Goal: Transaction & Acquisition: Download file/media

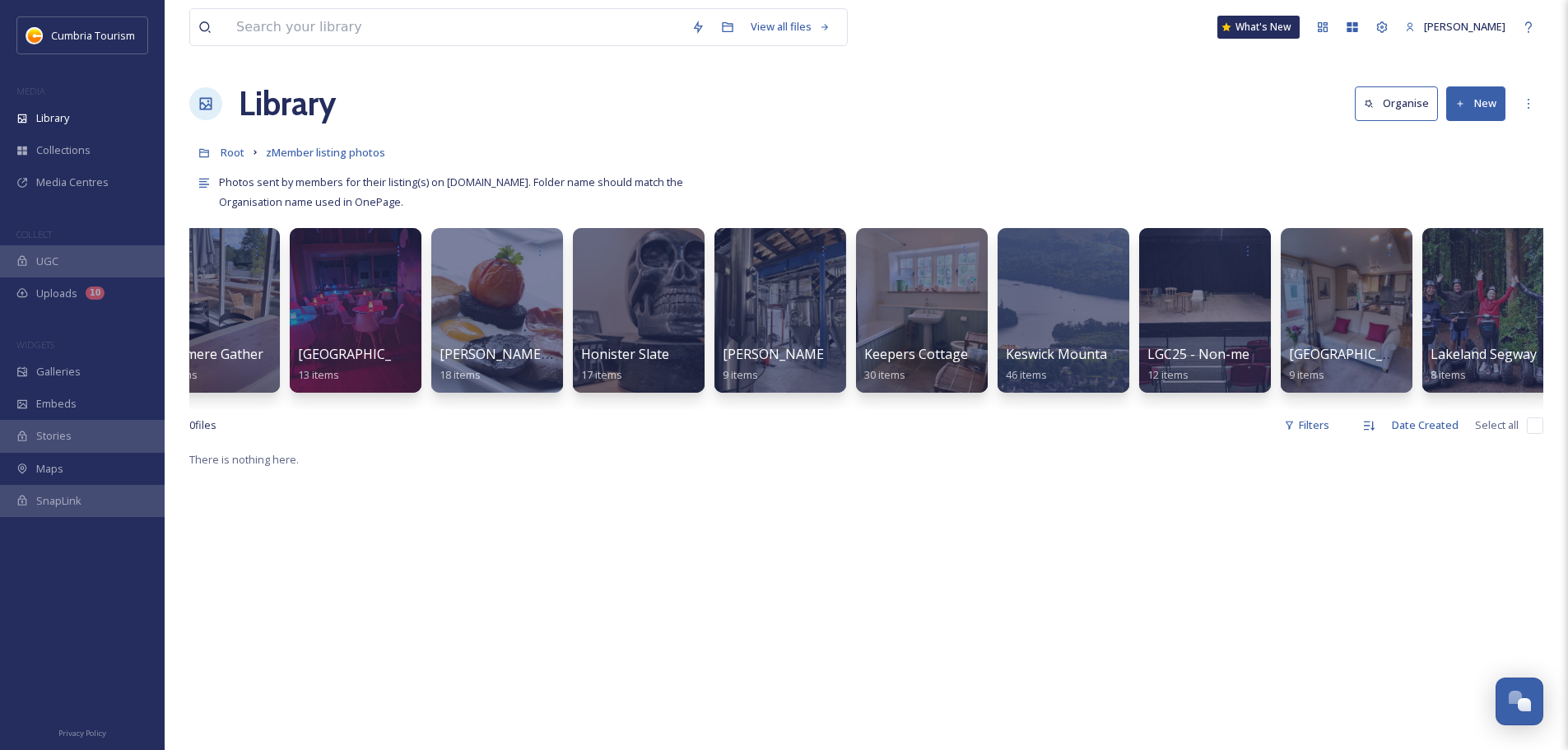
scroll to position [0, 1734]
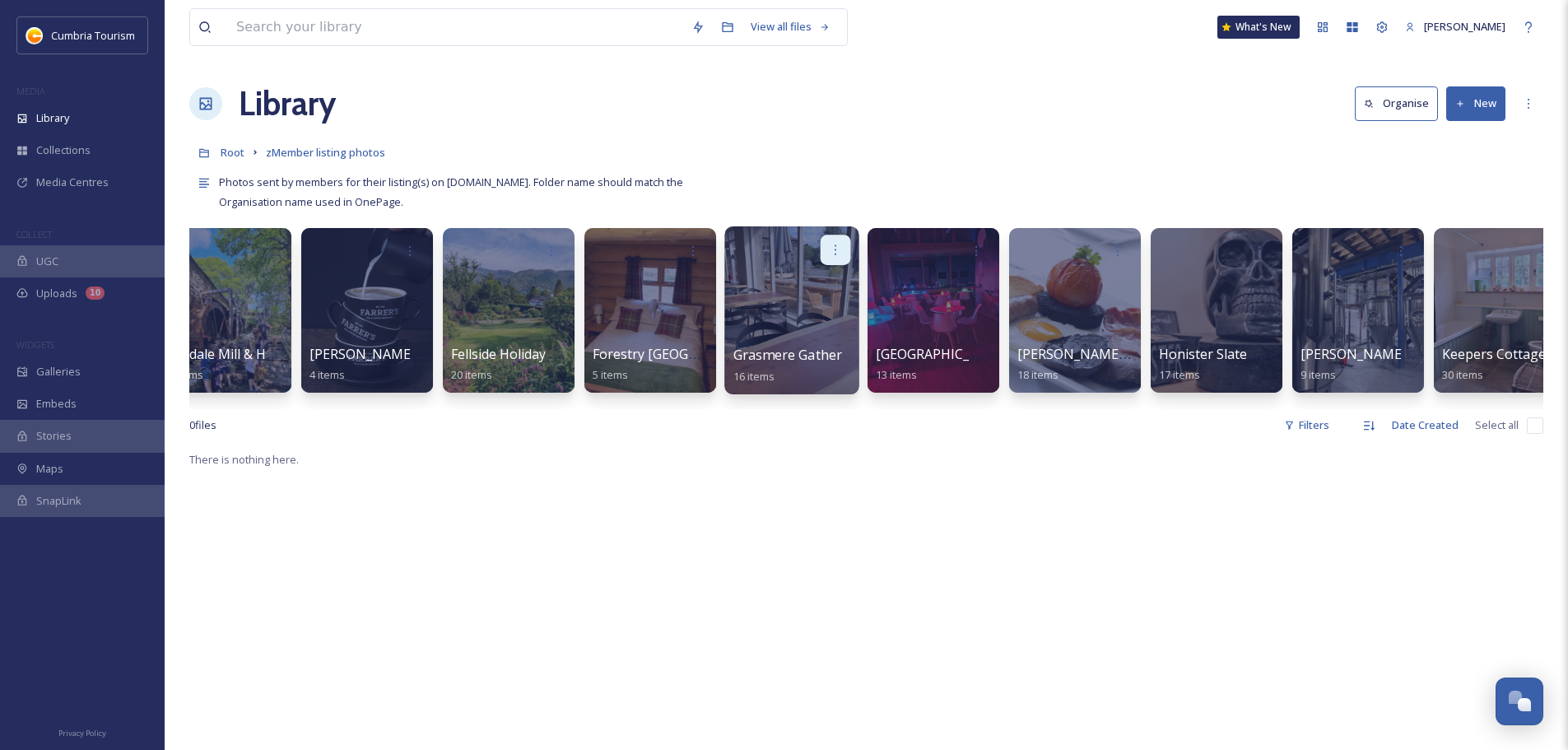
click at [842, 245] on icon at bounding box center [836, 250] width 14 height 14
click at [813, 321] on span "Move to Folder" at bounding box center [804, 319] width 75 height 17
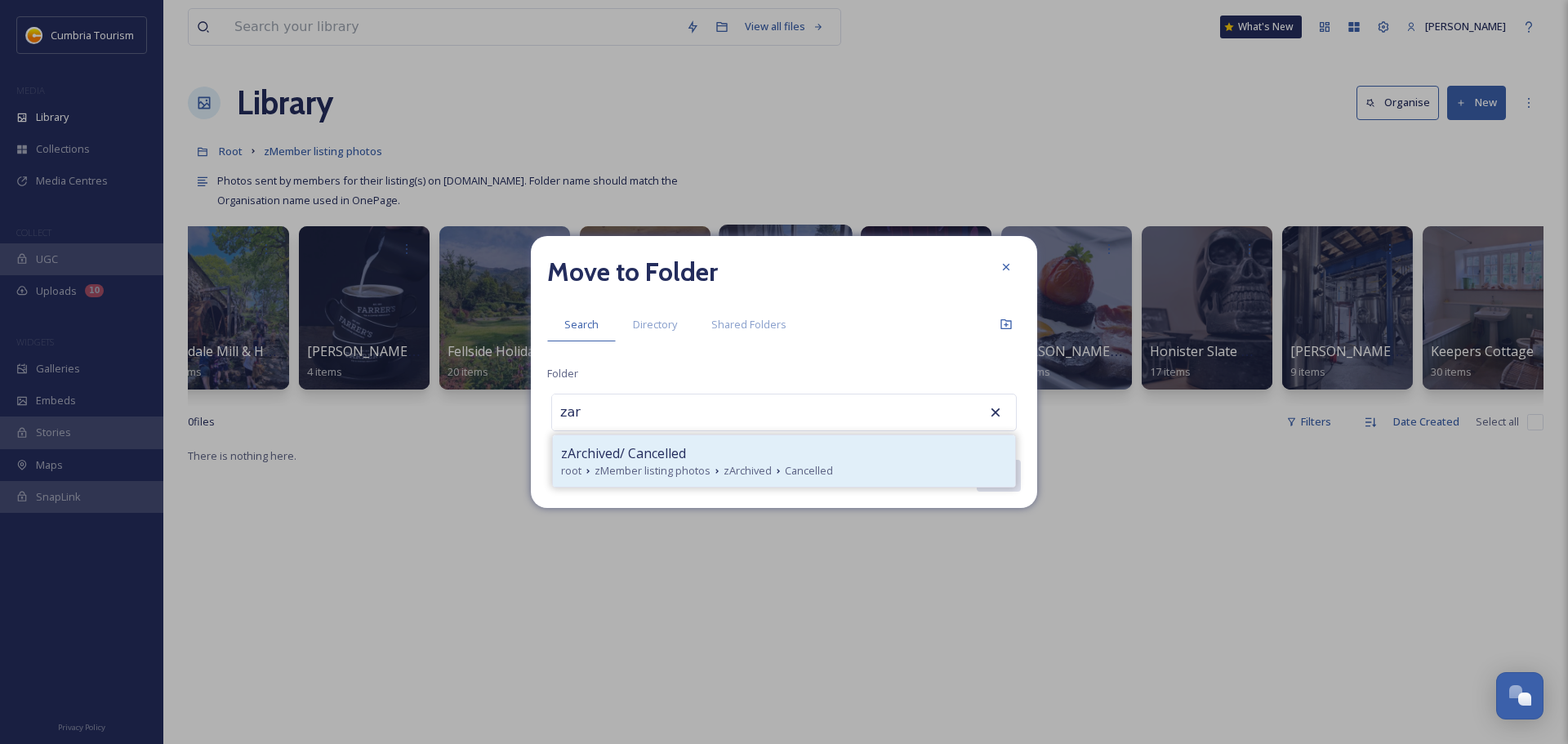
click at [647, 446] on span "zArchived/ Cancelled" at bounding box center [623, 453] width 125 height 19
type input "zArchived/ Cancelled"
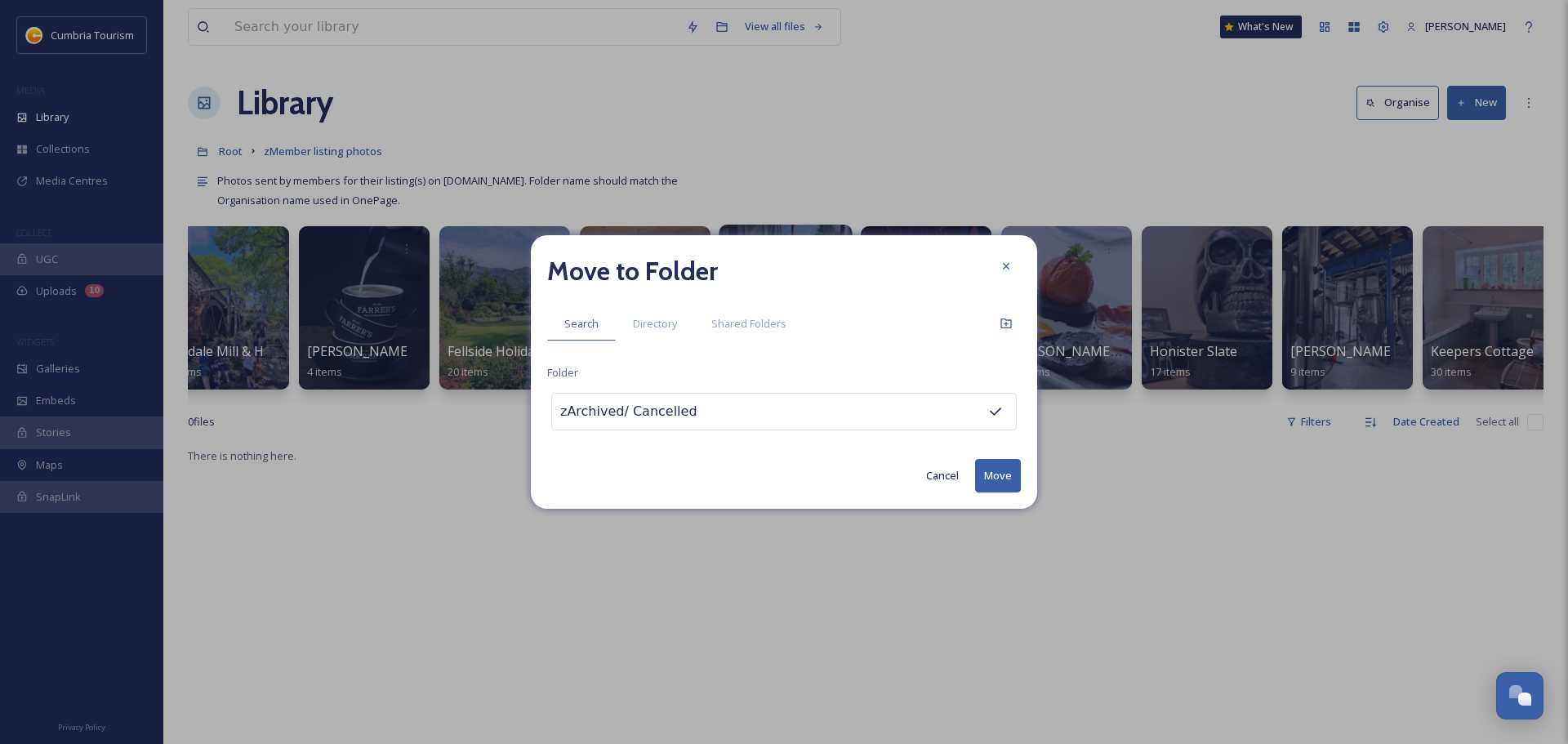
click at [1009, 486] on button "Move" at bounding box center [997, 475] width 45 height 34
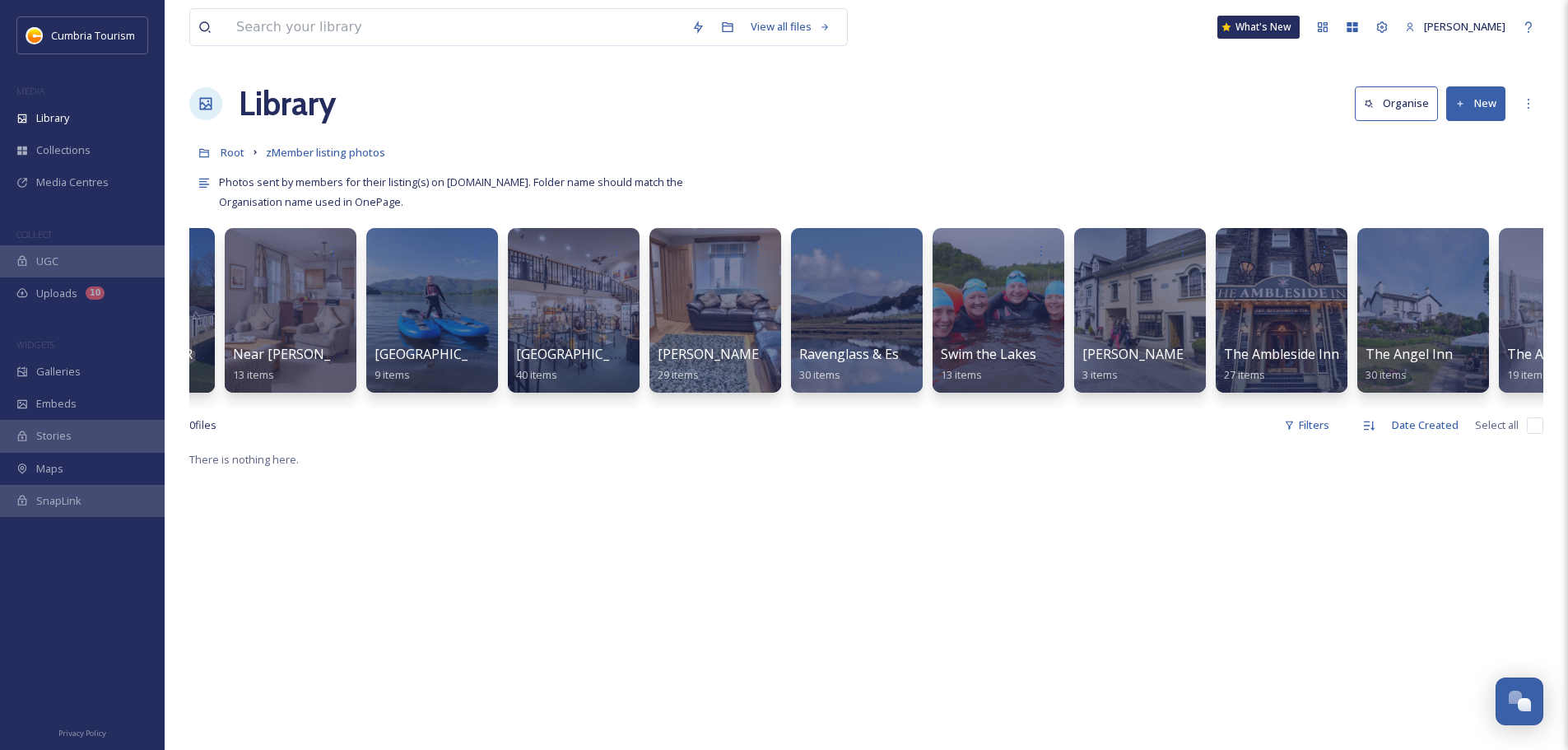
scroll to position [0, 4010]
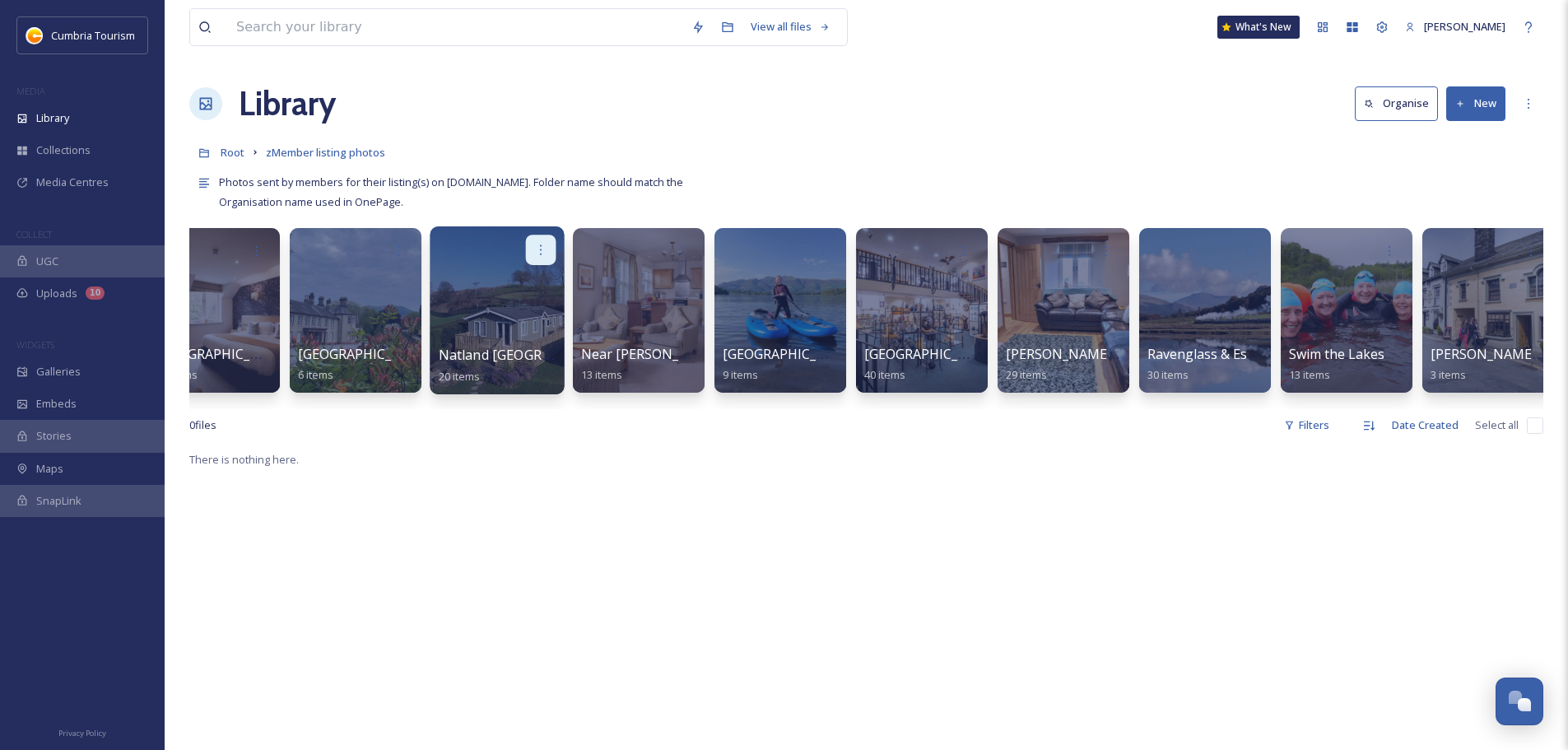
click at [534, 254] on icon at bounding box center [541, 250] width 14 height 14
click at [481, 323] on span "Move to Folder" at bounding box center [509, 319] width 75 height 17
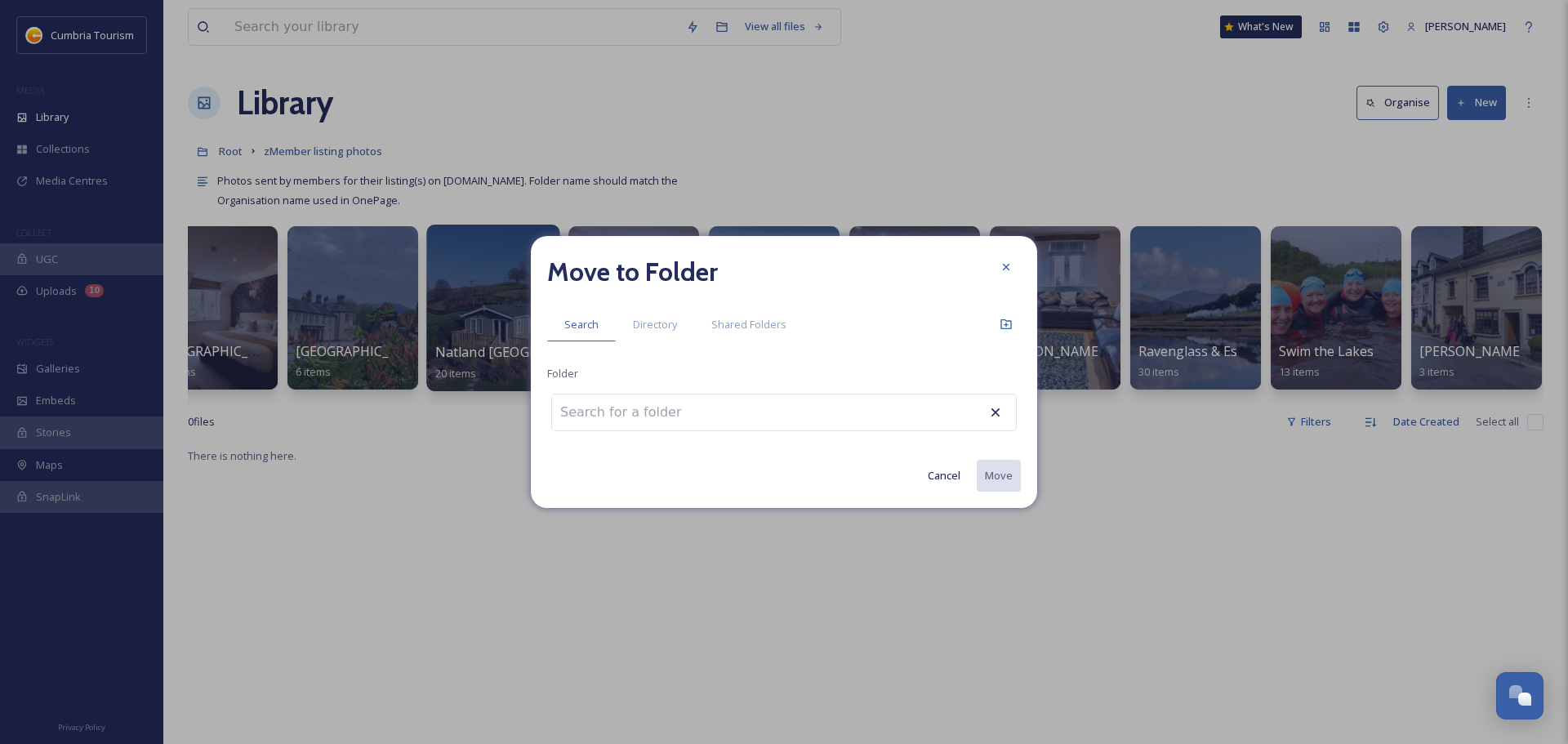
click at [665, 402] on input at bounding box center [642, 412] width 180 height 36
type input "a"
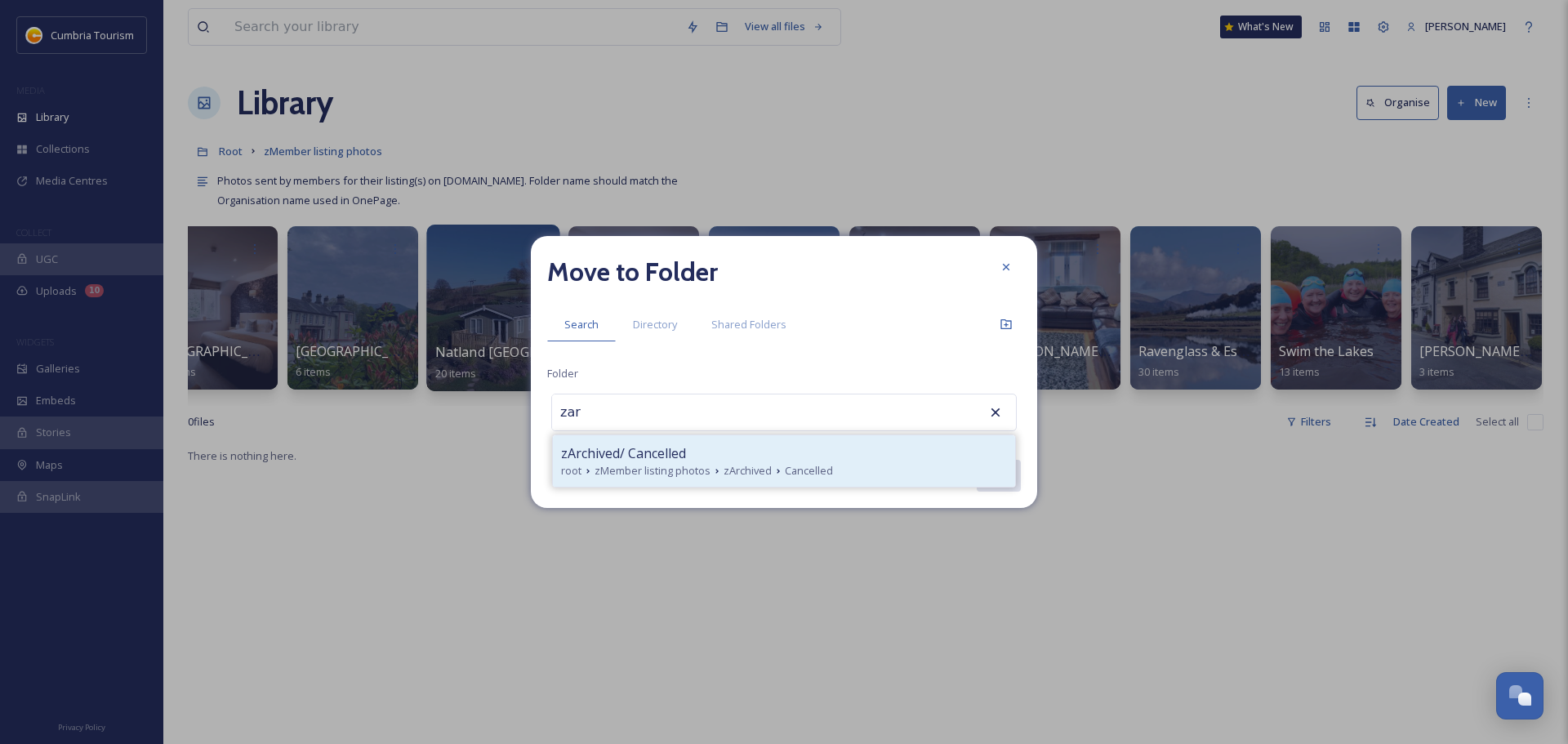
click at [657, 469] on span "zMember listing photos" at bounding box center [652, 471] width 116 height 15
type input "zArchived/ Cancelled"
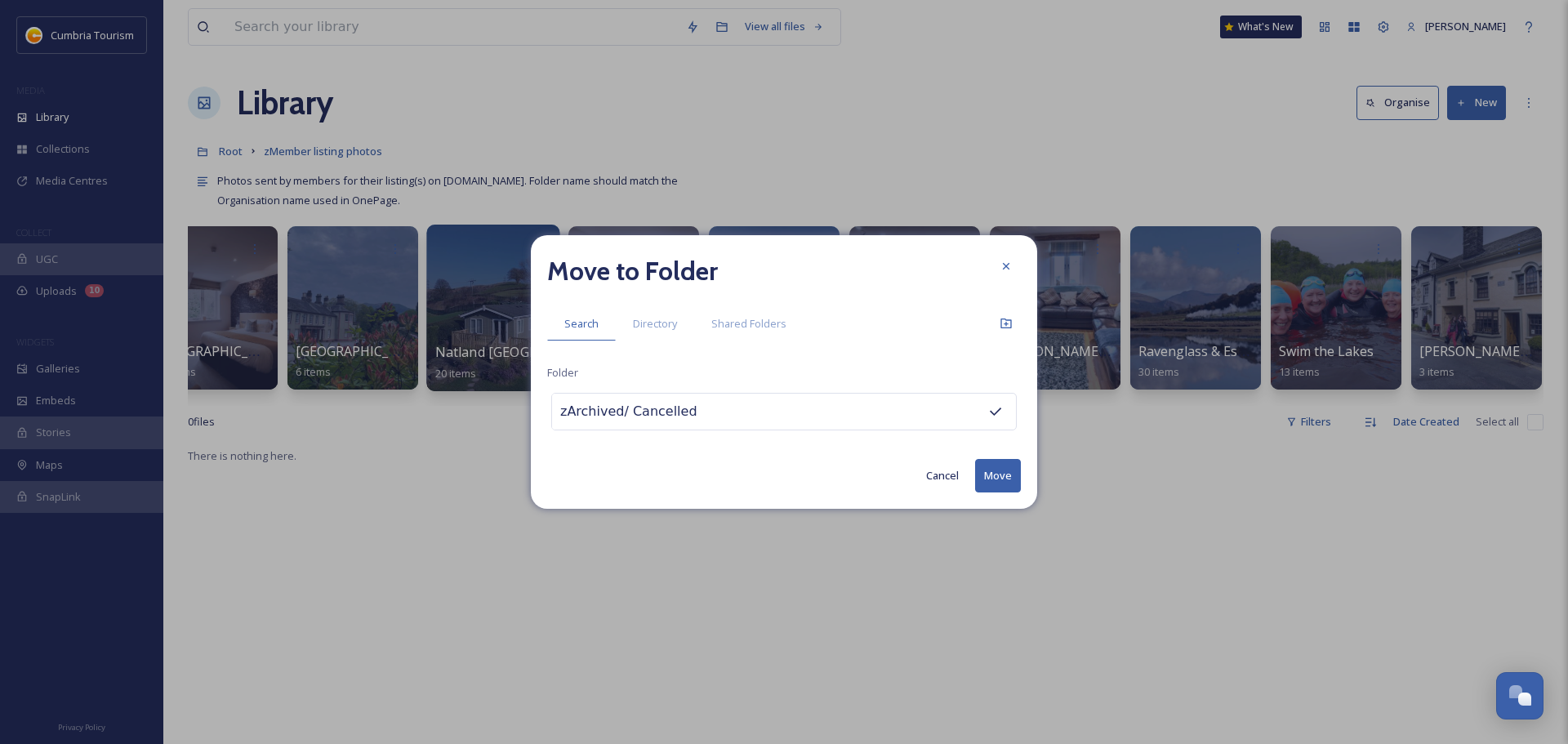
click at [991, 474] on button "Move" at bounding box center [997, 475] width 45 height 34
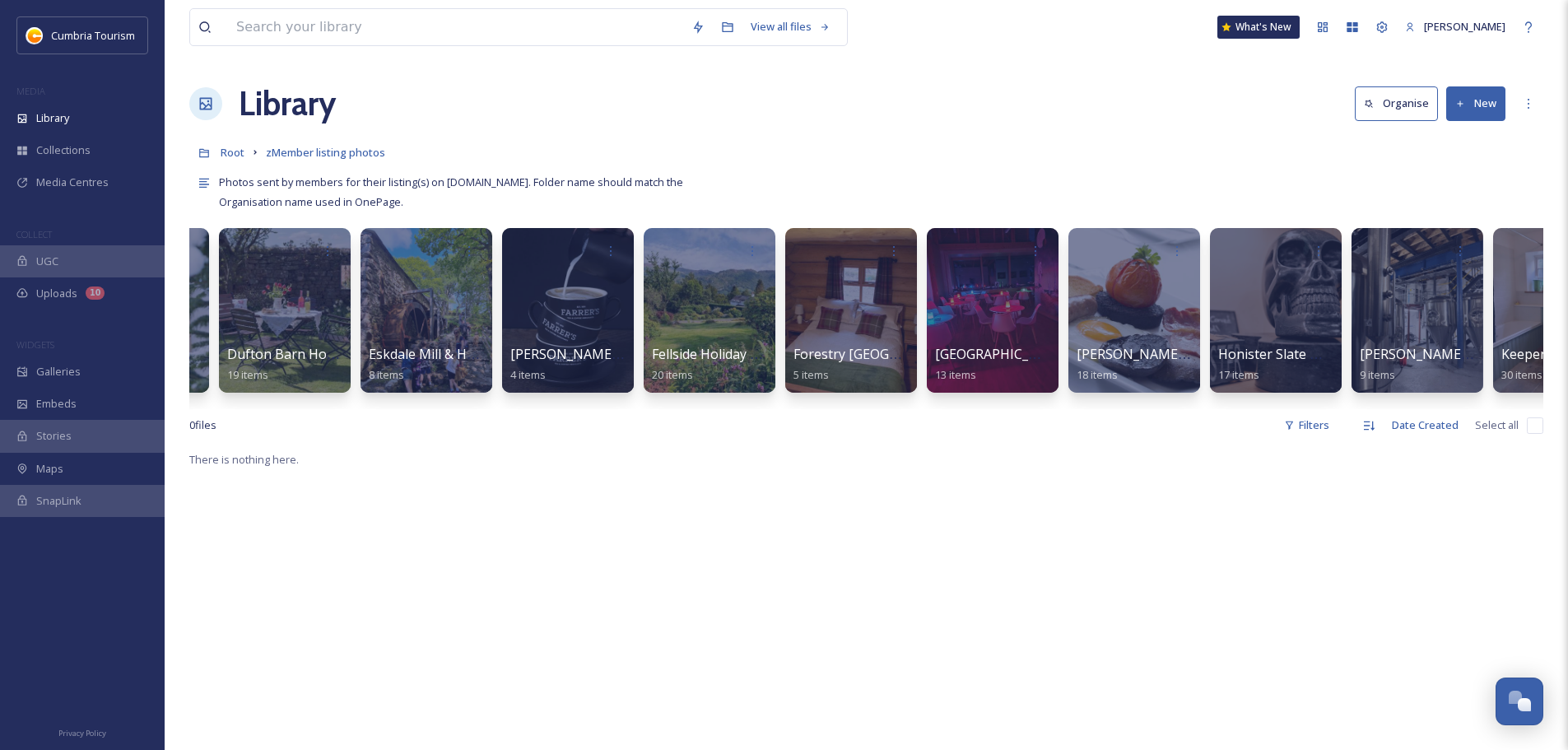
scroll to position [0, 1259]
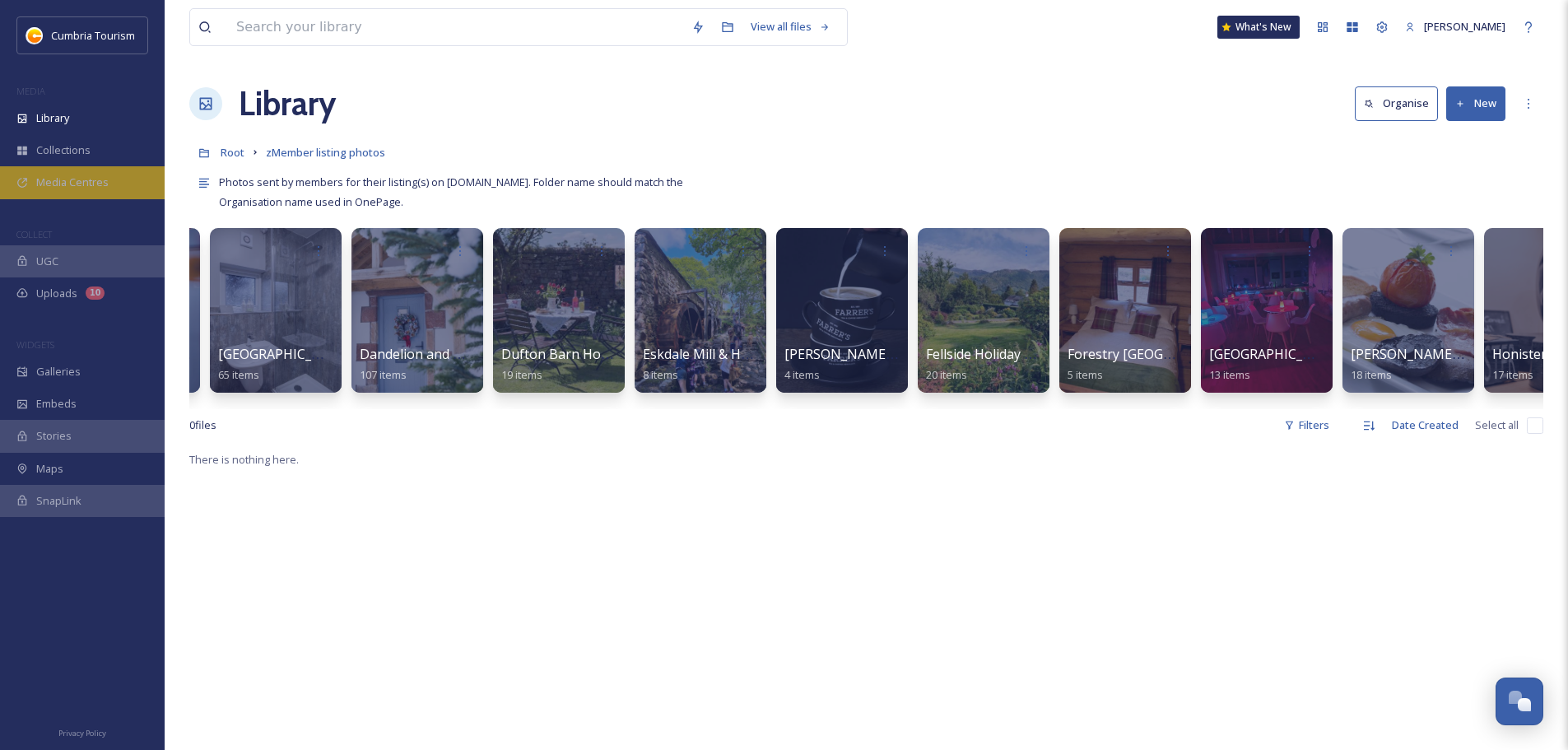
click at [62, 174] on div "Media Centres" at bounding box center [82, 182] width 165 height 32
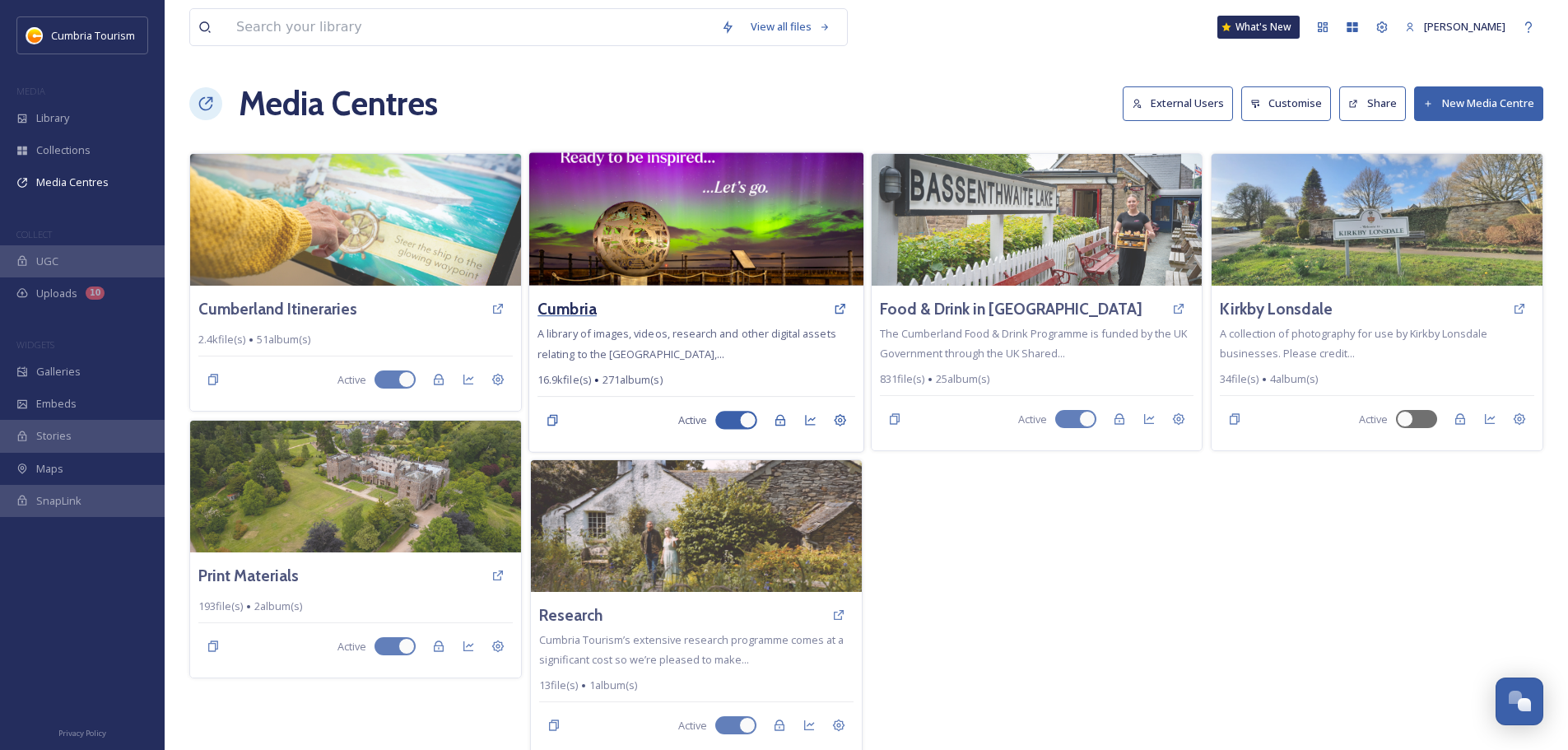
click at [573, 303] on h3 "Cumbria" at bounding box center [567, 309] width 59 height 23
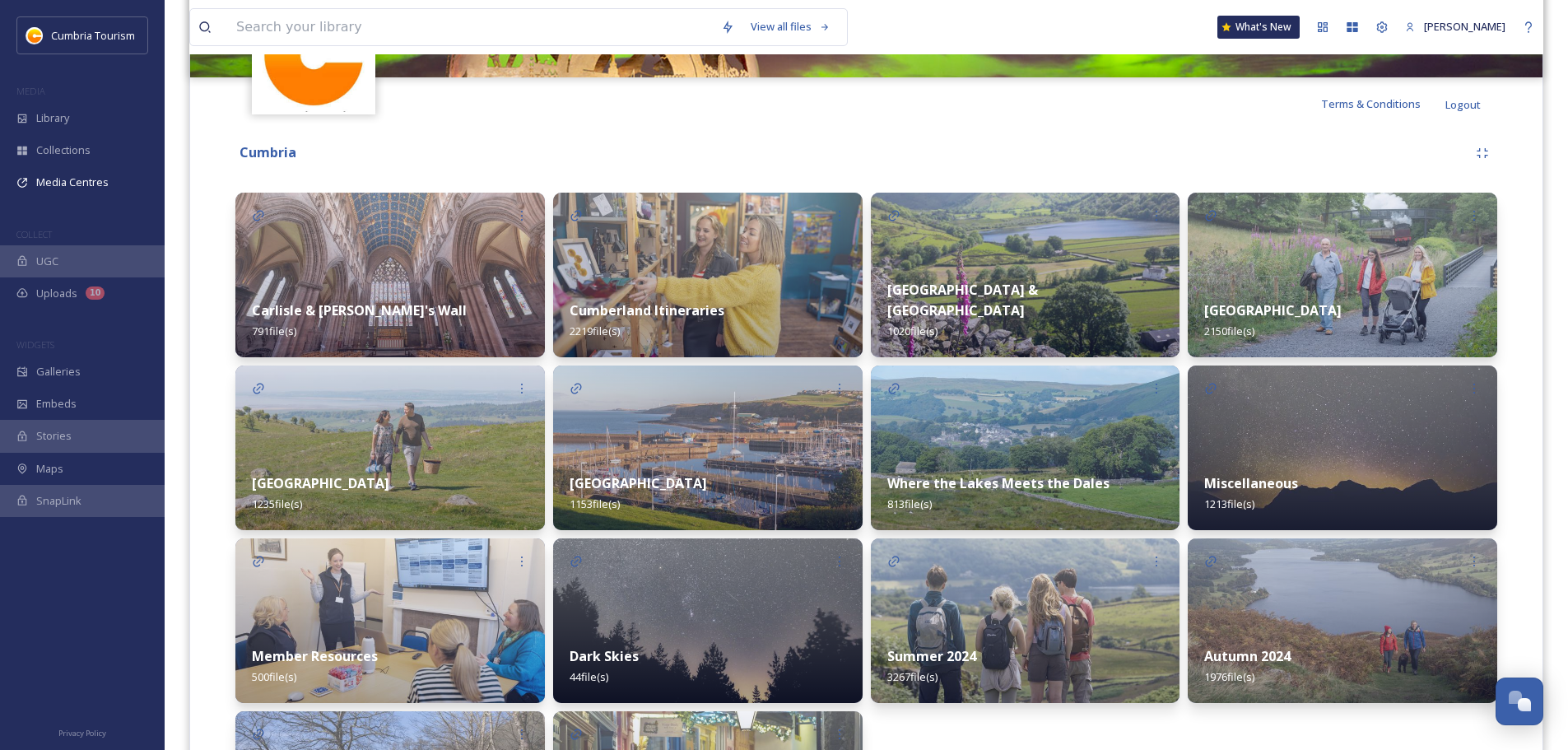
scroll to position [412, 0]
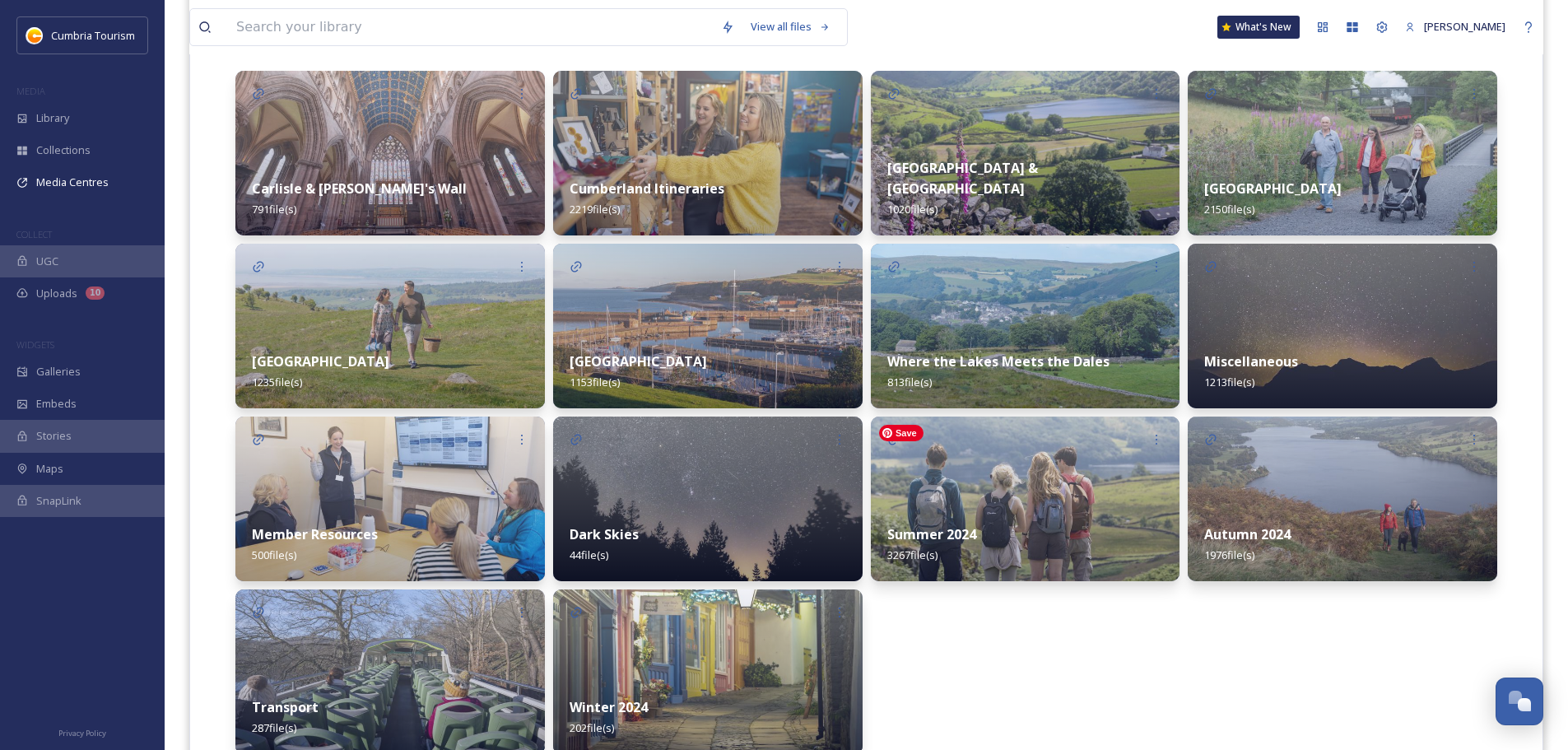
click at [995, 466] on img at bounding box center [1025, 498] width 309 height 165
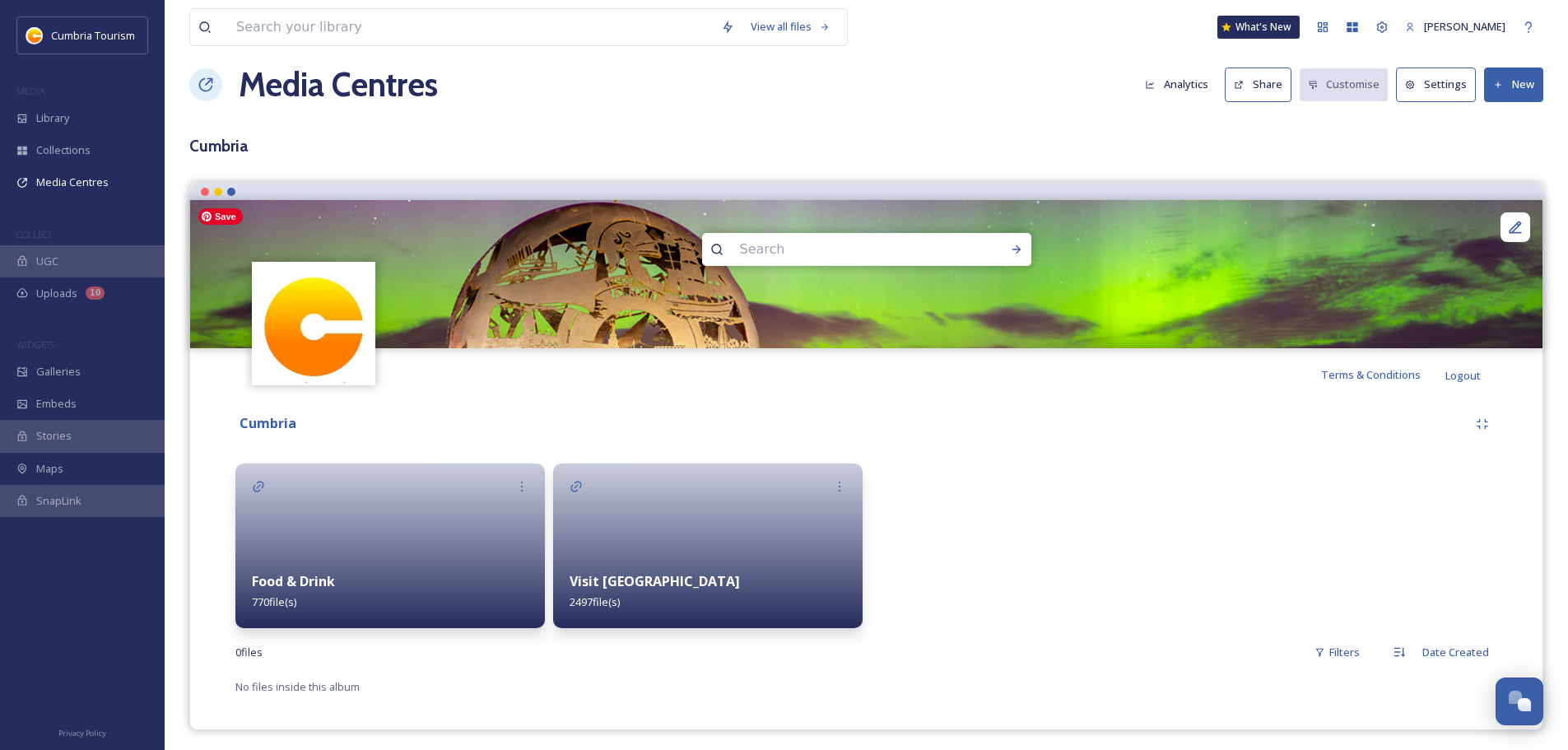
scroll to position [23, 0]
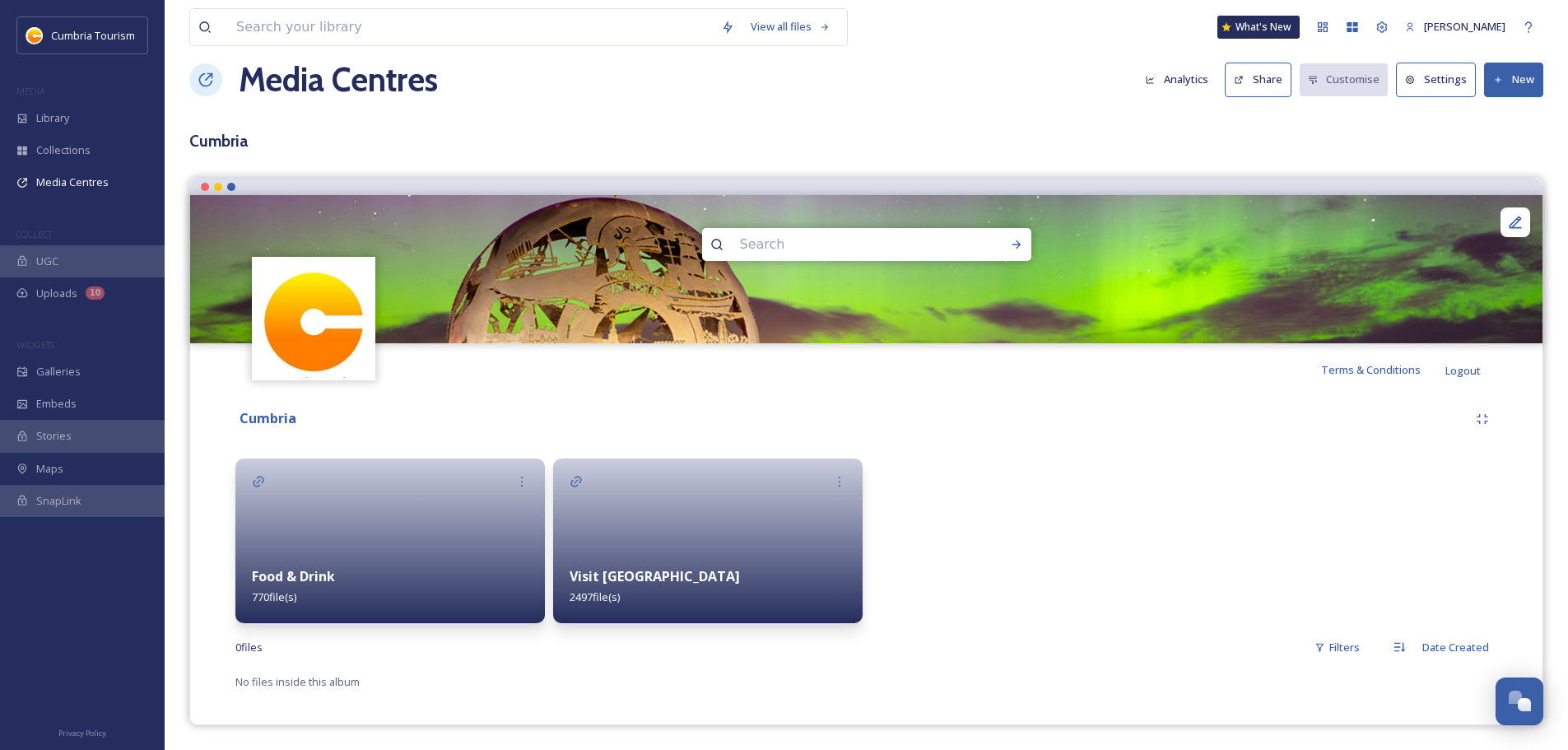
click at [634, 586] on div "Visit [GEOGRAPHIC_DATA] 2497 file(s)" at bounding box center [707, 586] width 309 height 73
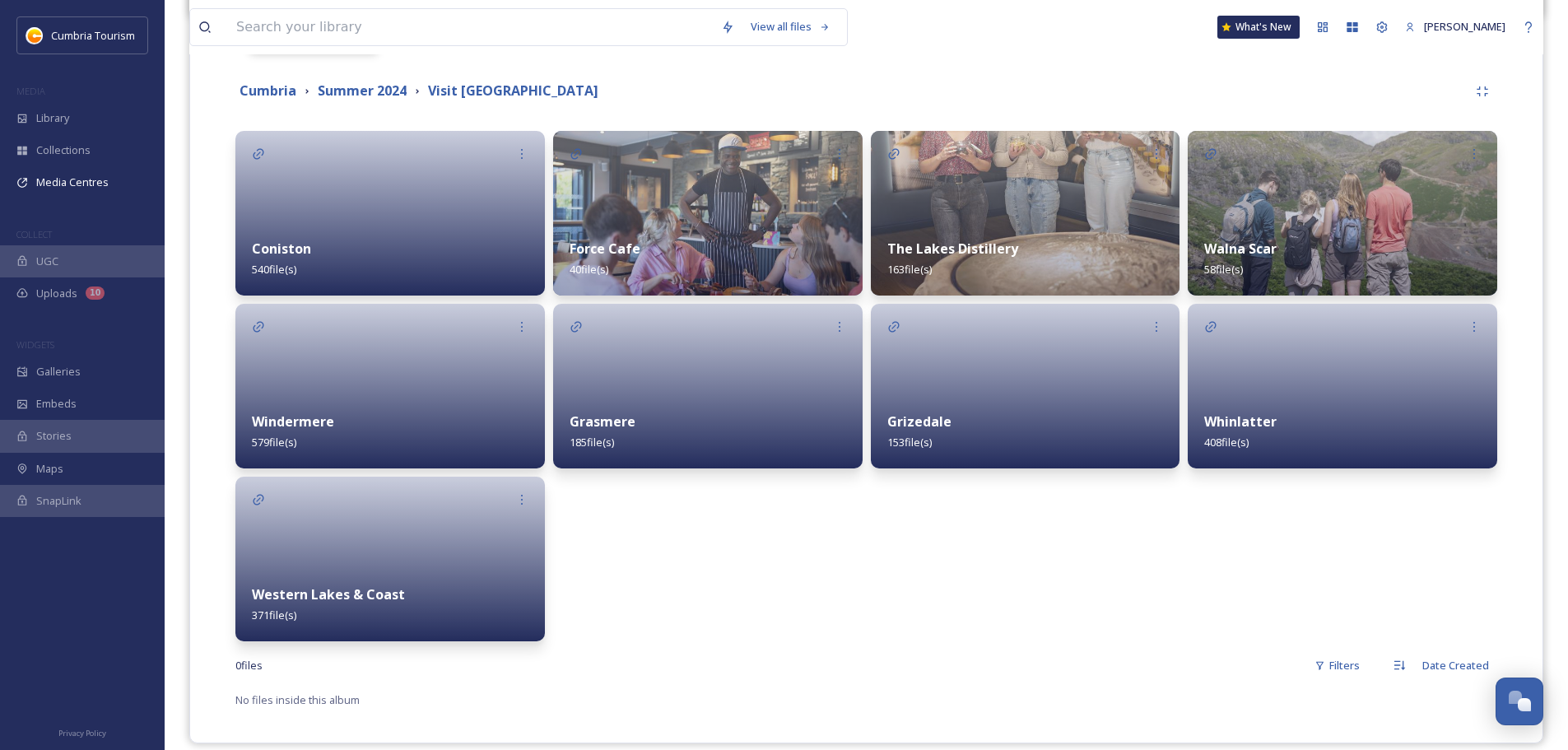
scroll to position [370, 0]
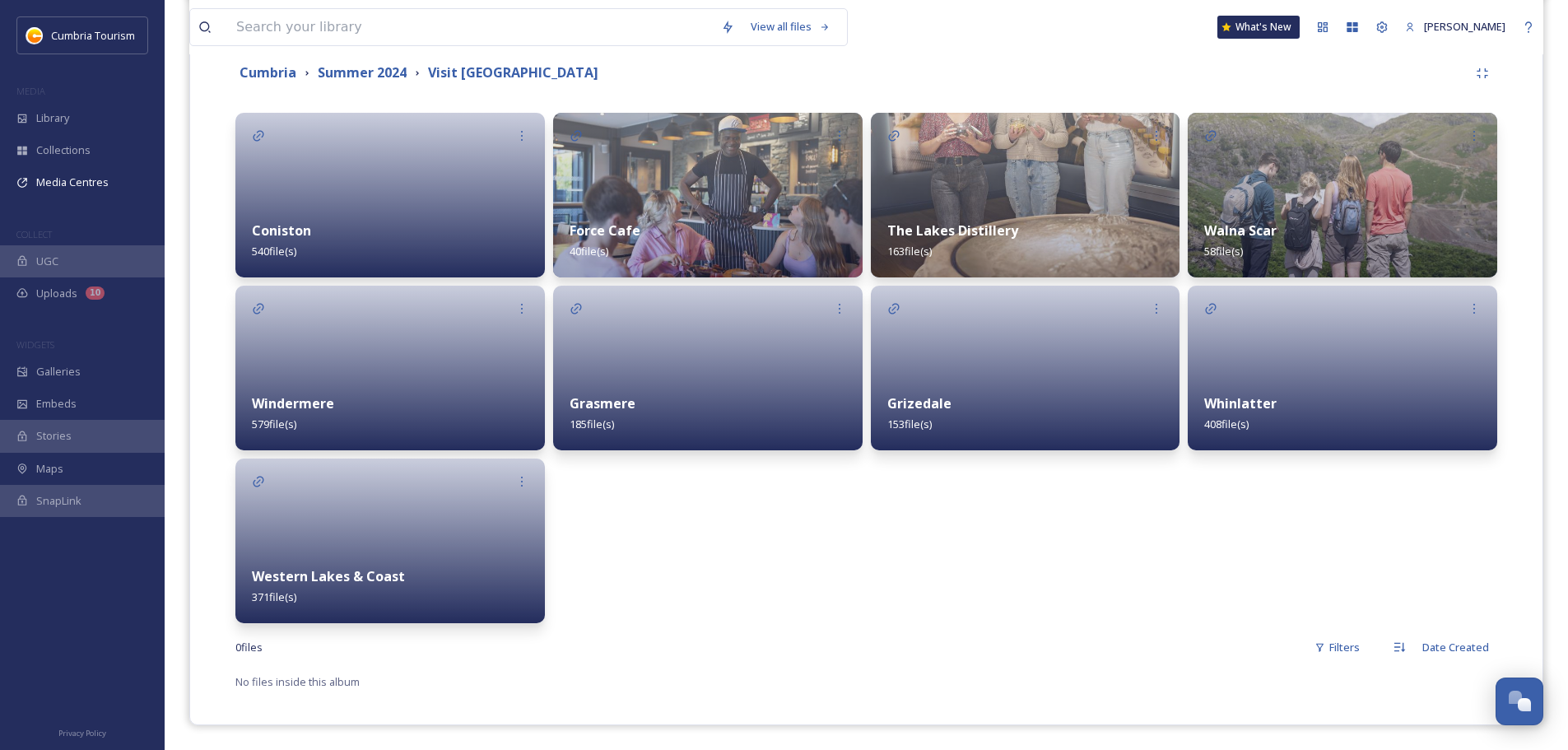
click at [378, 398] on div "Windermere 579 file(s)" at bounding box center [389, 414] width 309 height 73
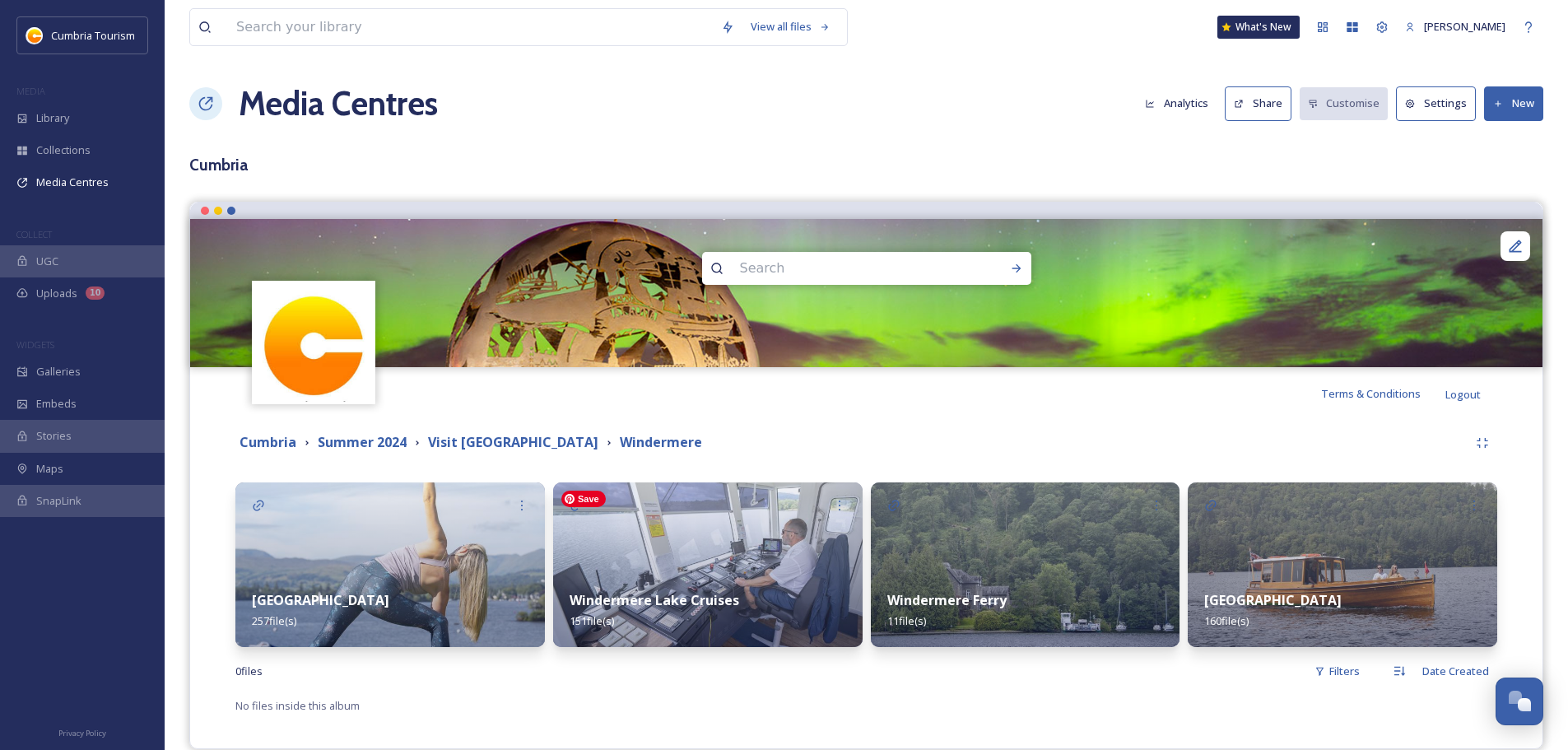
click at [795, 583] on div "Windermere Lake Cruises 151 file(s)" at bounding box center [707, 610] width 309 height 73
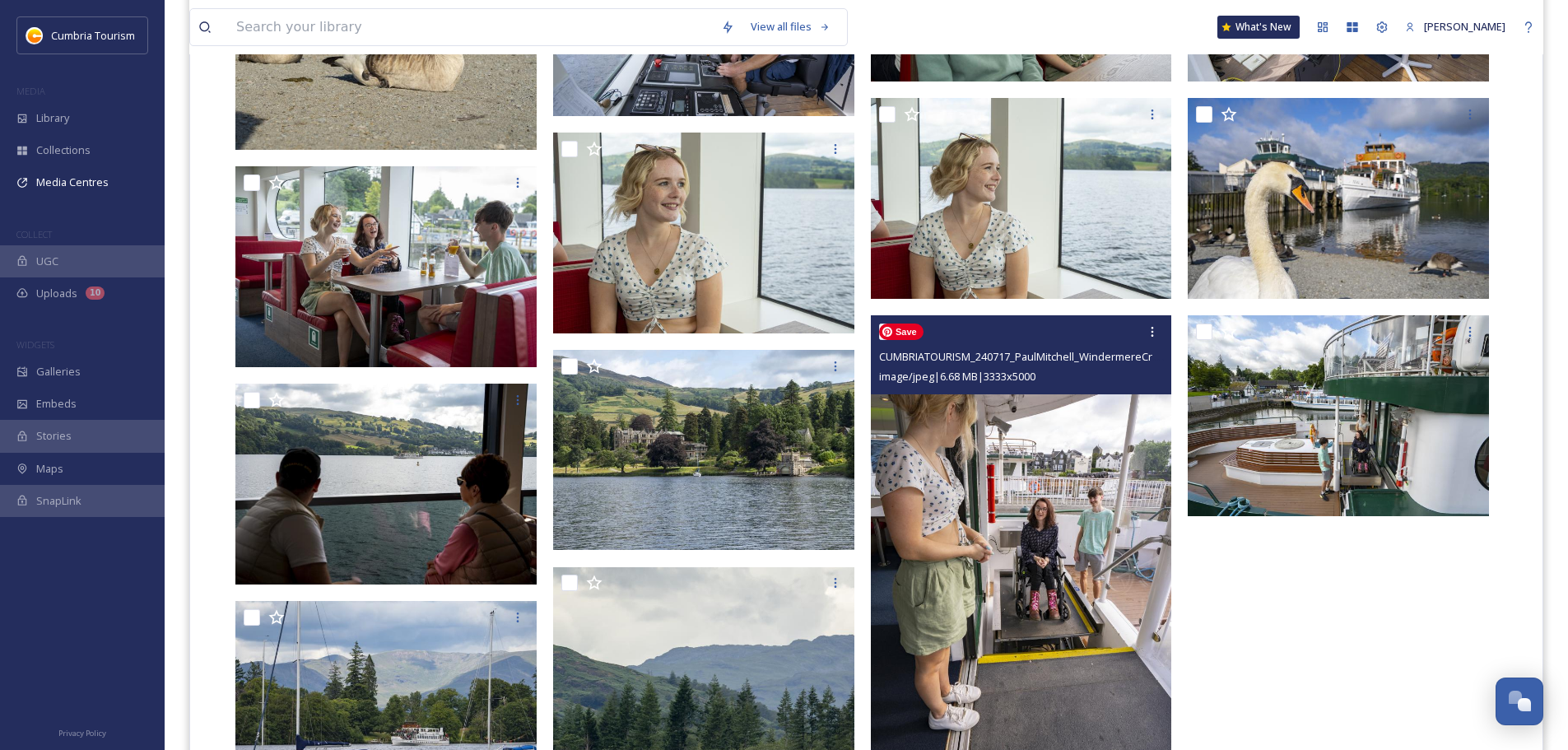
scroll to position [10369, 0]
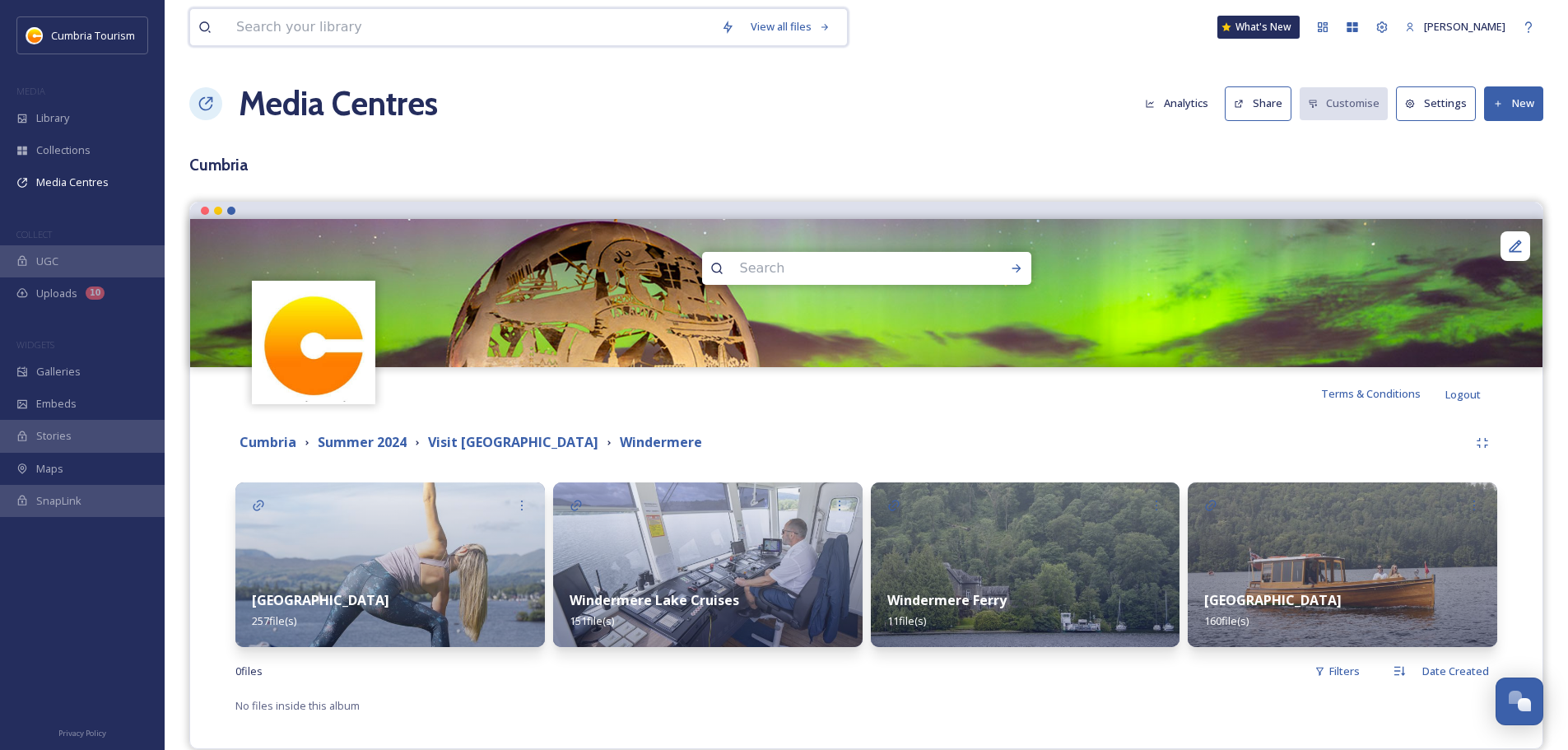
click at [542, 30] on input at bounding box center [470, 26] width 485 height 36
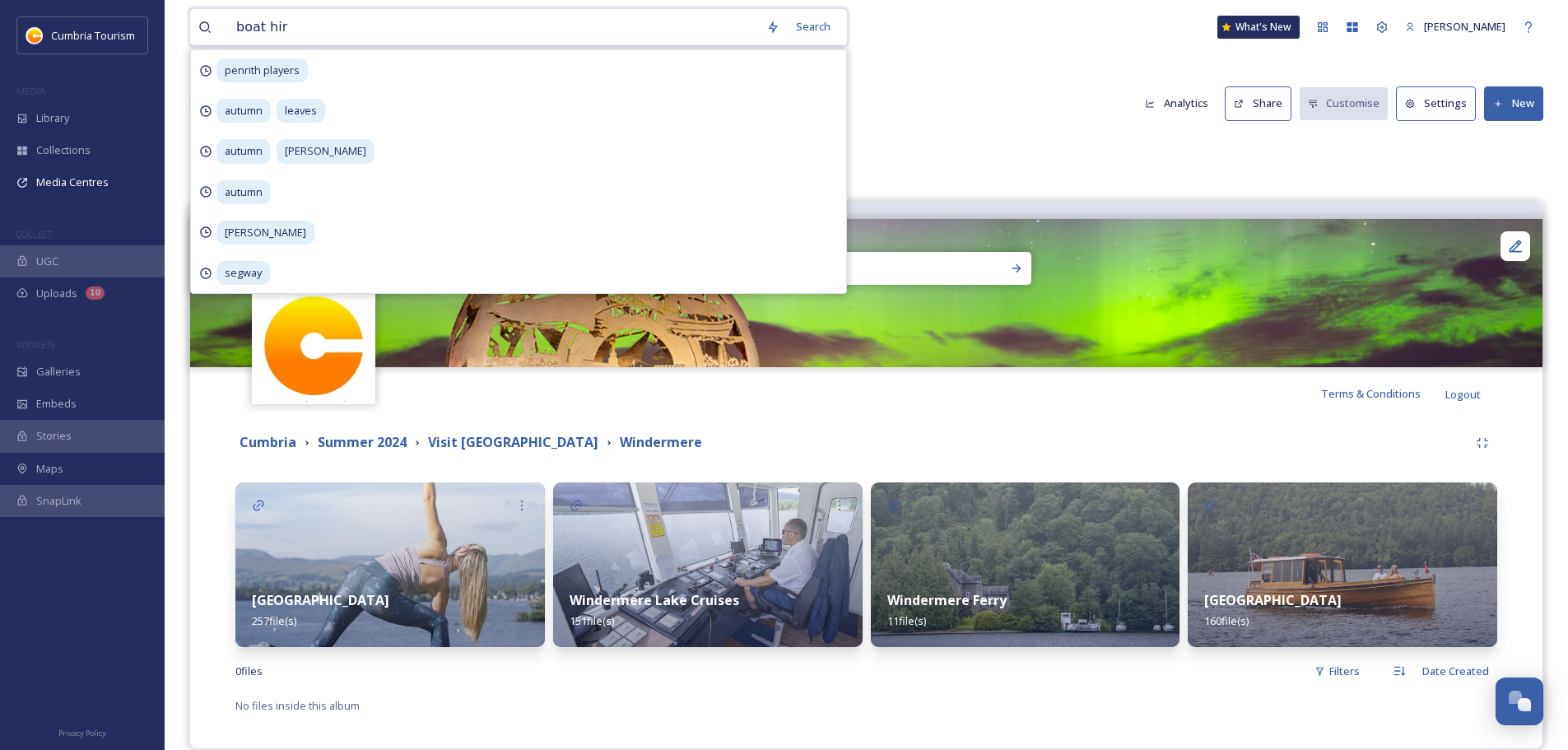
type input "boat hire"
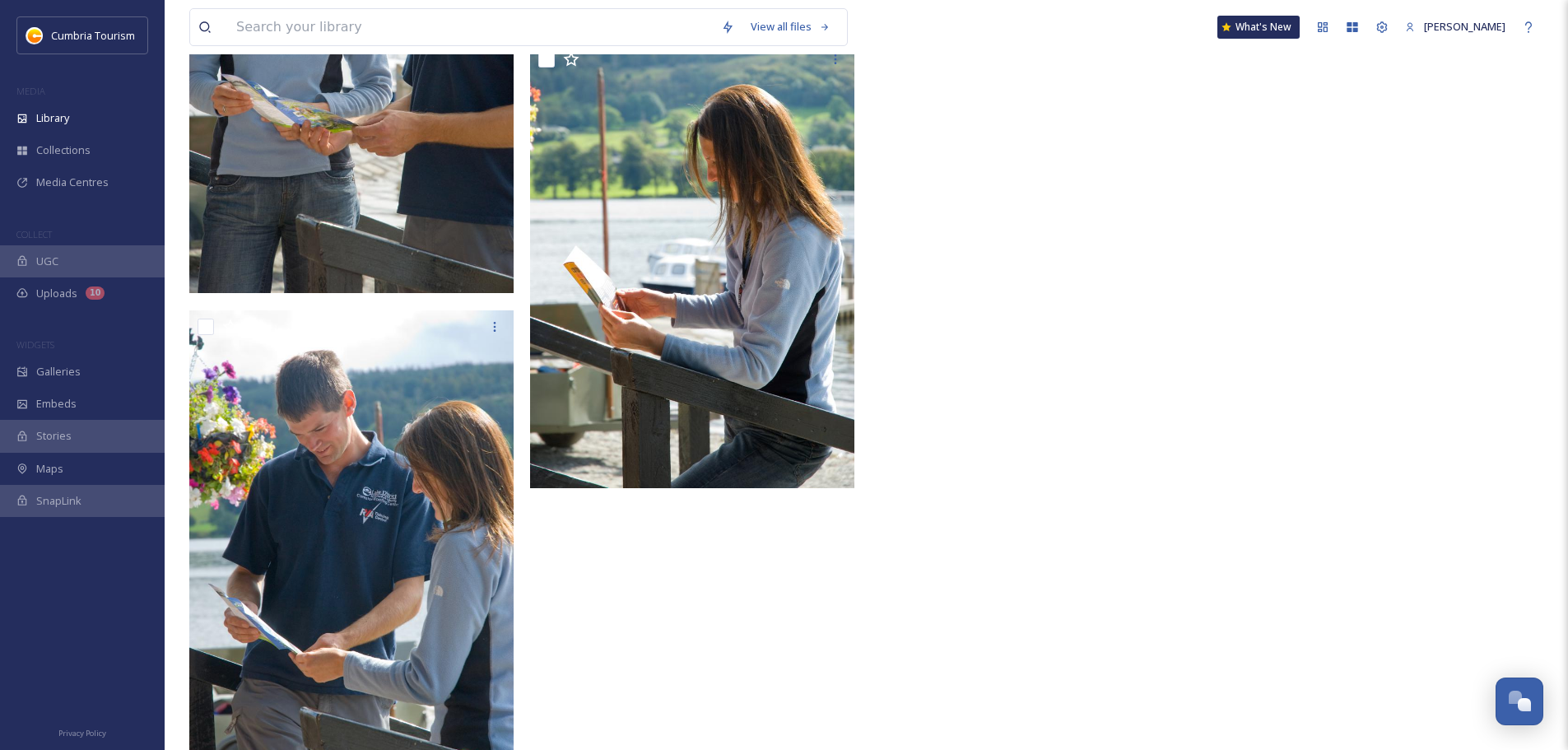
scroll to position [699, 0]
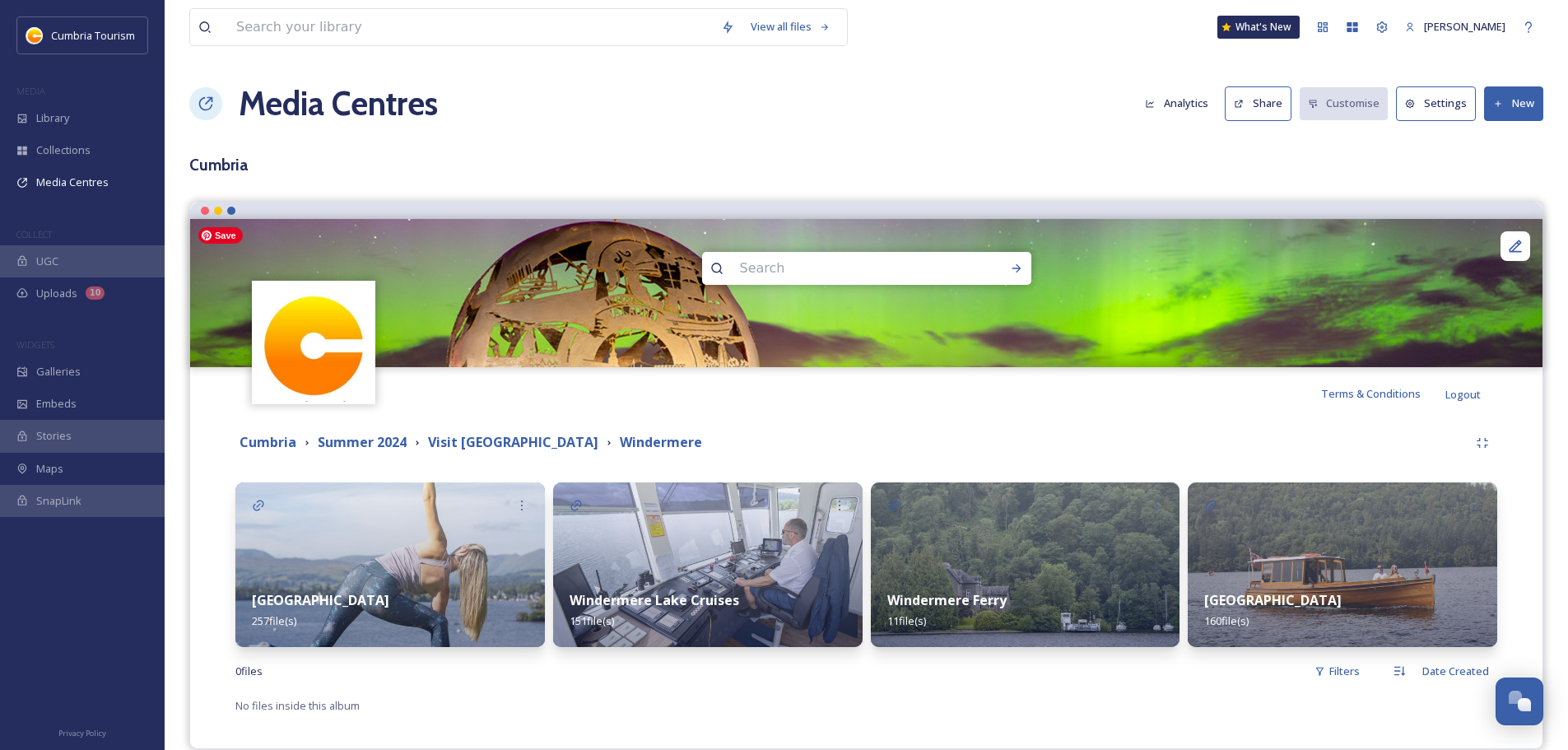
scroll to position [23, 0]
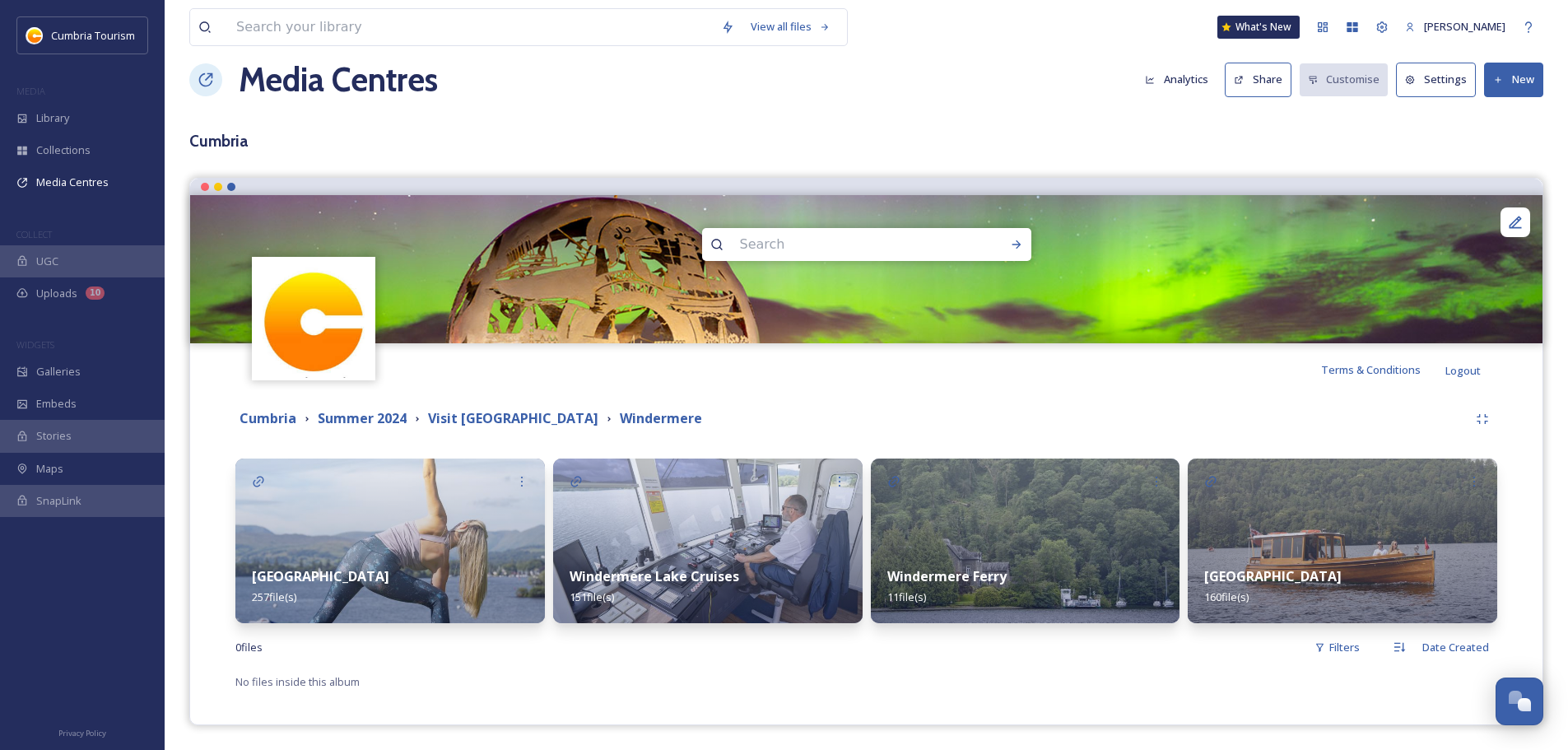
click at [855, 698] on div "Cumbria Summer 2024 Visit [GEOGRAPHIC_DATA] Windermere [GEOGRAPHIC_DATA] 257 fi…" at bounding box center [866, 547] width 1327 height 303
click at [281, 421] on strong "Cumbria" at bounding box center [268, 418] width 57 height 19
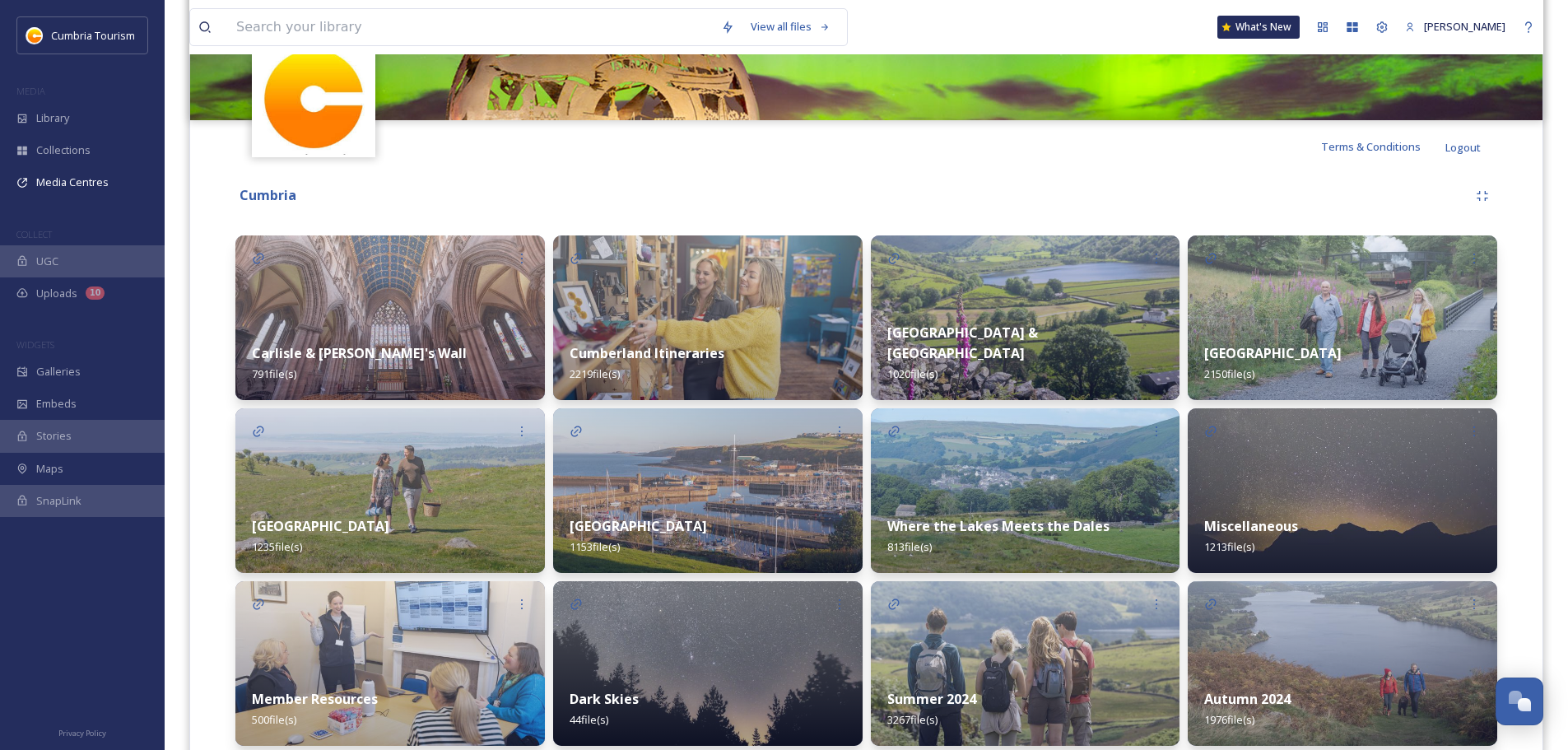
scroll to position [483, 0]
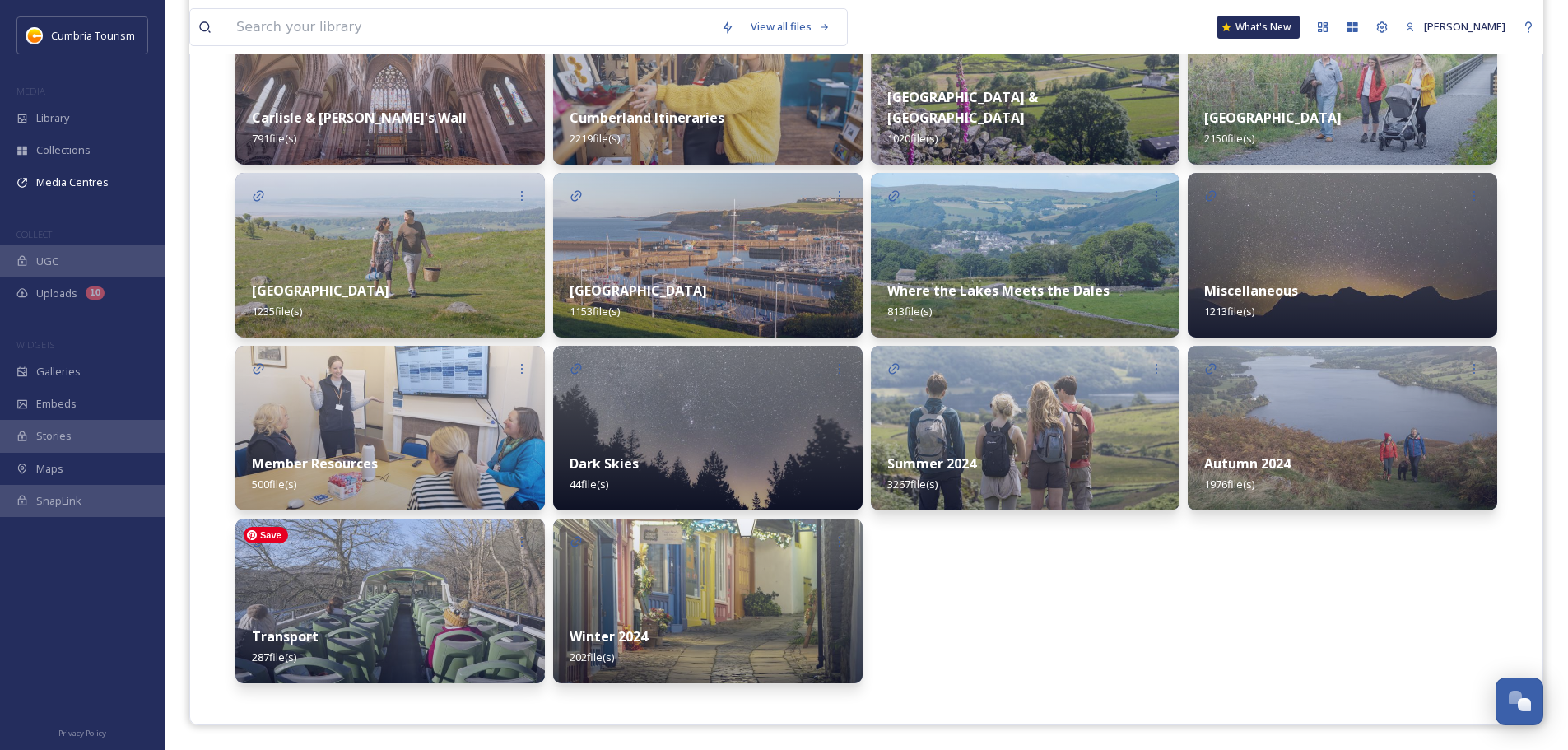
click at [272, 592] on img at bounding box center [389, 601] width 309 height 165
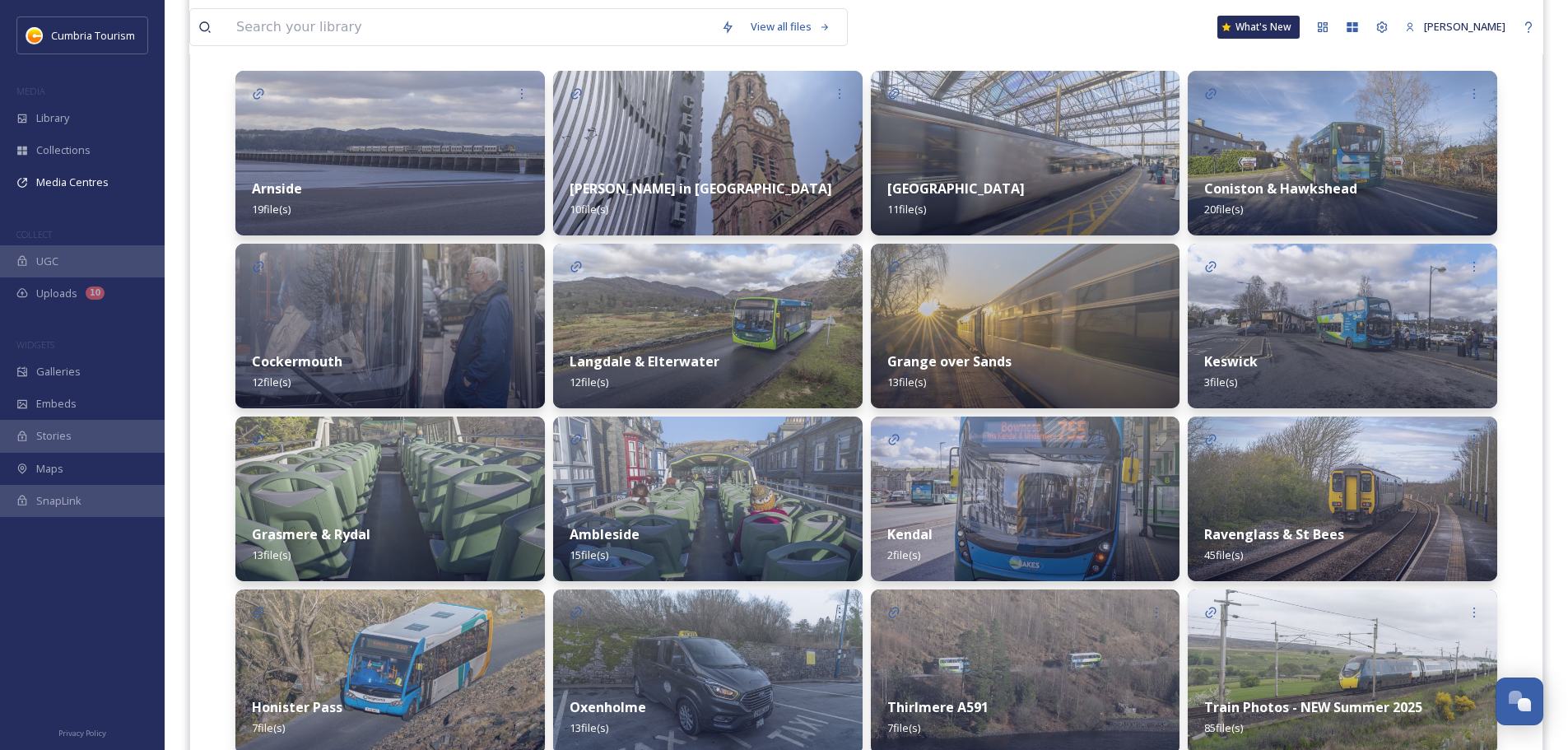
scroll to position [542, 0]
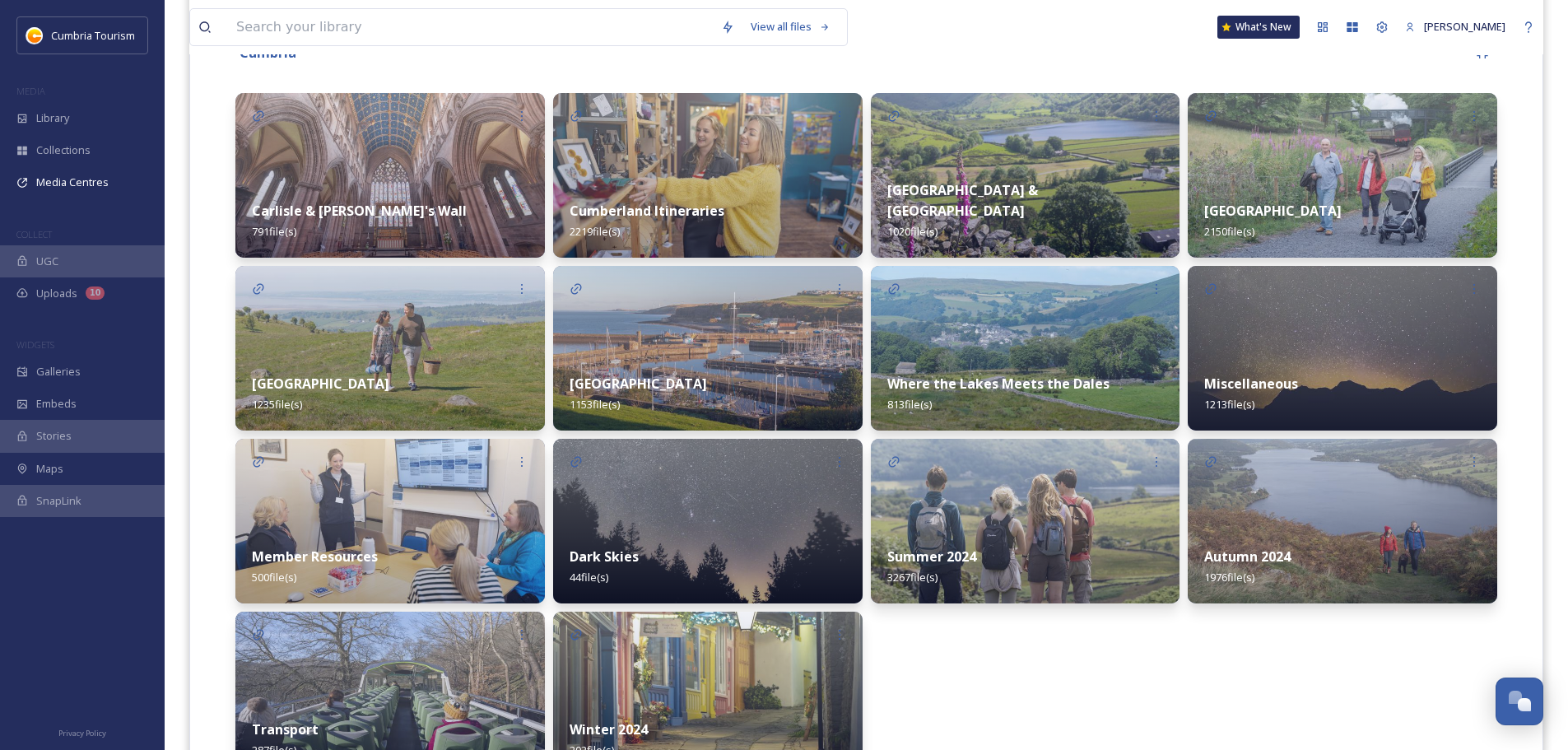
scroll to position [483, 0]
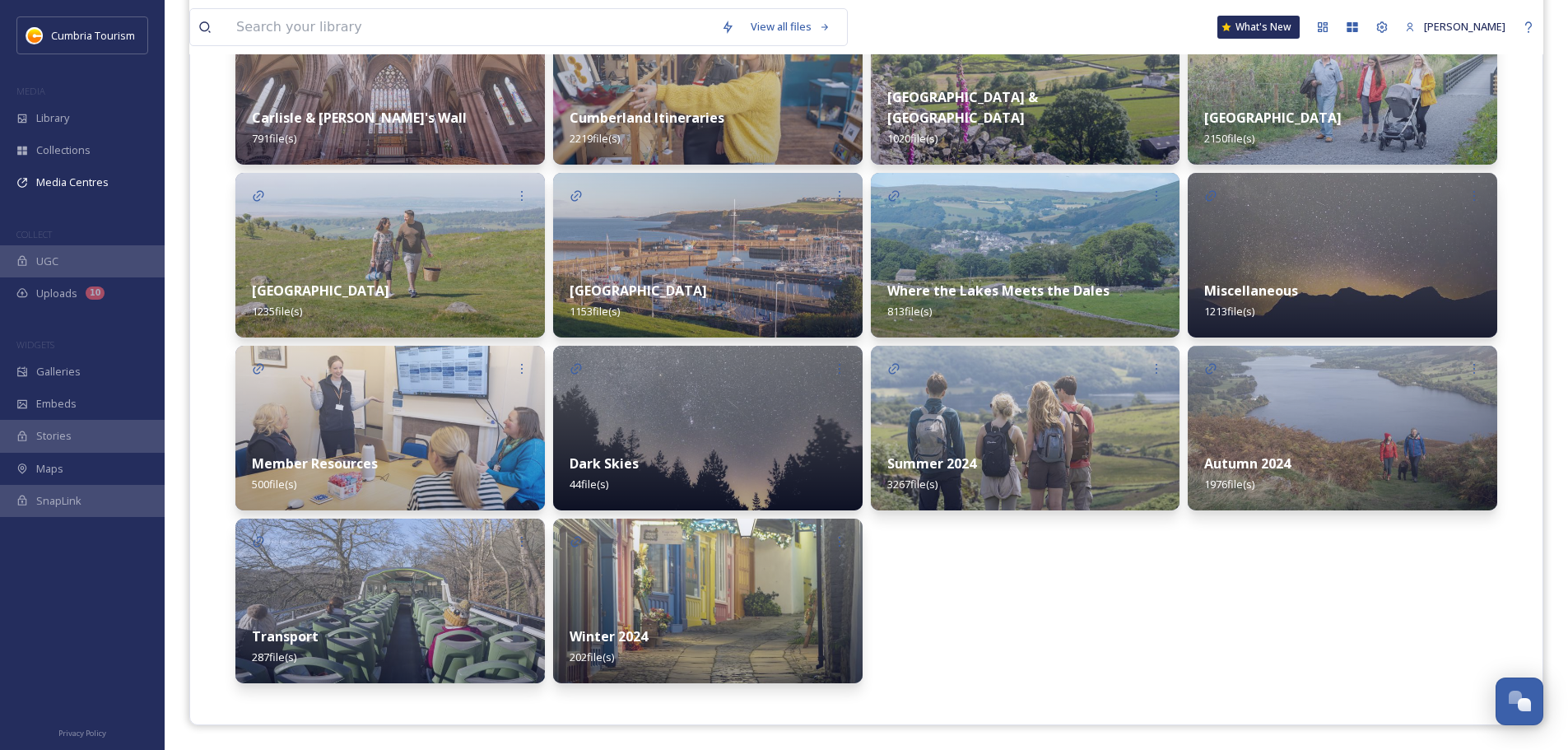
click at [1132, 478] on div "Summer 2024 3267 file(s)" at bounding box center [1025, 473] width 309 height 73
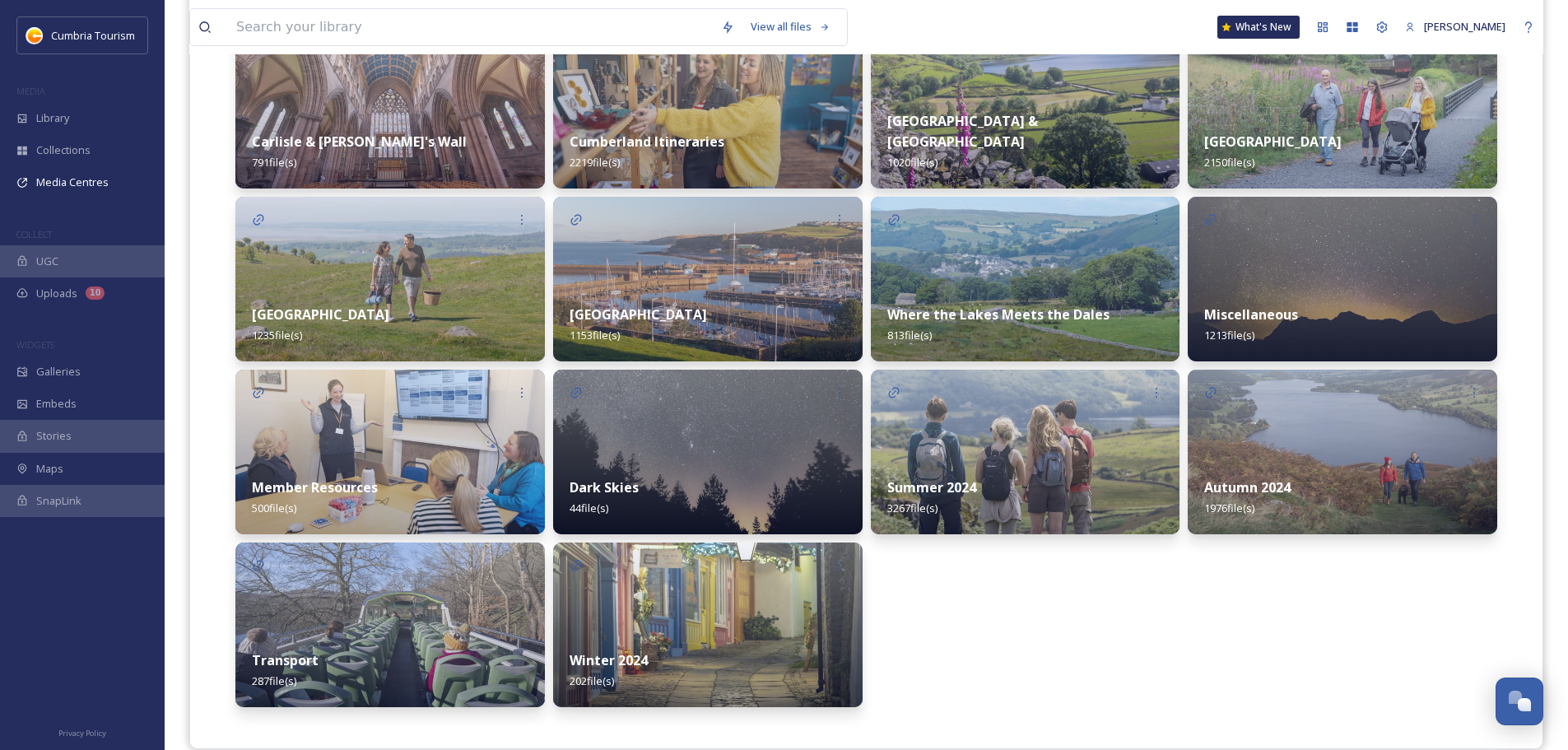
scroll to position [483, 0]
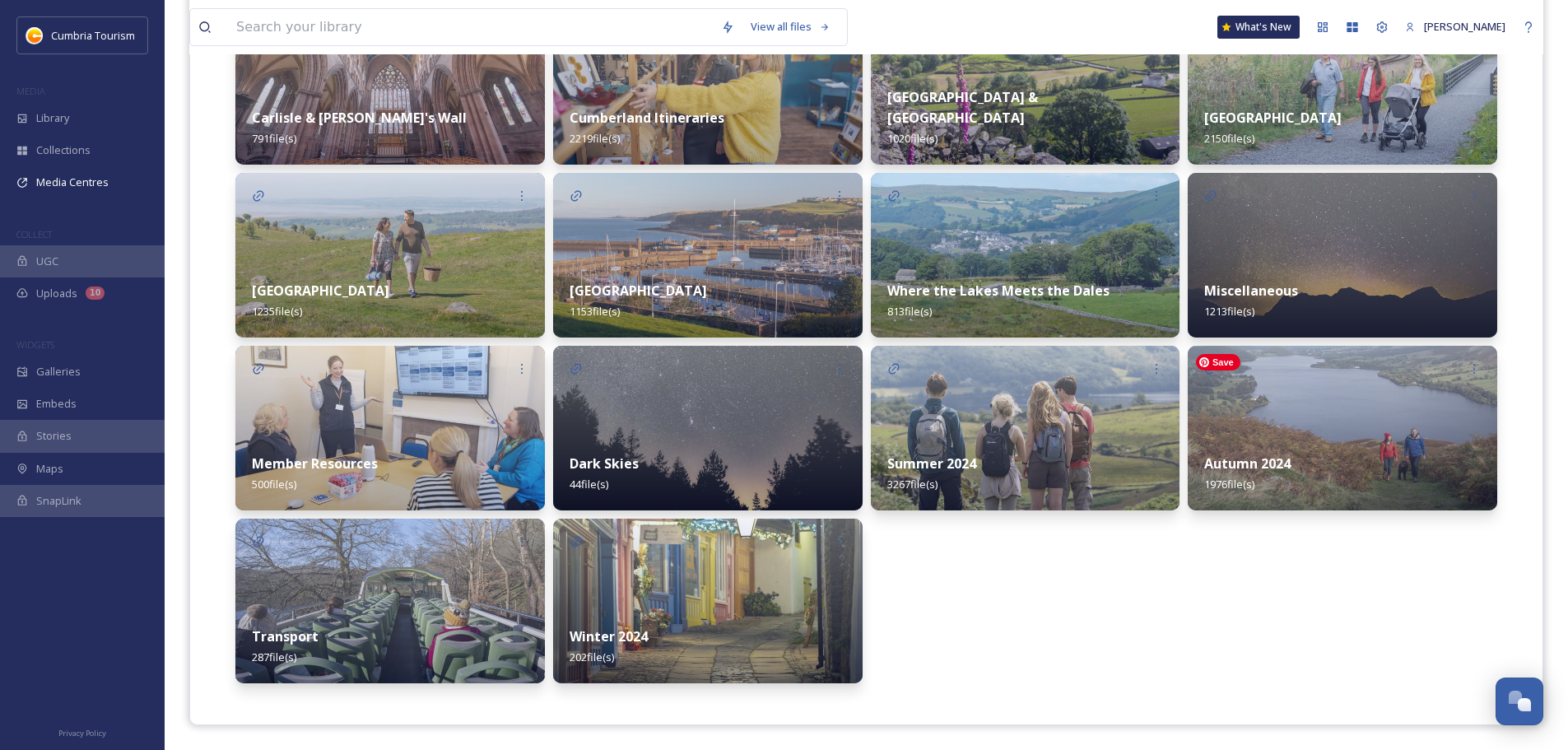
click at [1436, 411] on img at bounding box center [1342, 428] width 309 height 165
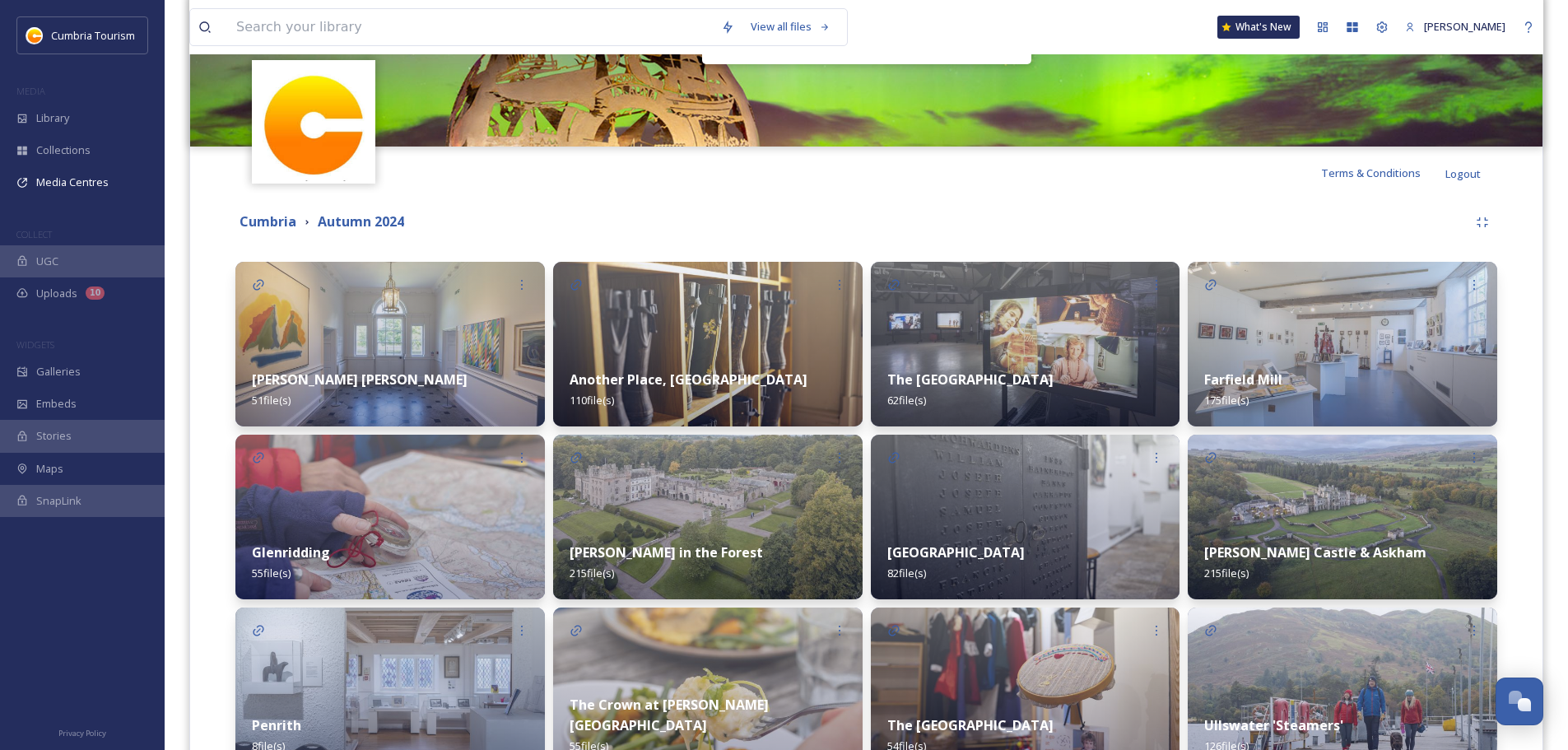
scroll to position [214, 0]
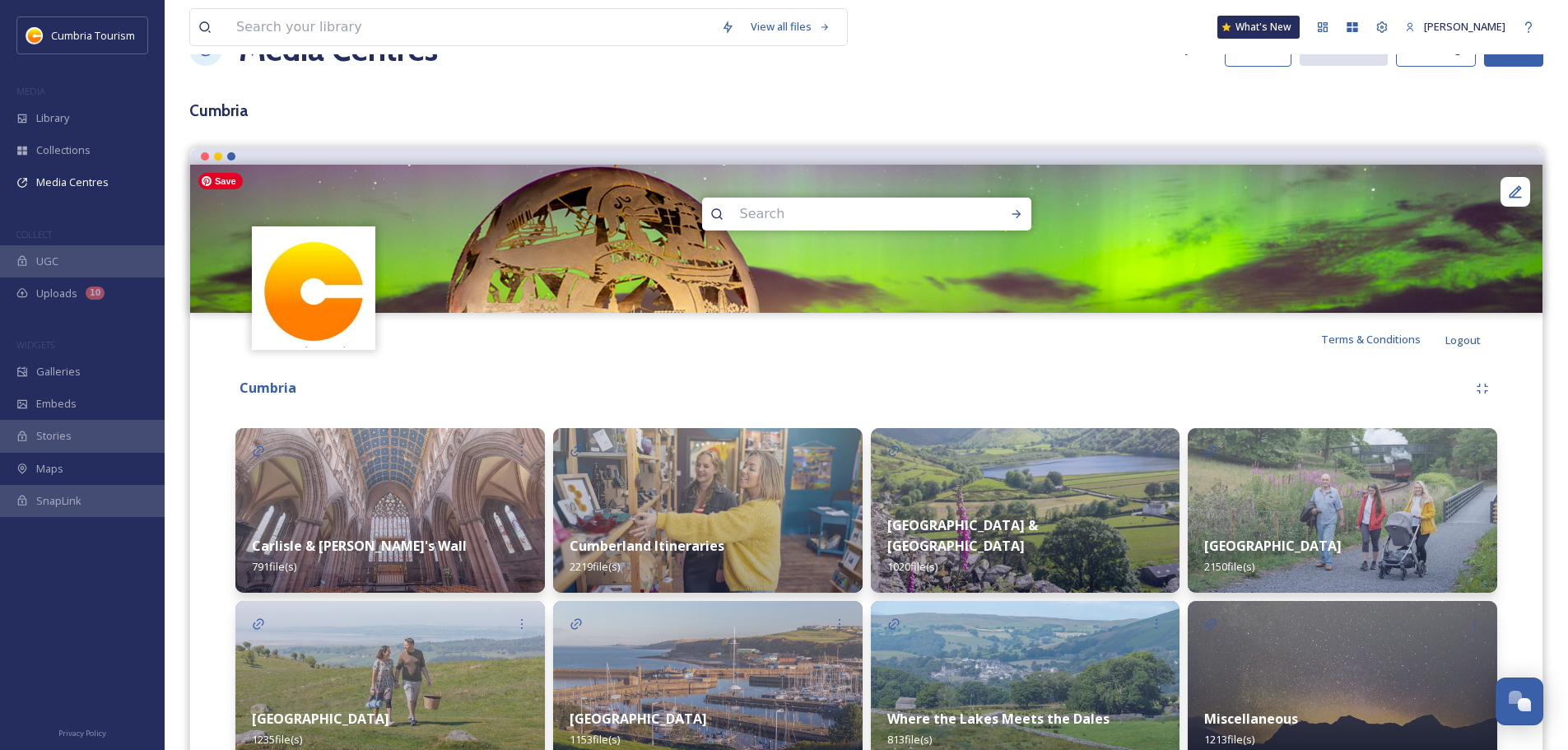
scroll to position [82, 0]
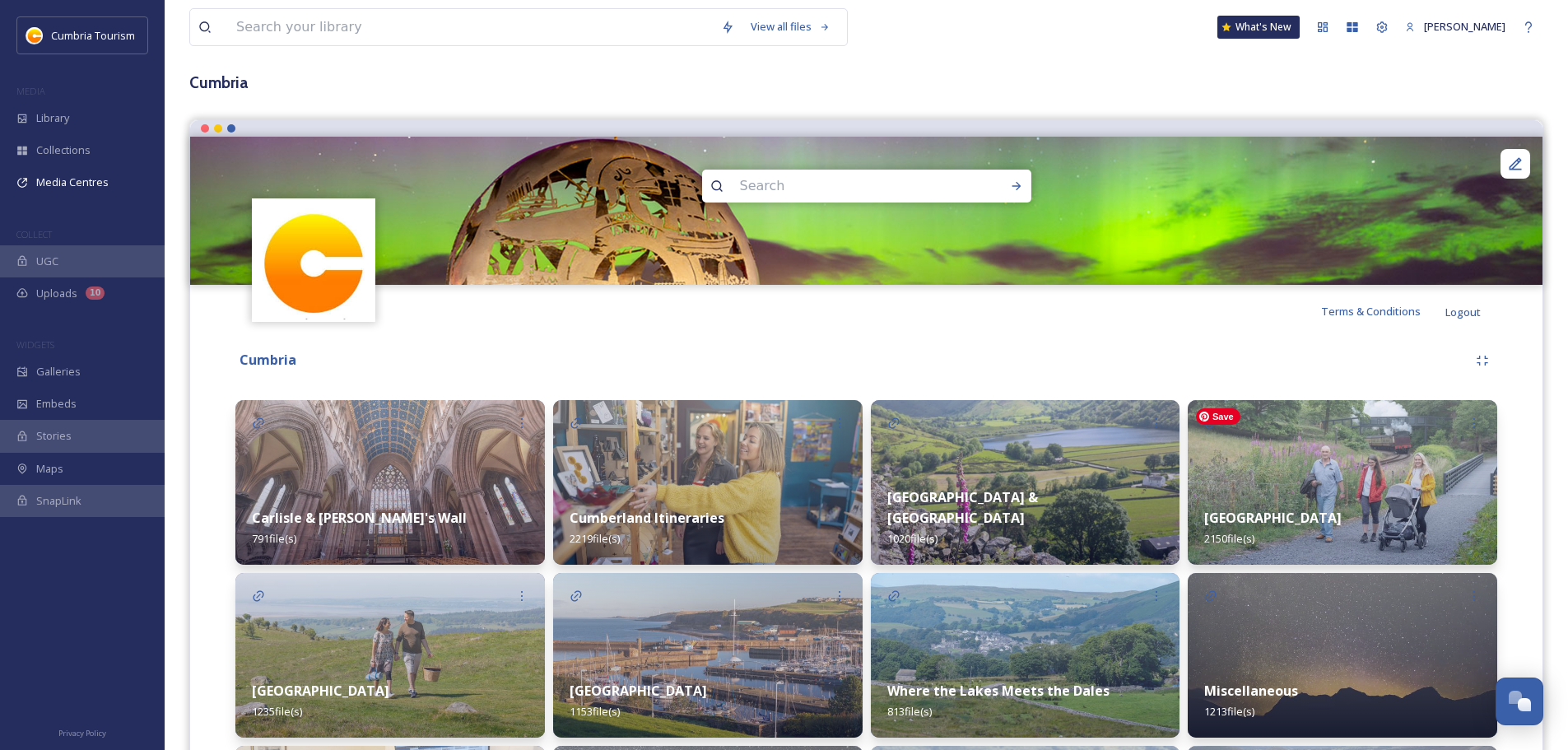
click at [1301, 425] on img at bounding box center [1342, 482] width 309 height 165
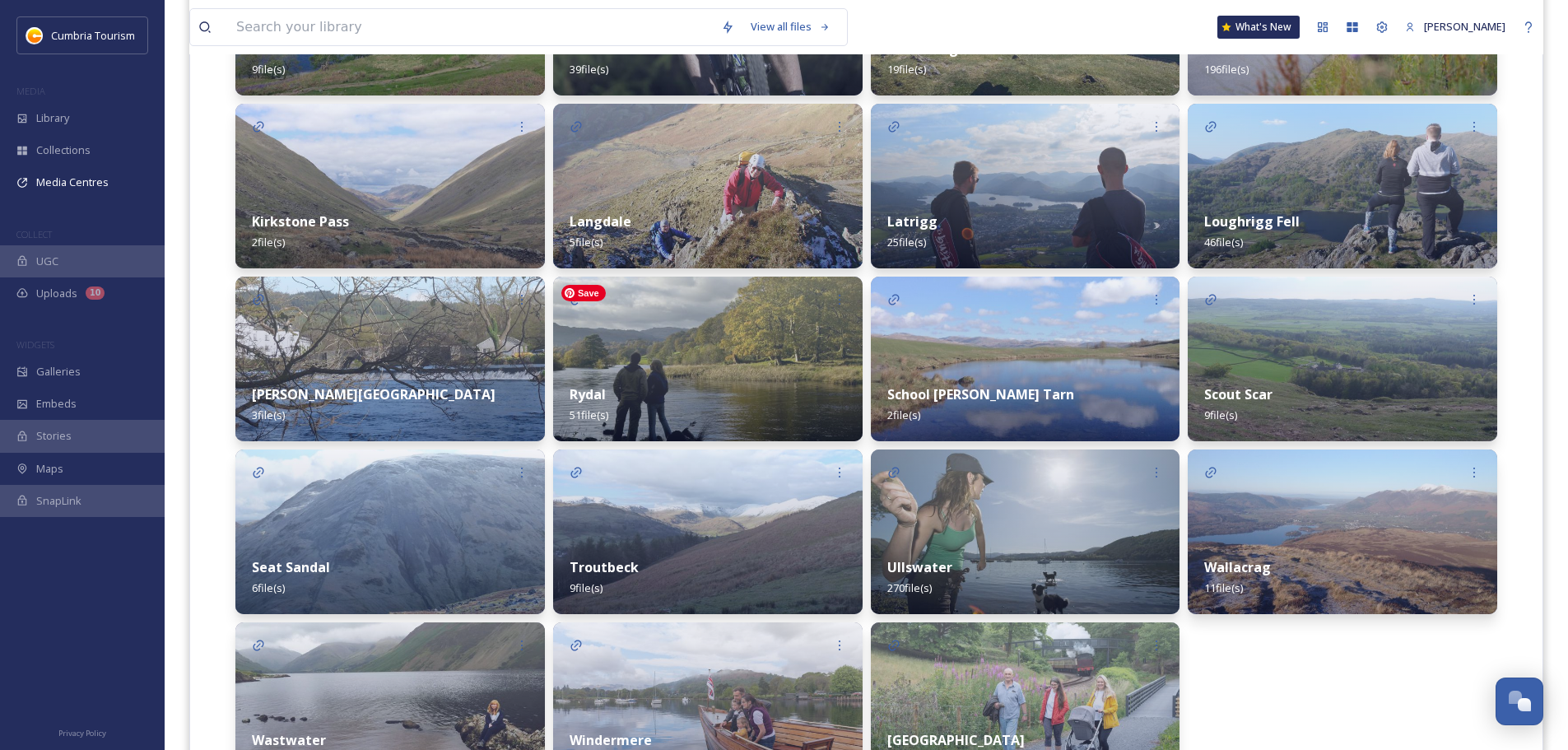
scroll to position [1234, 0]
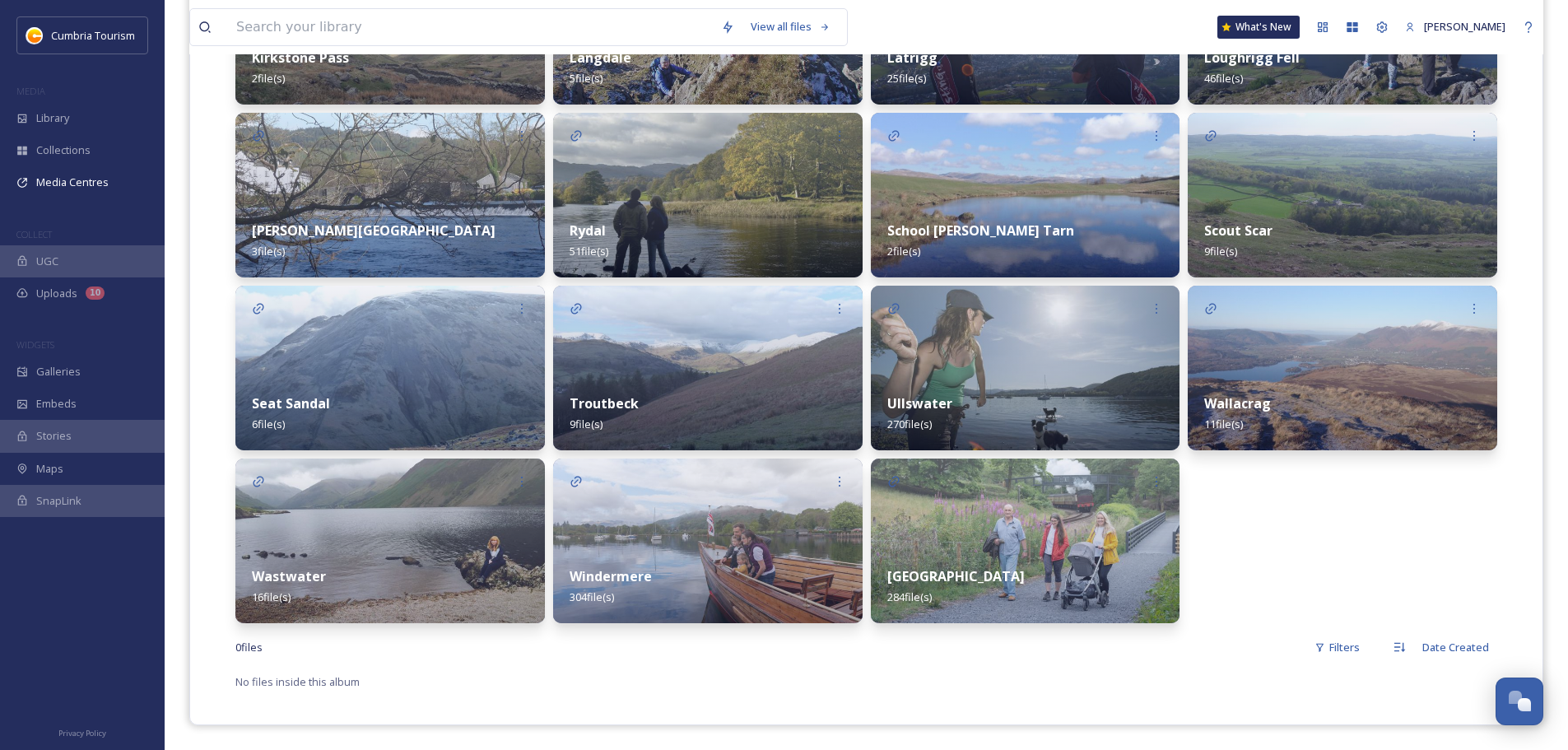
click at [699, 578] on div "Windermere 304 file(s)" at bounding box center [707, 586] width 309 height 73
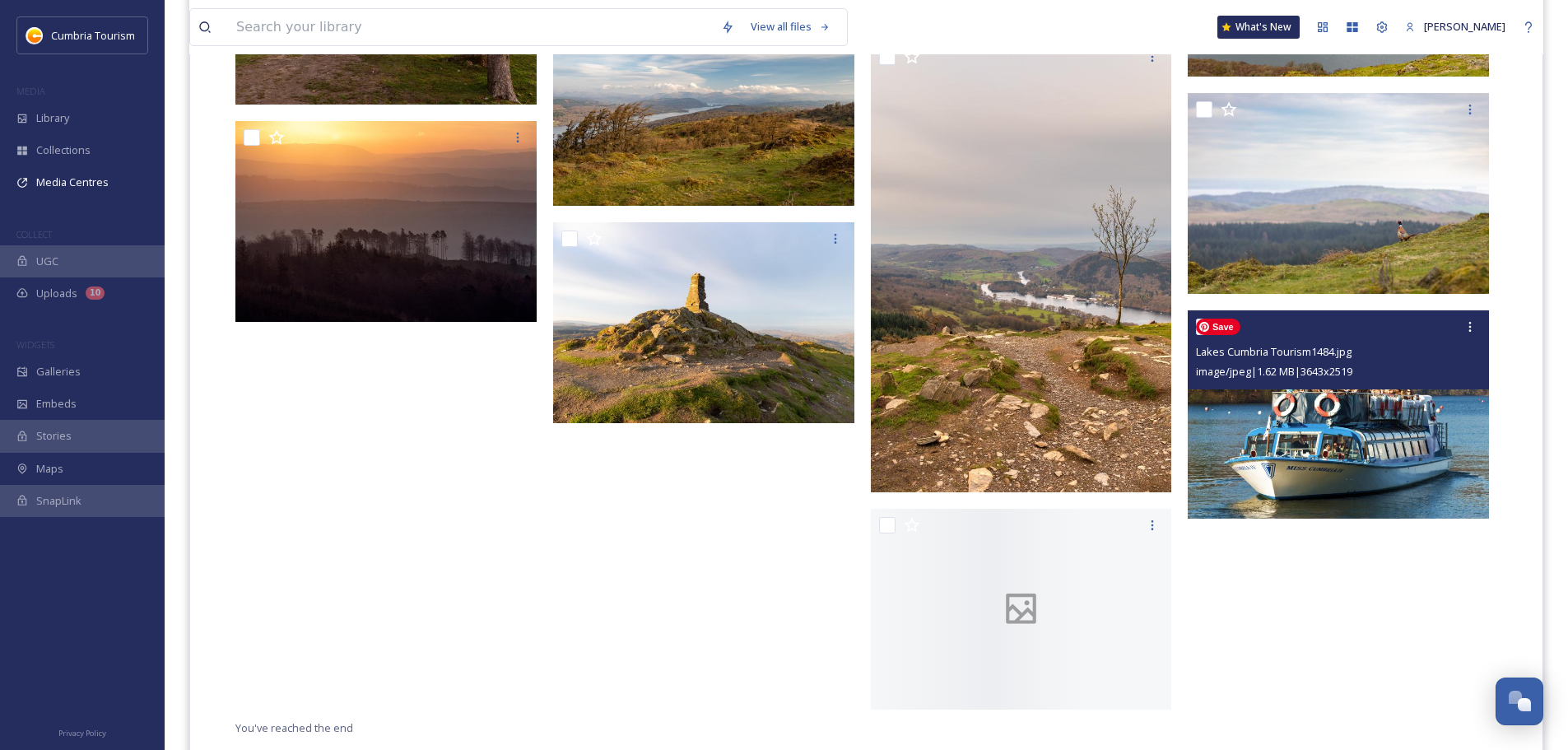
scroll to position [18969, 0]
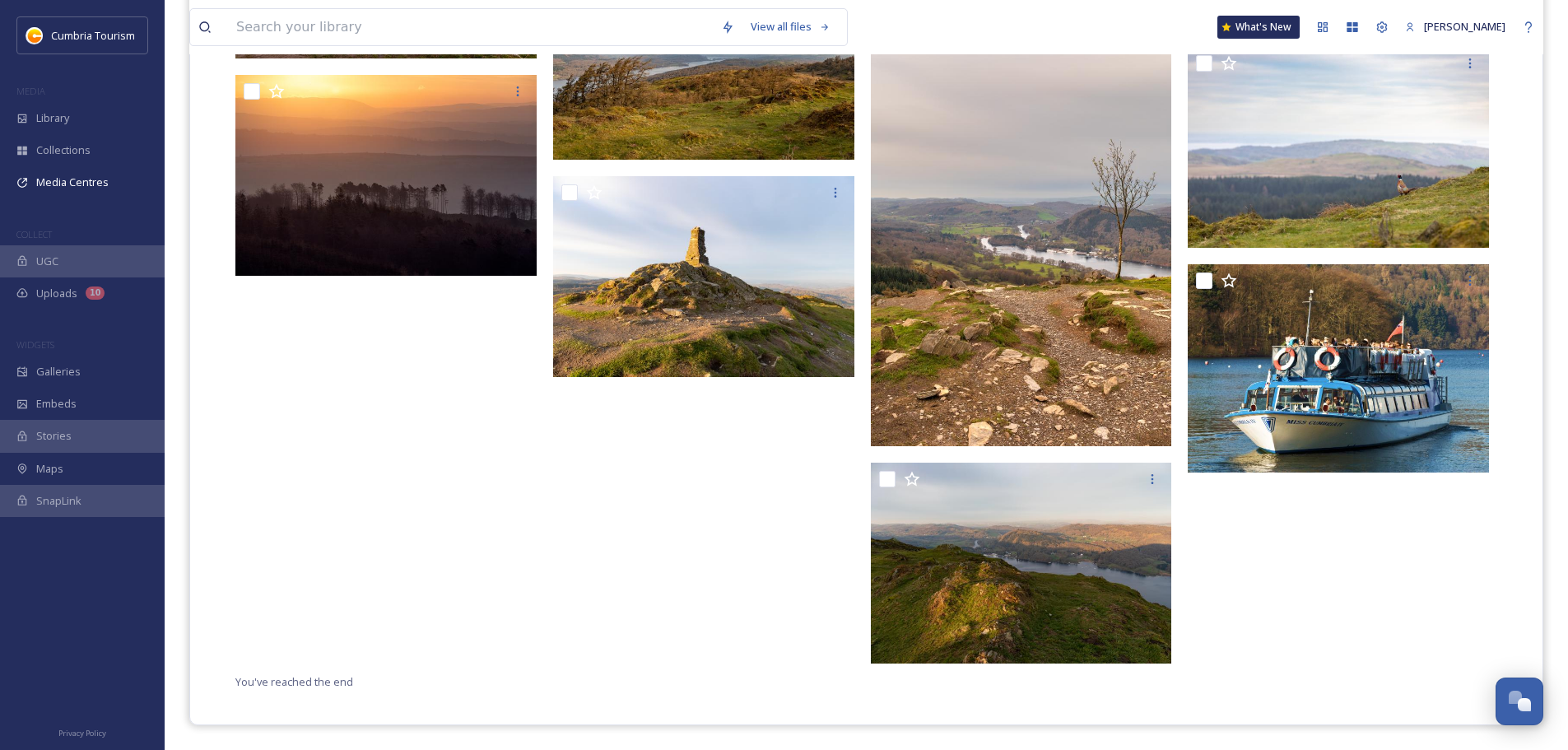
drag, startPoint x: 1237, startPoint y: 479, endPoint x: 1216, endPoint y: 477, distance: 21.1
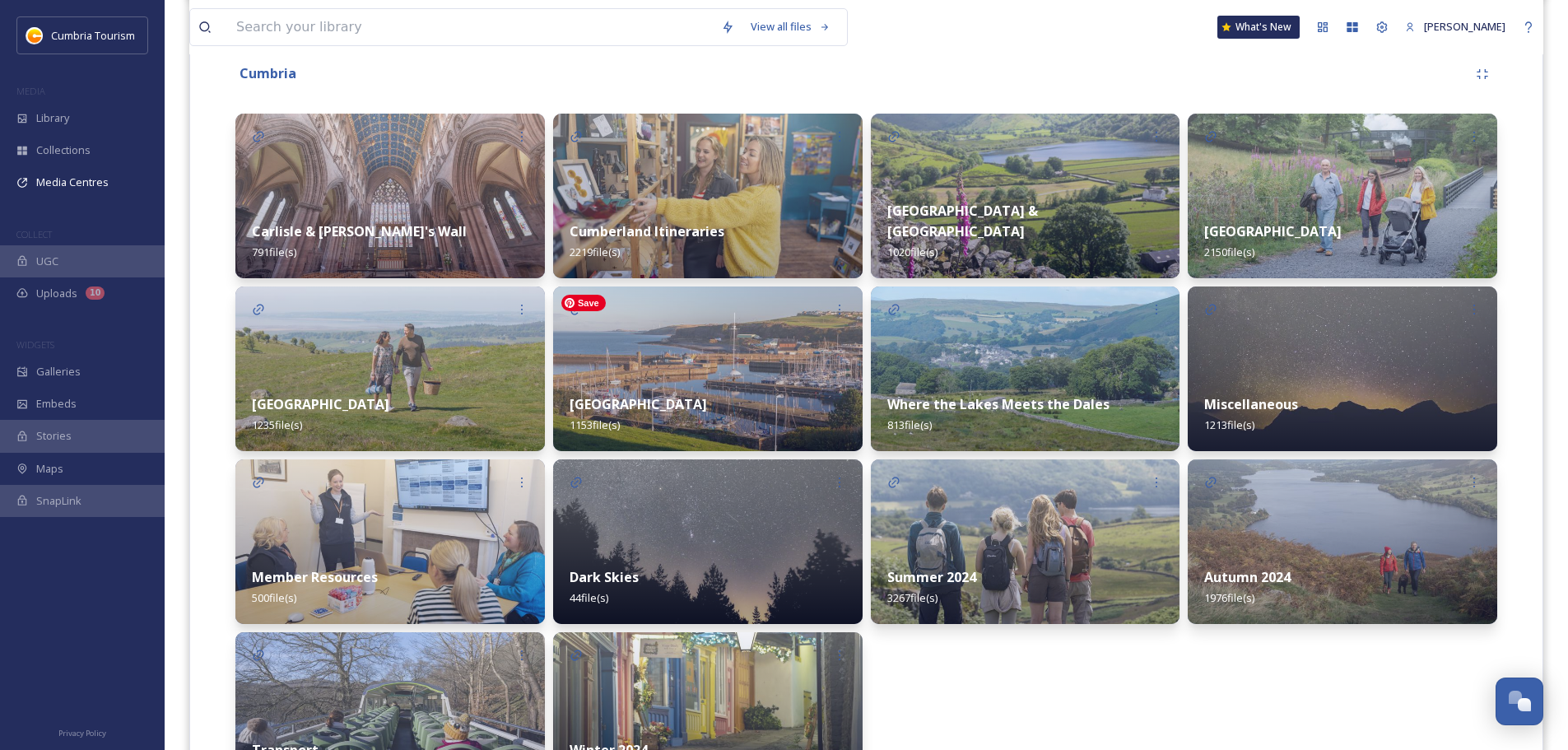
scroll to position [412, 0]
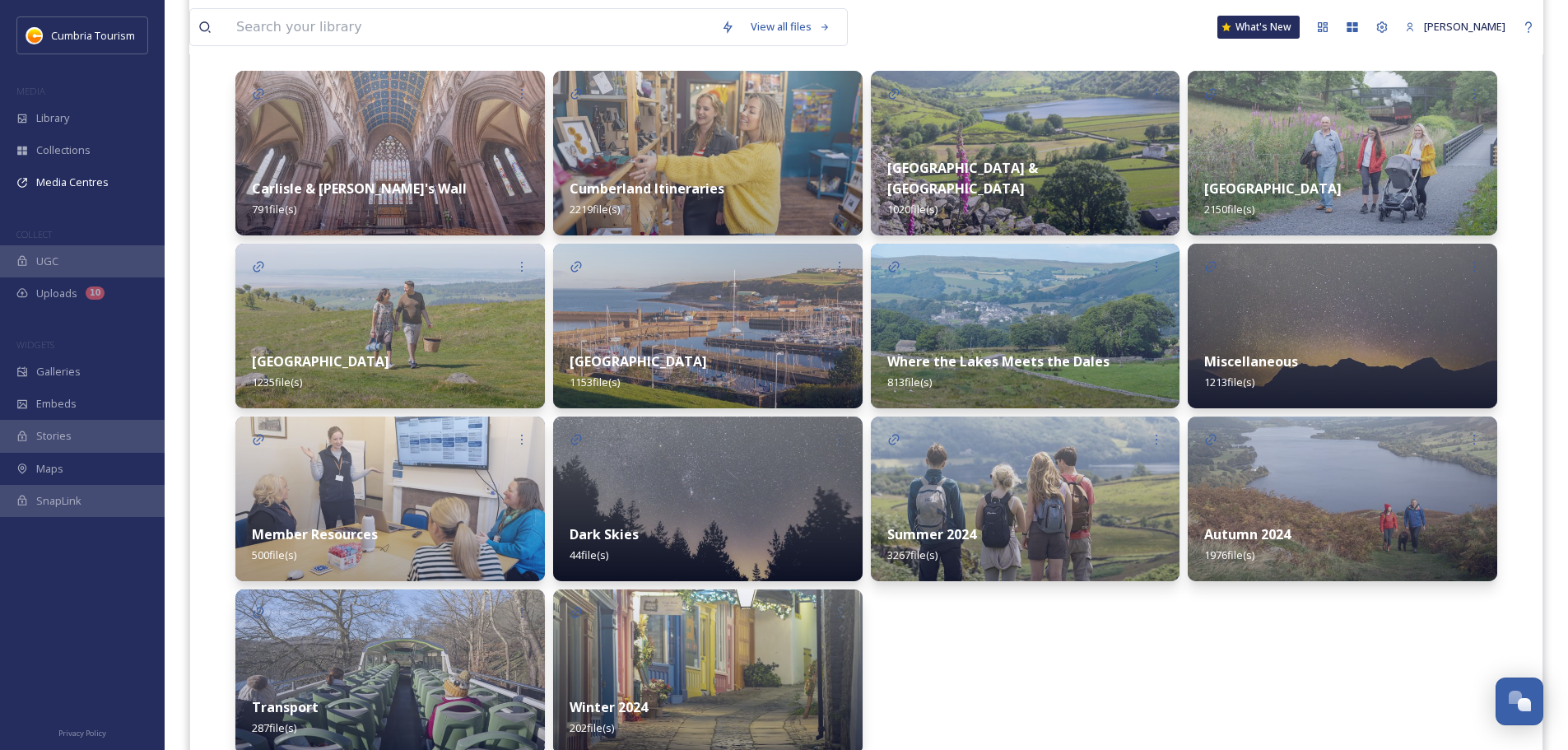
click at [1158, 717] on div "[GEOGRAPHIC_DATA] & North Pennines 1020 file(s) Where the Lakes Meets the Dales…" at bounding box center [1025, 413] width 309 height 684
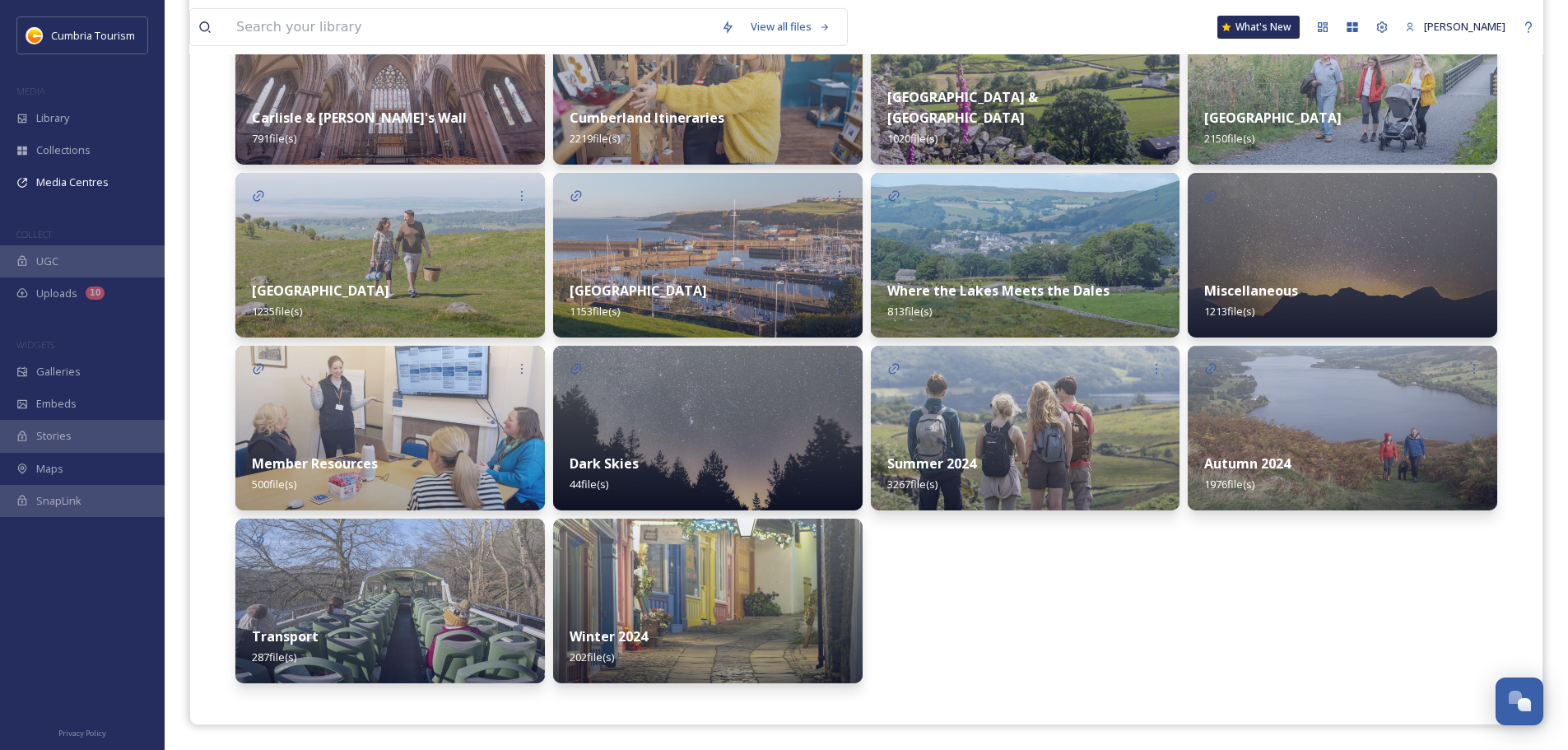
click at [655, 662] on div "Winter 2024 202 file(s)" at bounding box center [707, 646] width 309 height 73
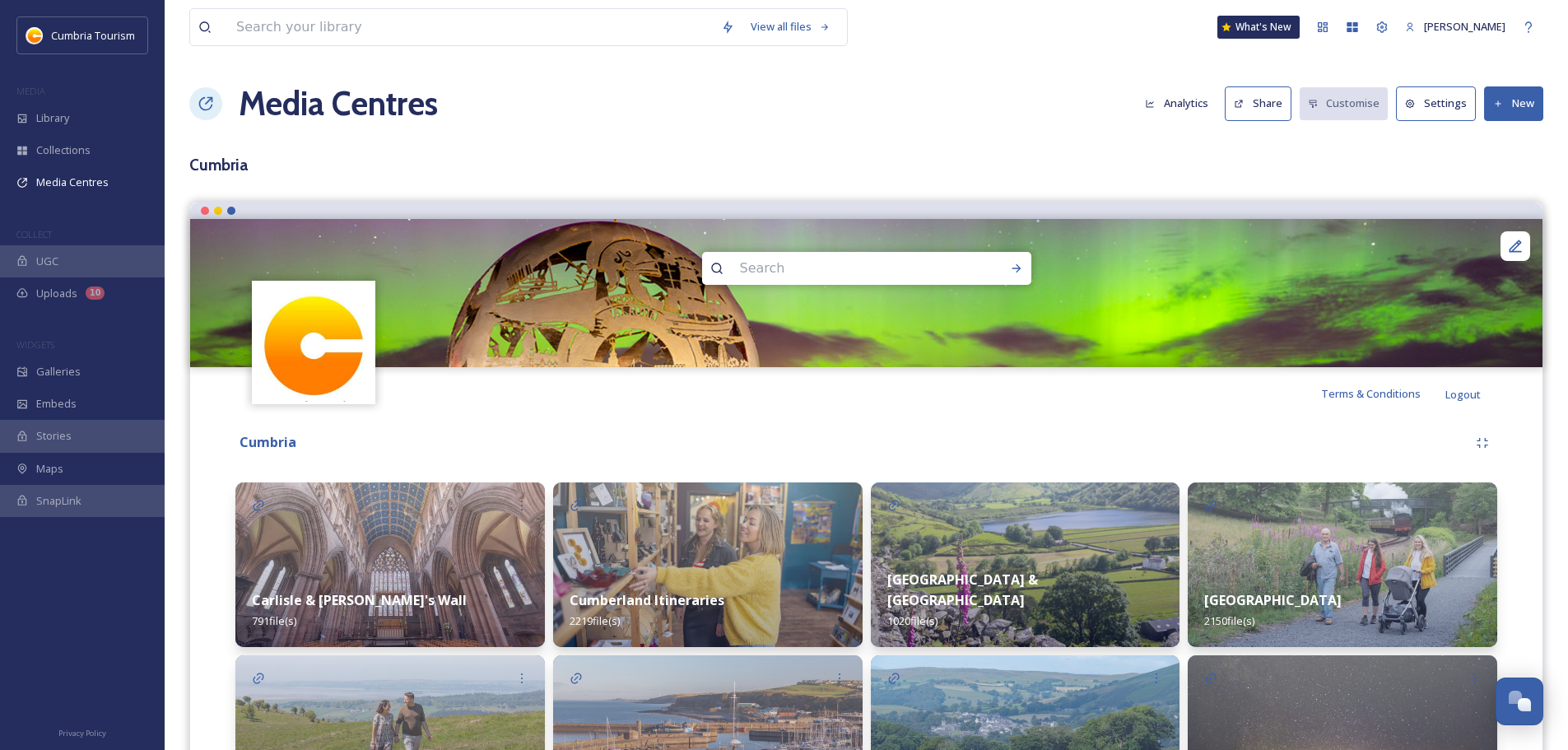
scroll to position [330, 0]
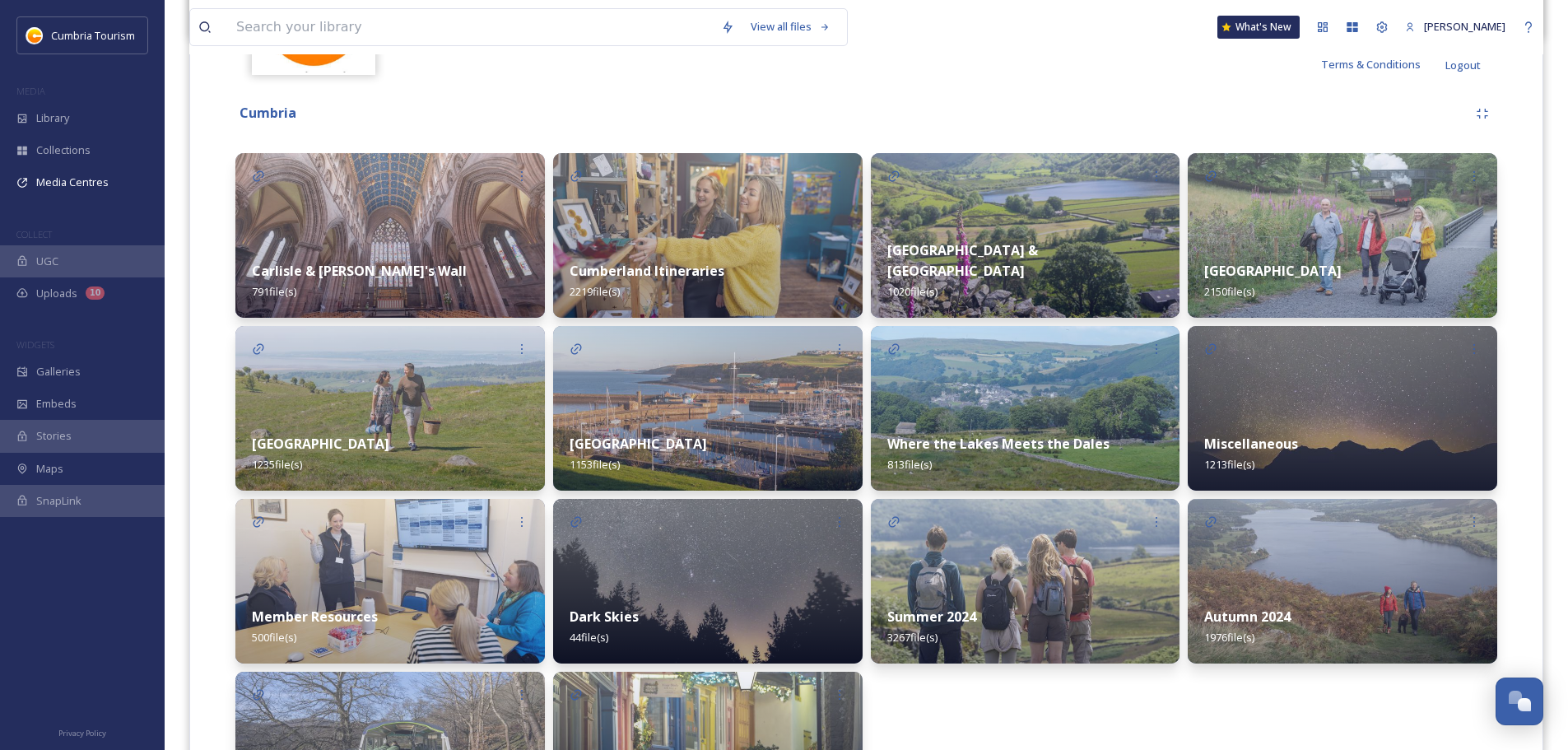
click at [1270, 259] on div "[GEOGRAPHIC_DATA] 2150 file(s)" at bounding box center [1342, 281] width 309 height 73
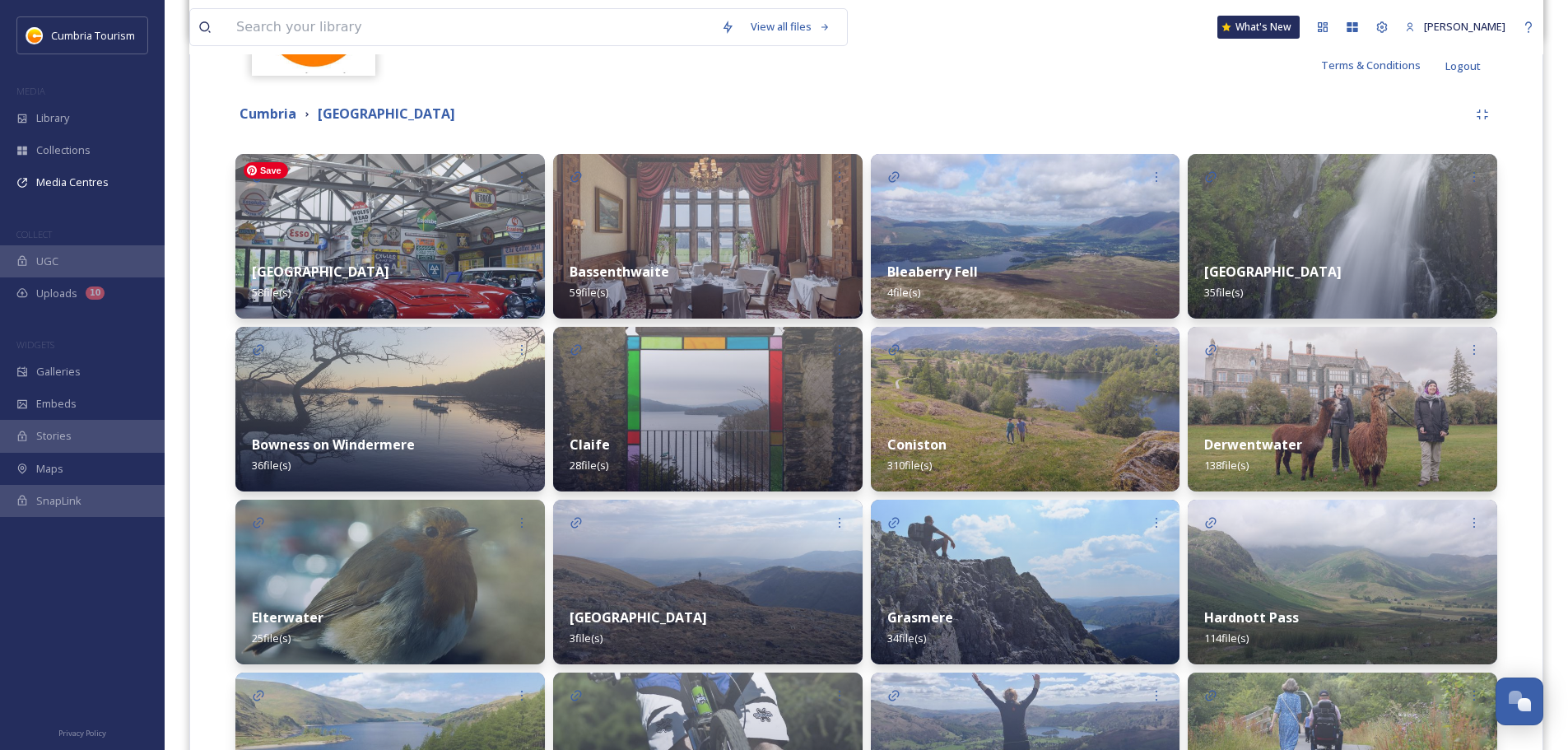
scroll to position [246, 0]
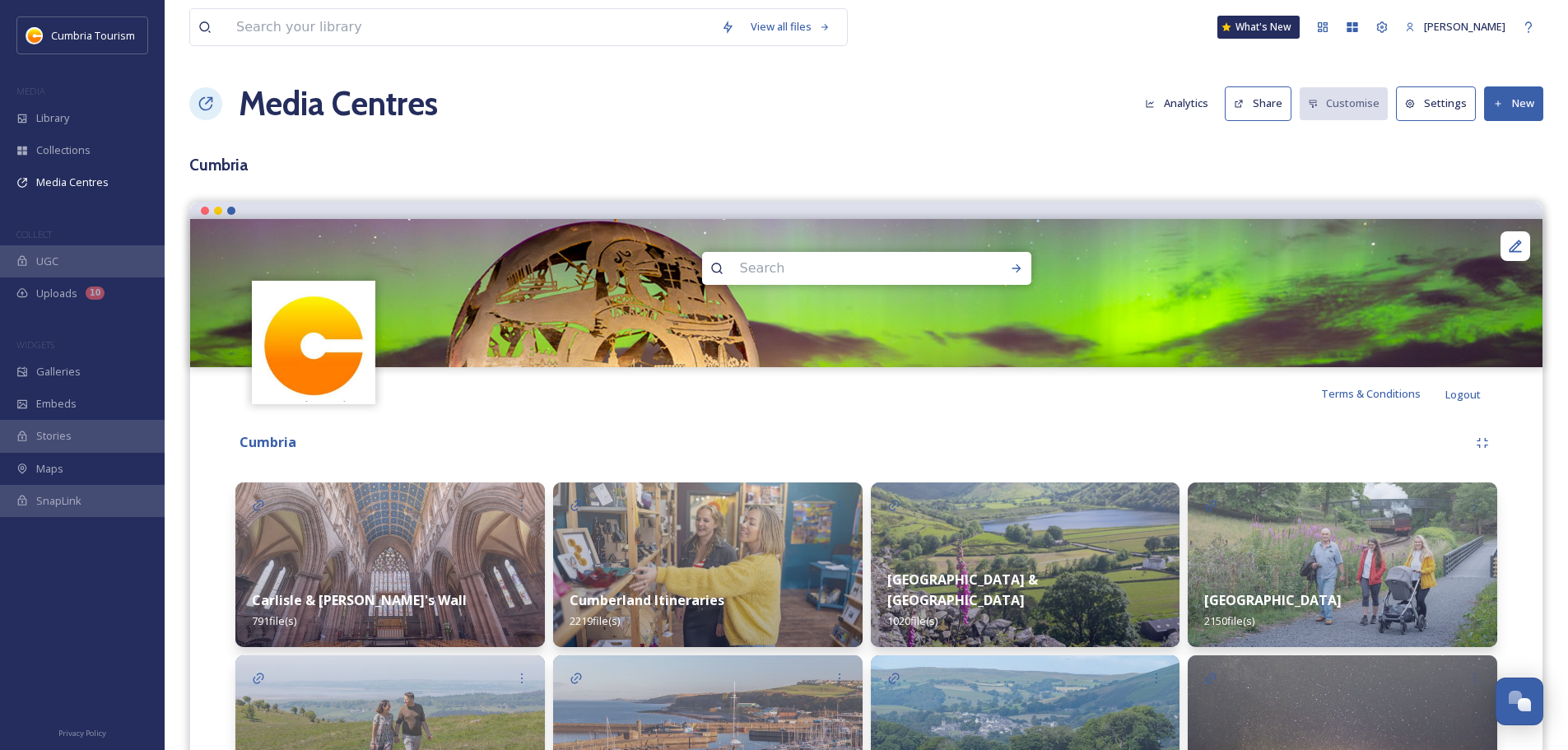
click at [1414, 605] on div "[GEOGRAPHIC_DATA] 2150 file(s)" at bounding box center [1342, 610] width 309 height 73
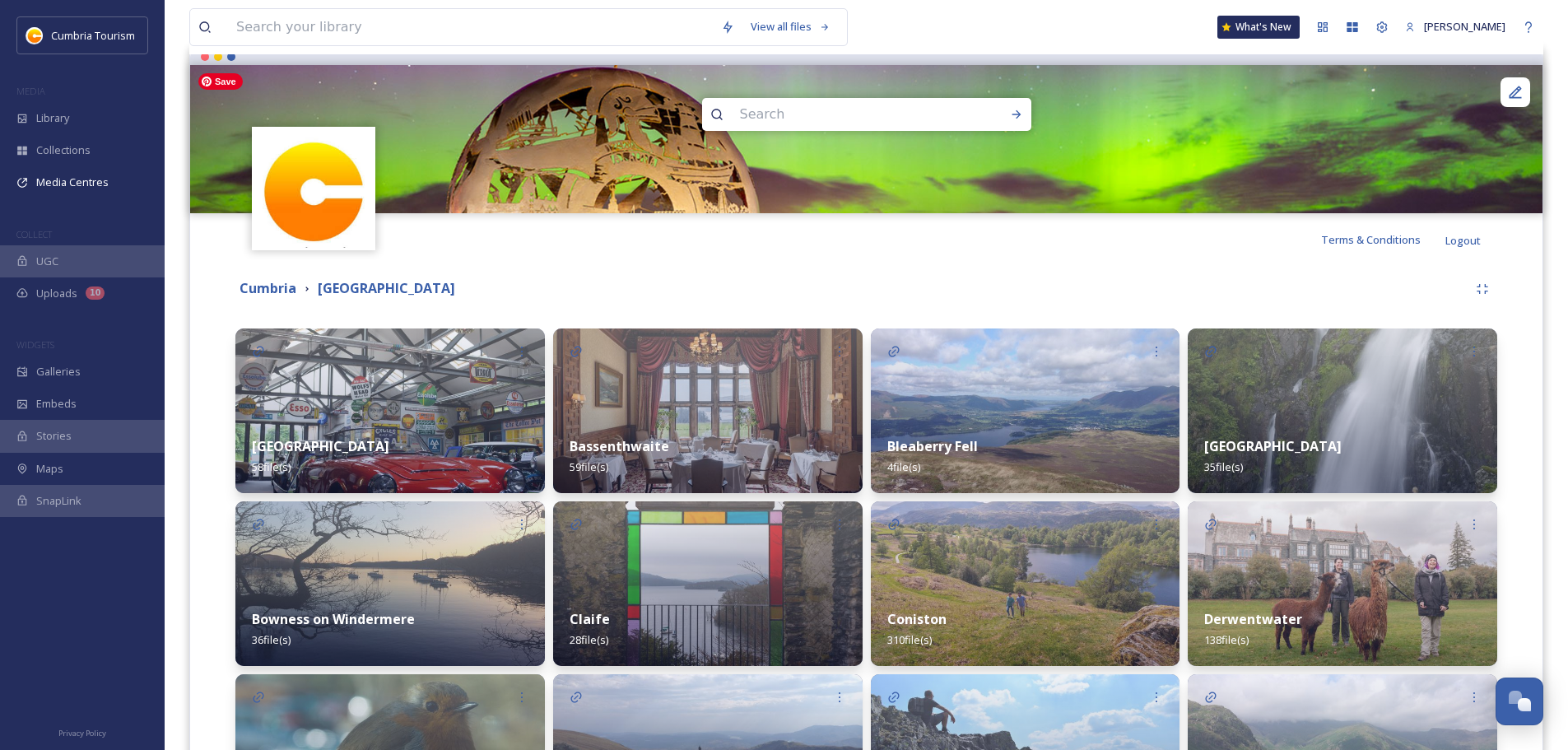
scroll to position [247, 0]
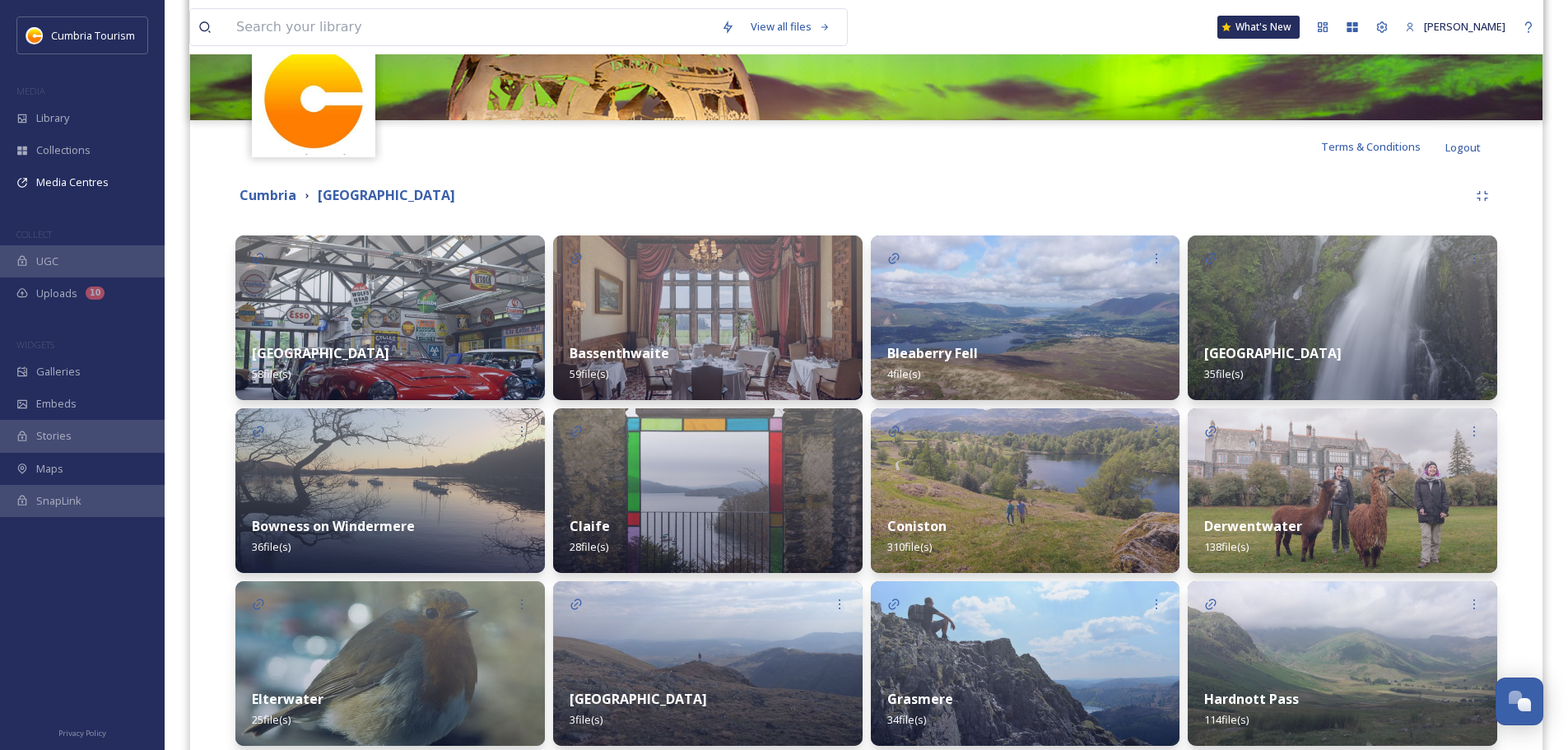
click at [445, 336] on div "[GEOGRAPHIC_DATA] 58 file(s)" at bounding box center [389, 363] width 309 height 73
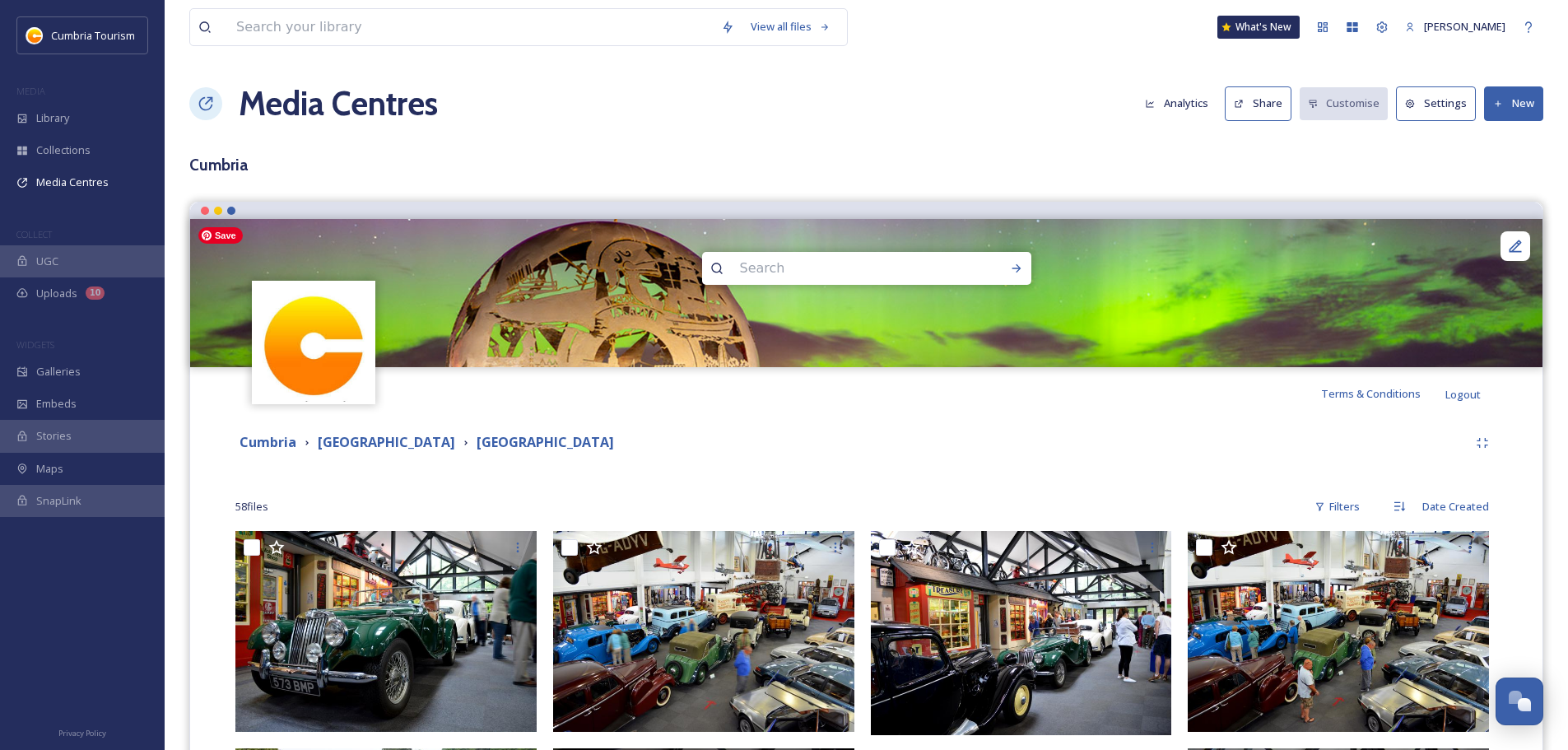
scroll to position [330, 0]
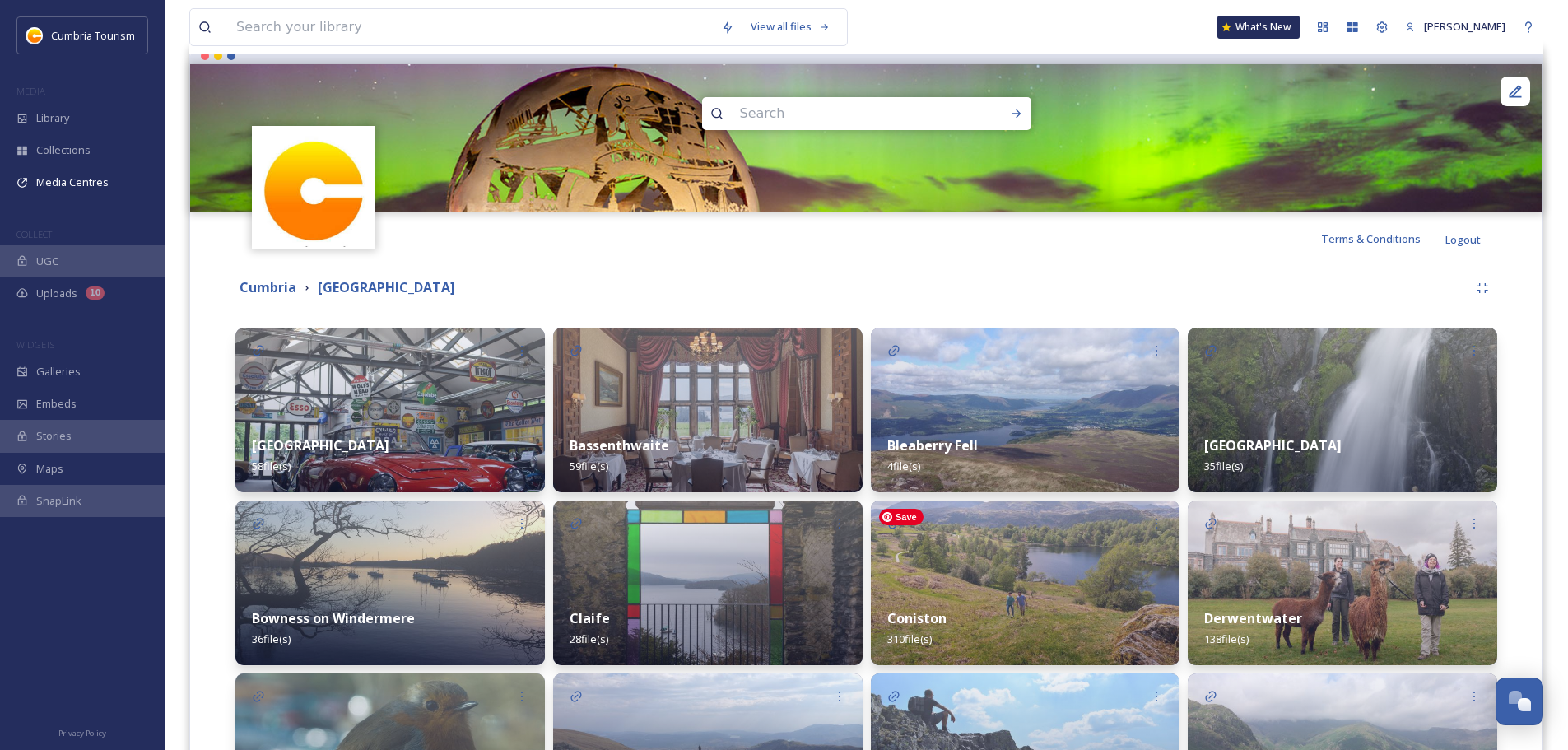
scroll to position [82, 0]
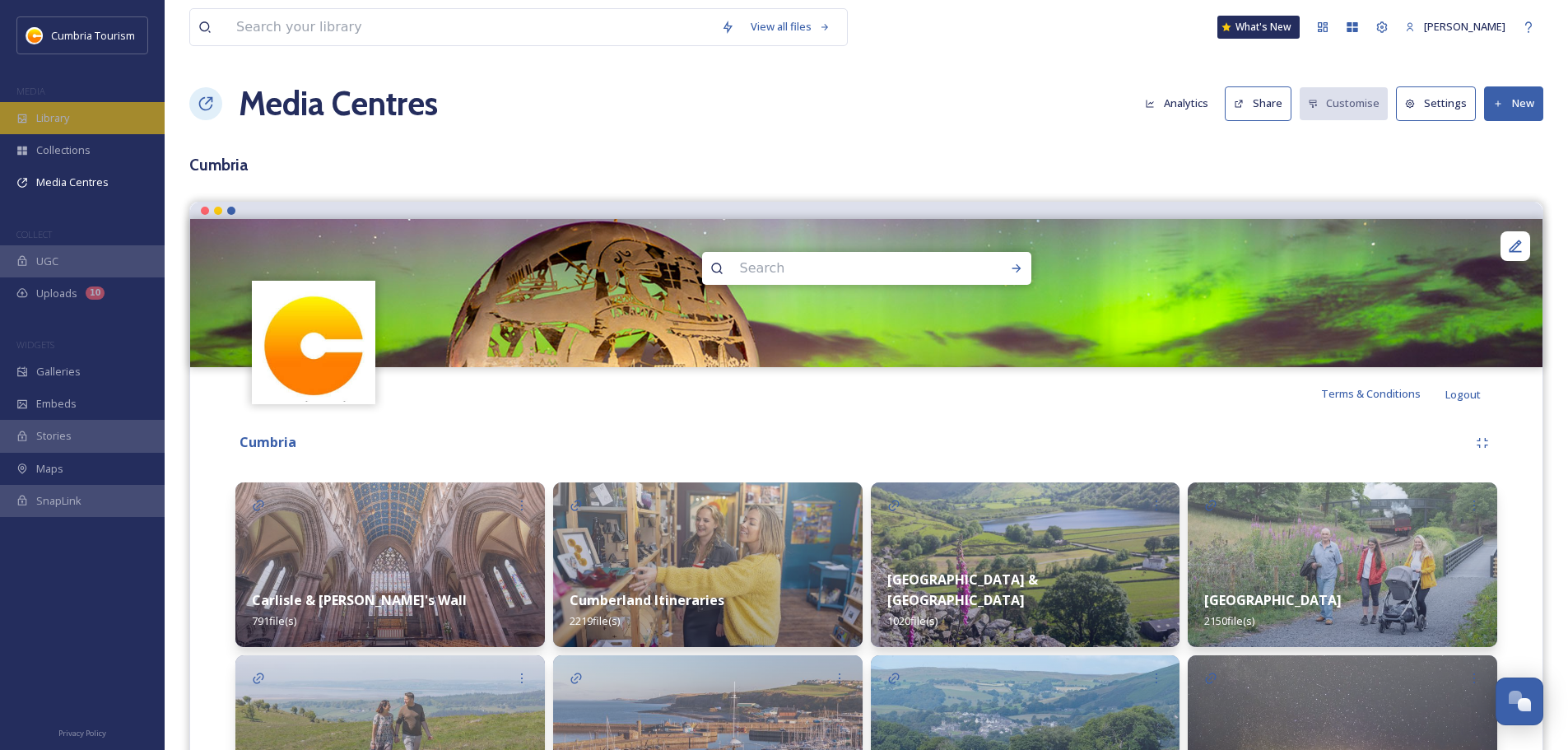
click at [61, 118] on span "Library" at bounding box center [53, 118] width 33 height 16
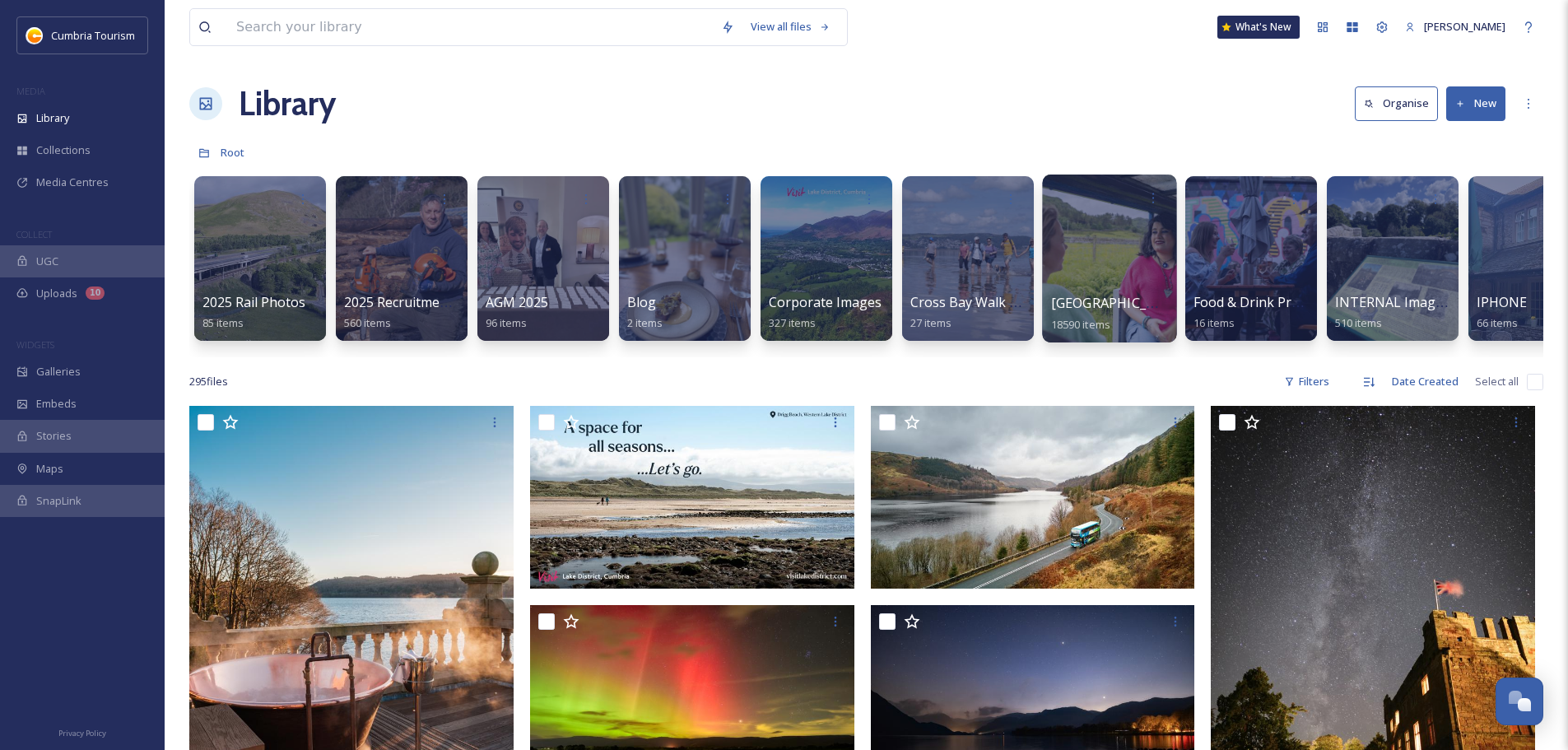
click at [1095, 277] on div at bounding box center [1110, 258] width 135 height 168
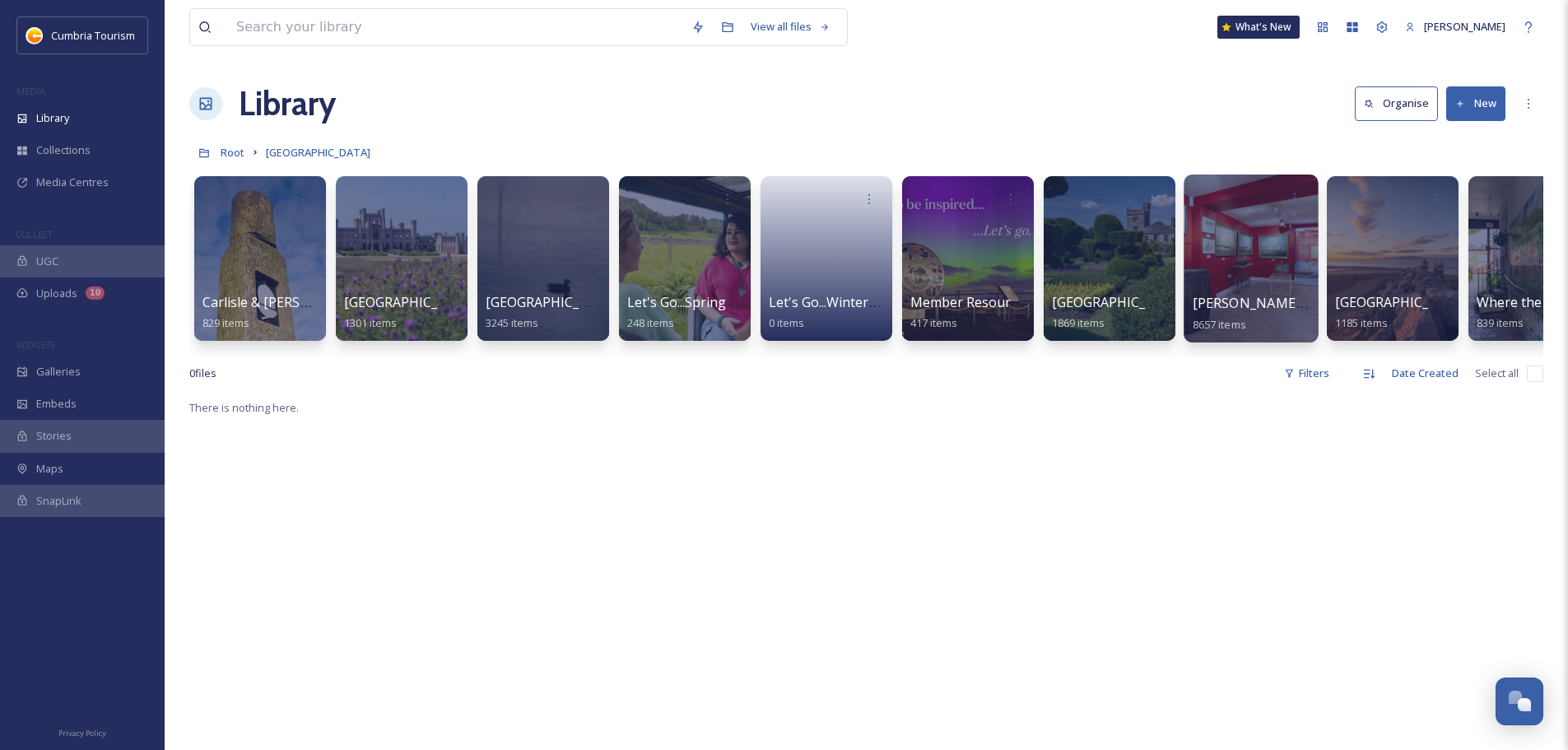
click at [1224, 237] on div at bounding box center [1251, 258] width 135 height 168
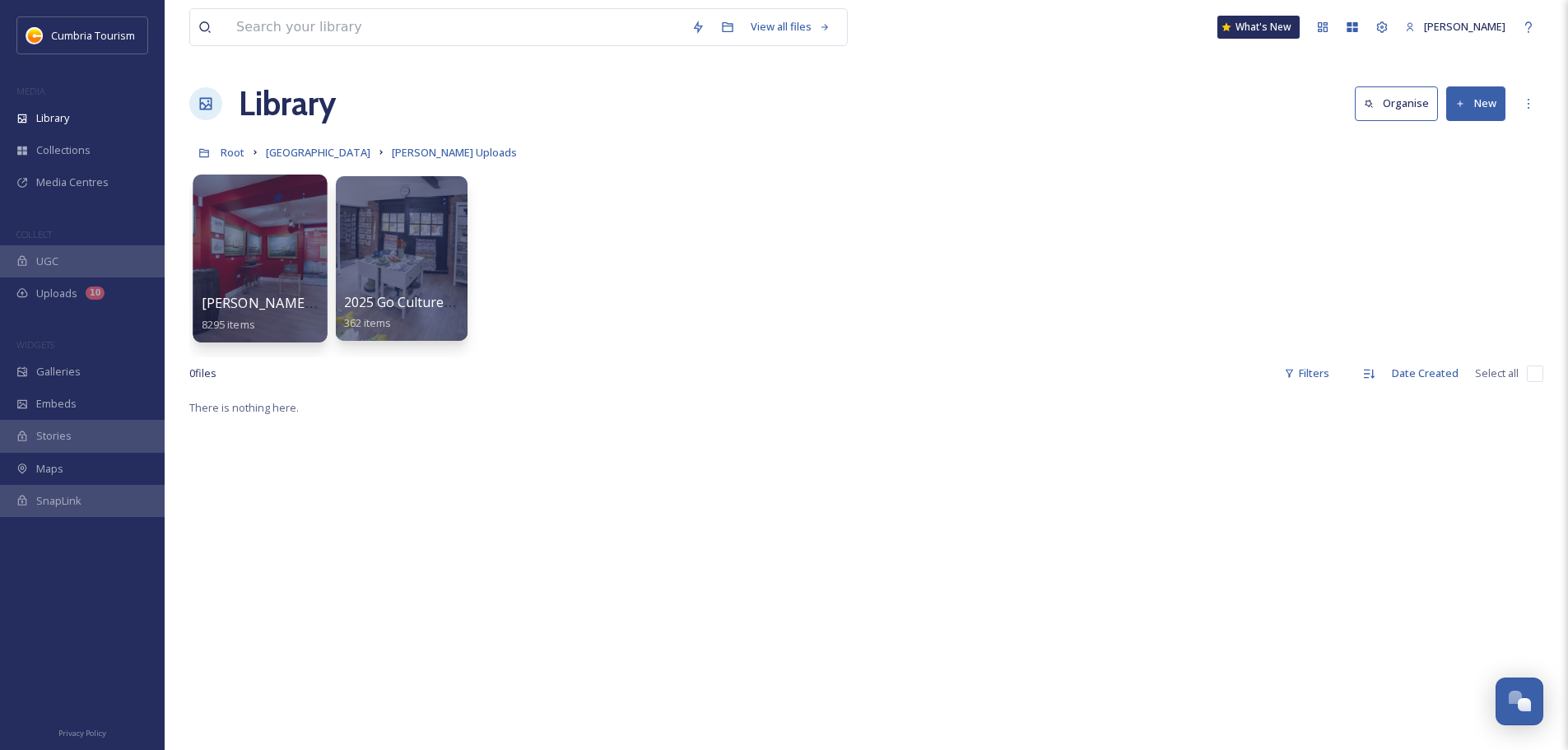
click at [224, 257] on div at bounding box center [260, 258] width 135 height 168
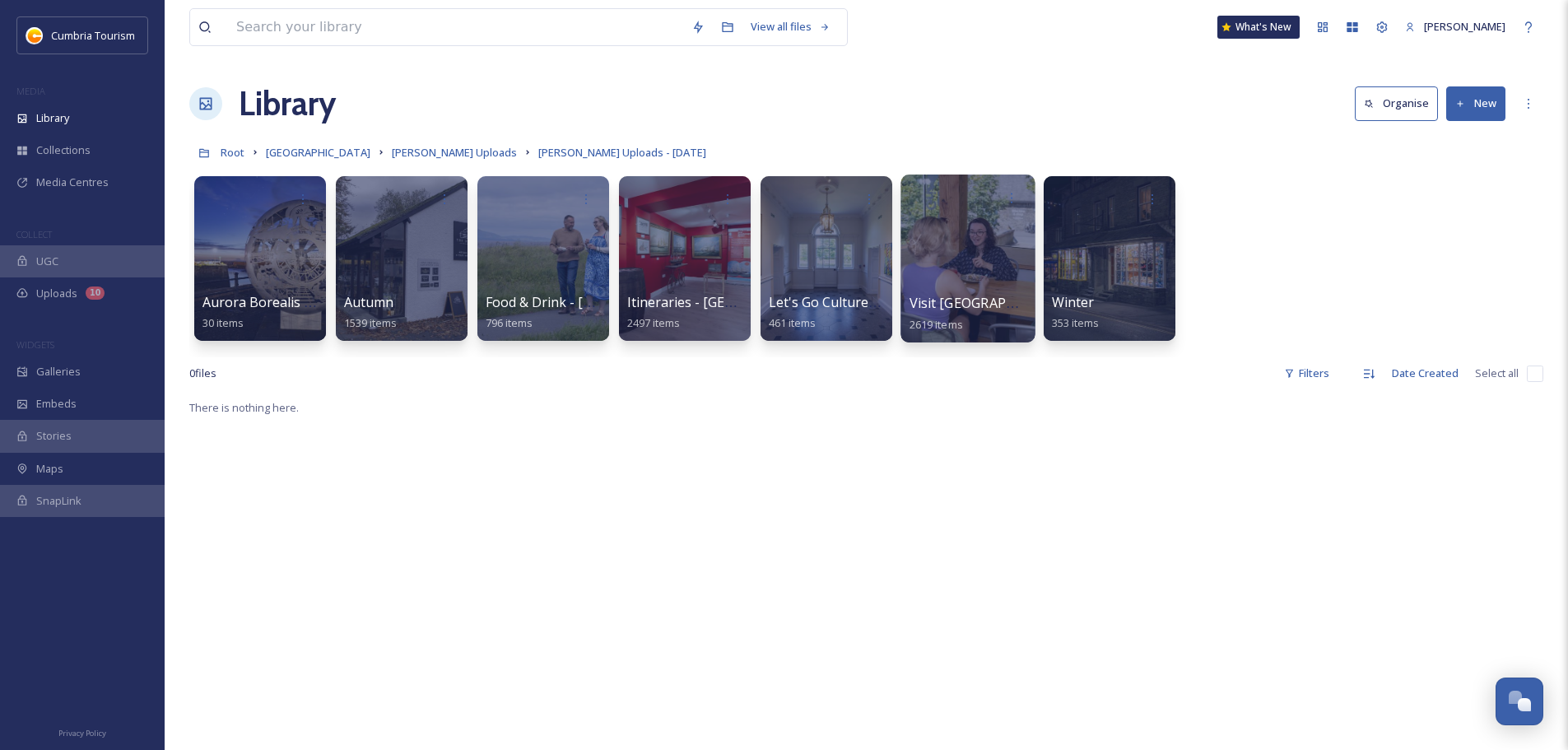
click at [969, 282] on div at bounding box center [967, 258] width 135 height 168
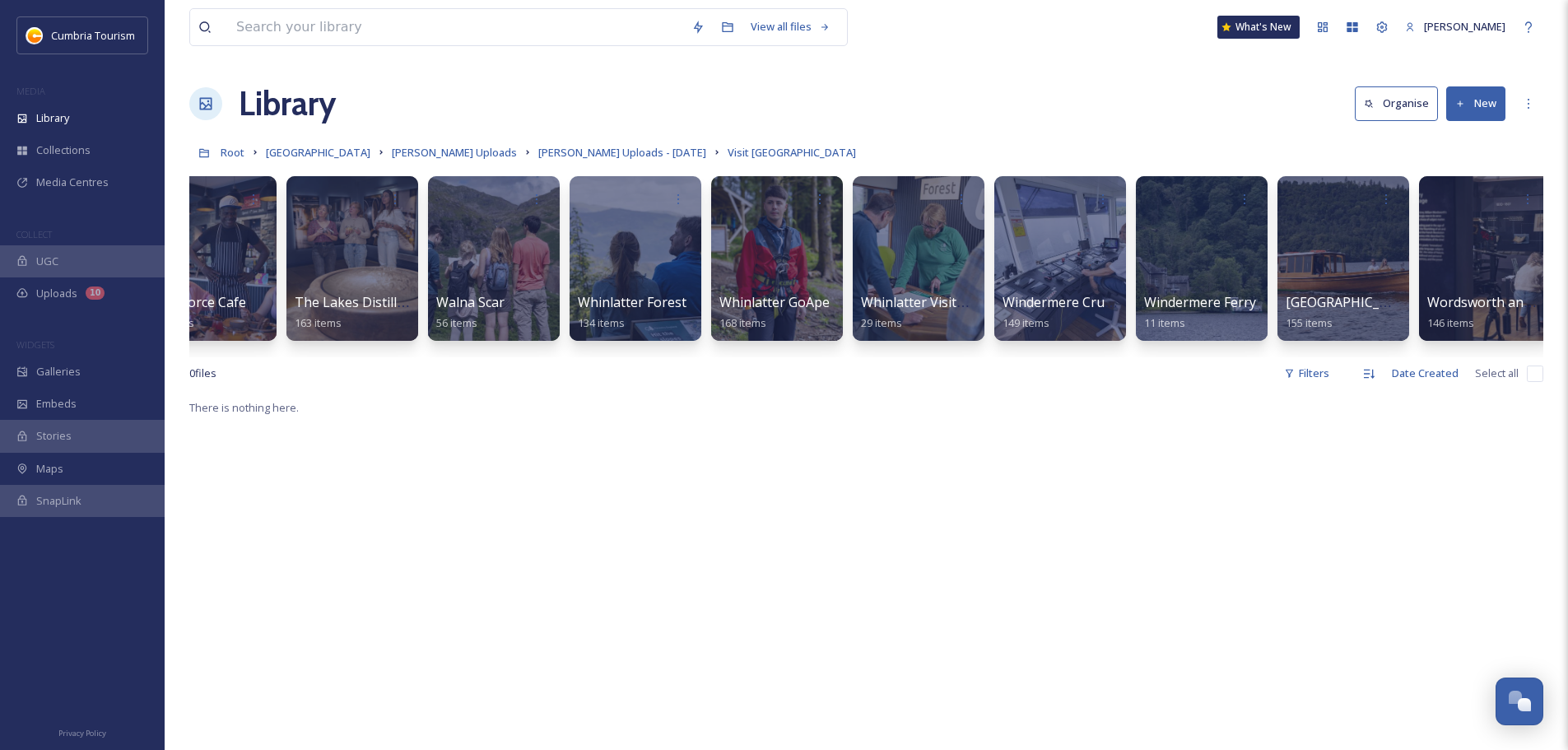
scroll to position [0, 1902]
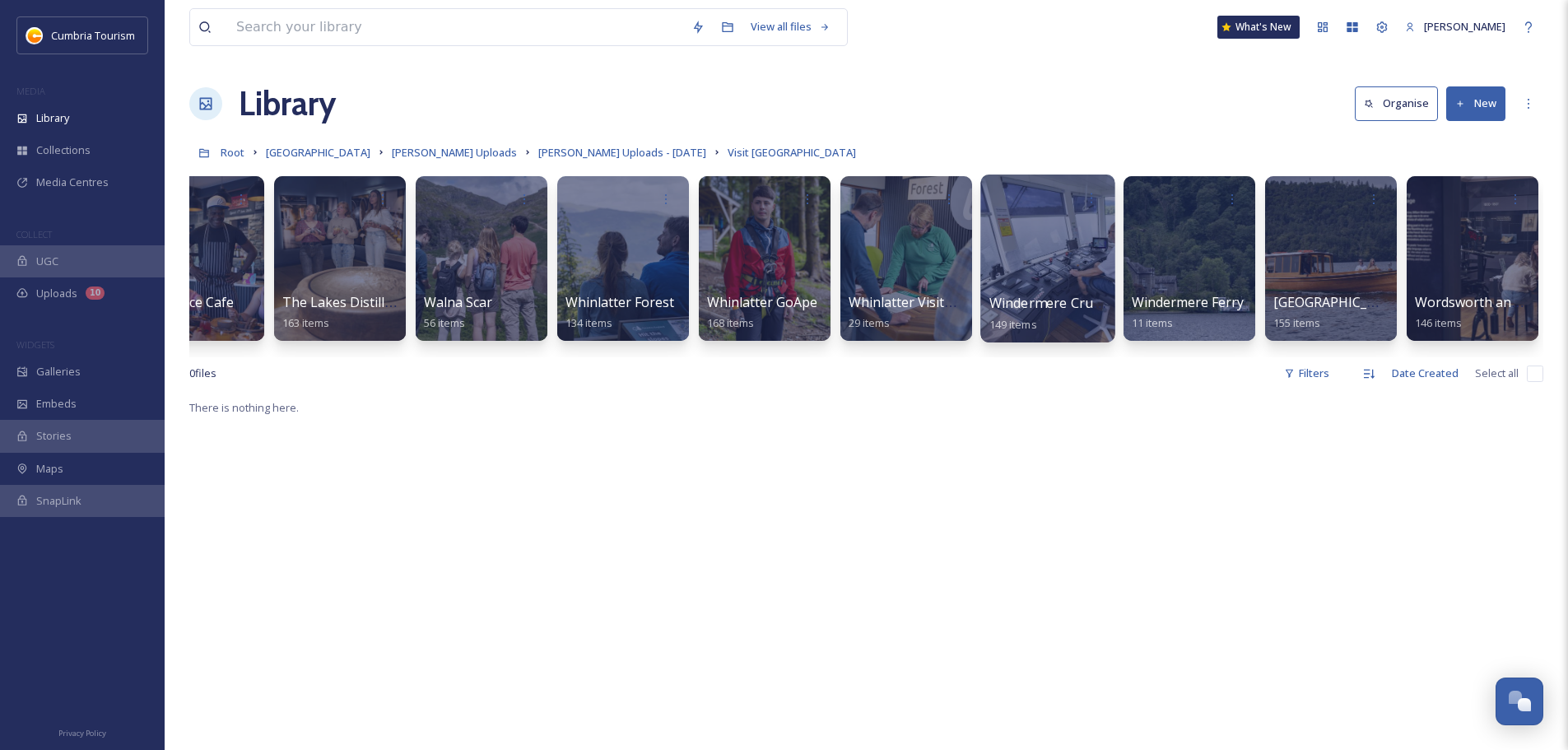
click at [1080, 283] on div at bounding box center [1047, 258] width 135 height 168
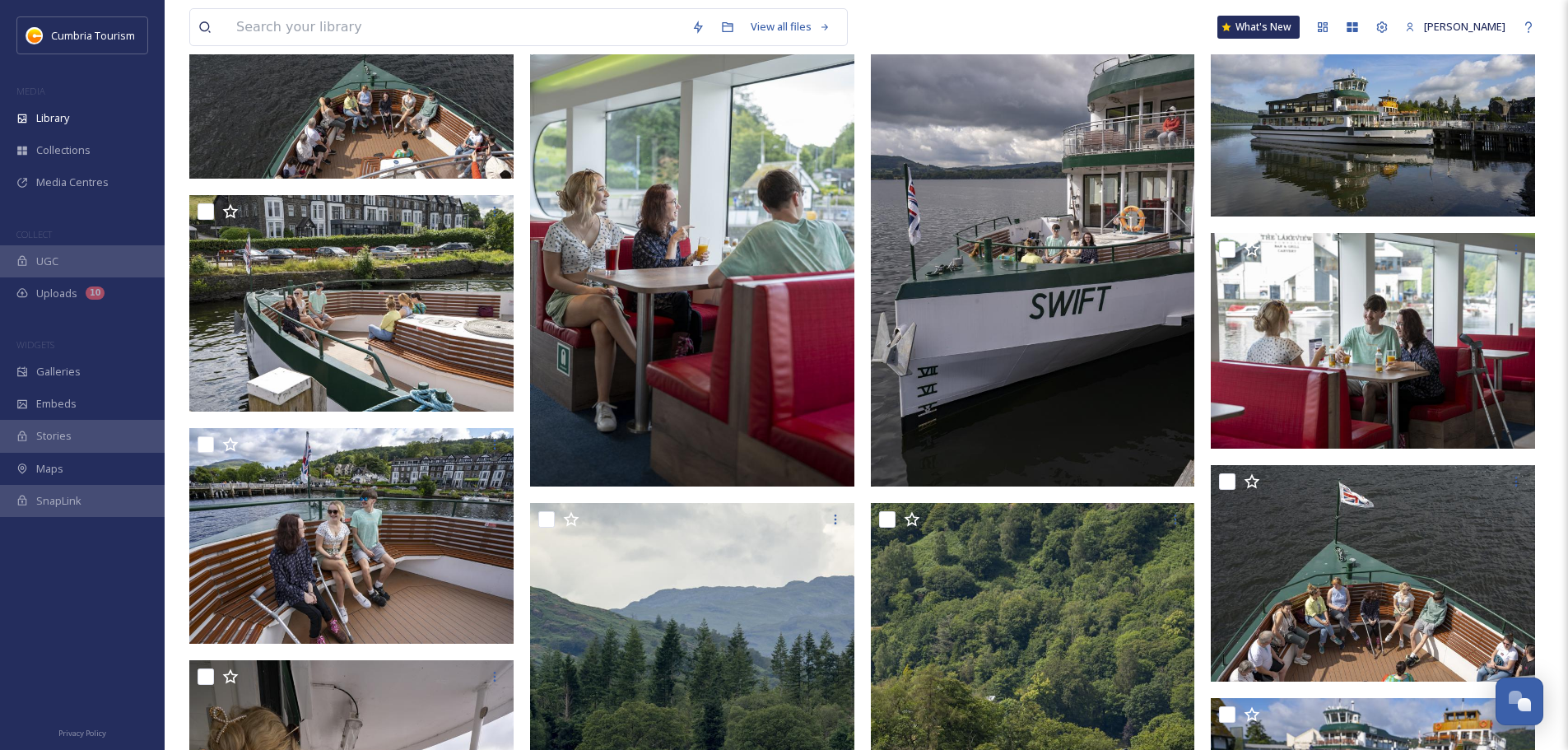
scroll to position [1103, 0]
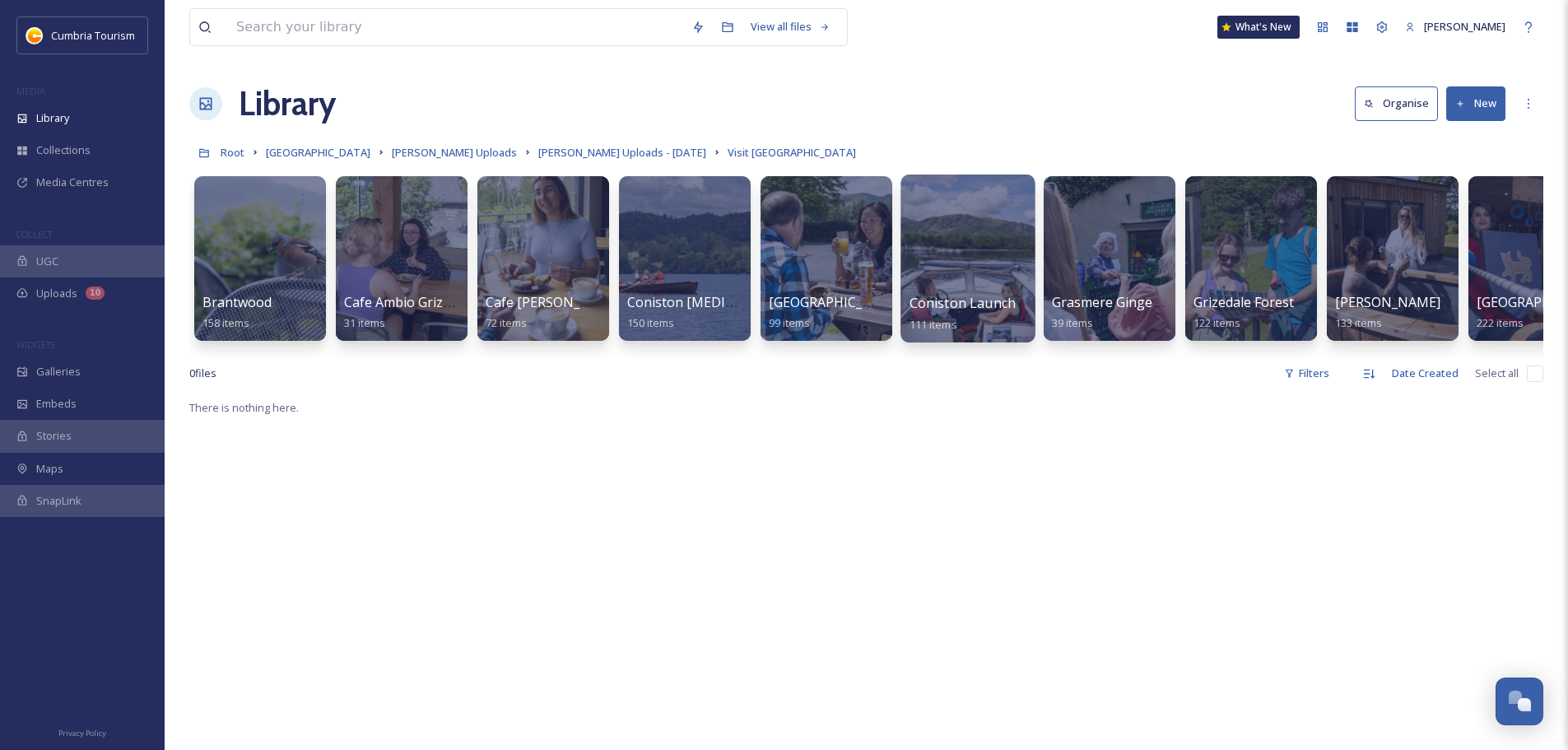
click at [983, 290] on div at bounding box center [967, 258] width 135 height 168
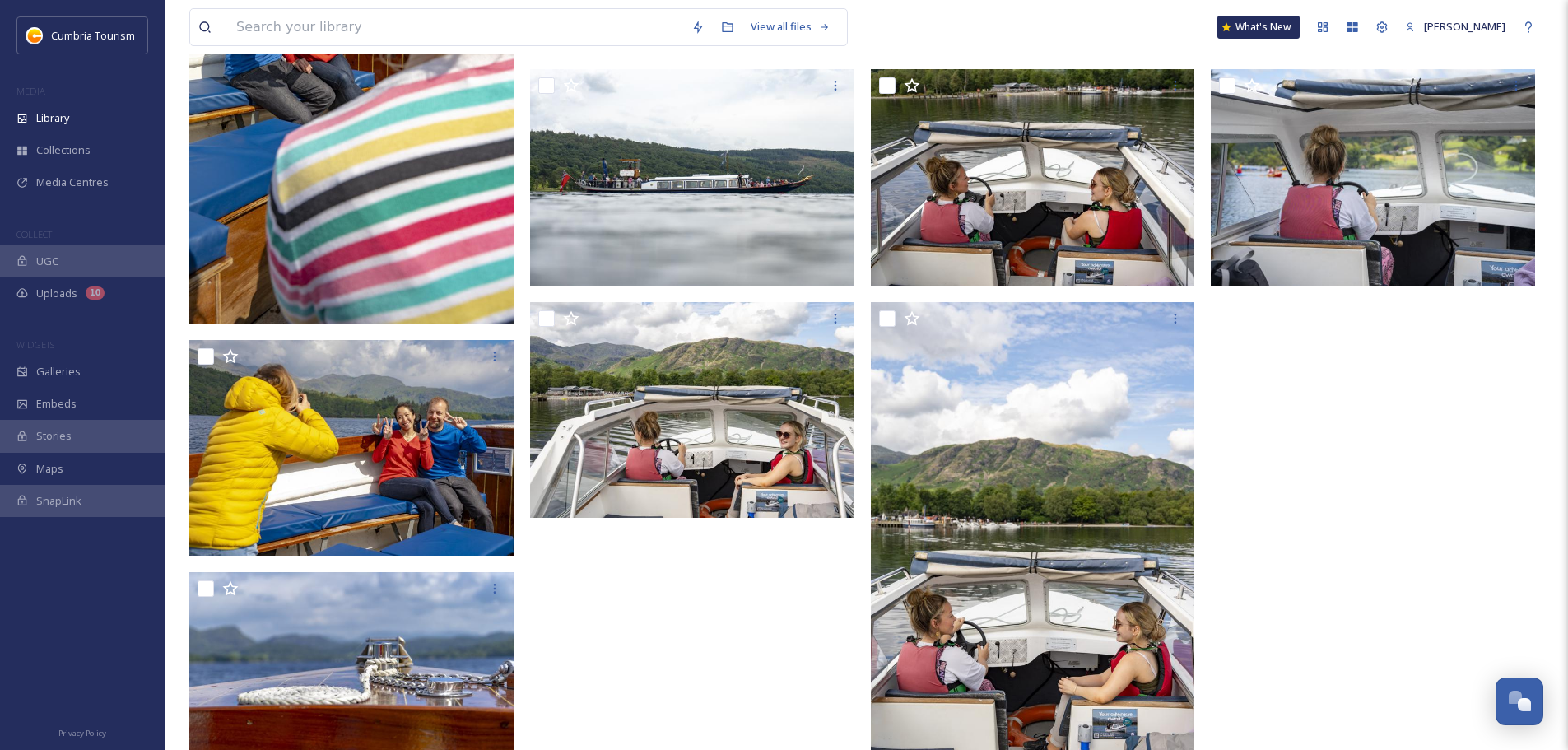
scroll to position [7353, 0]
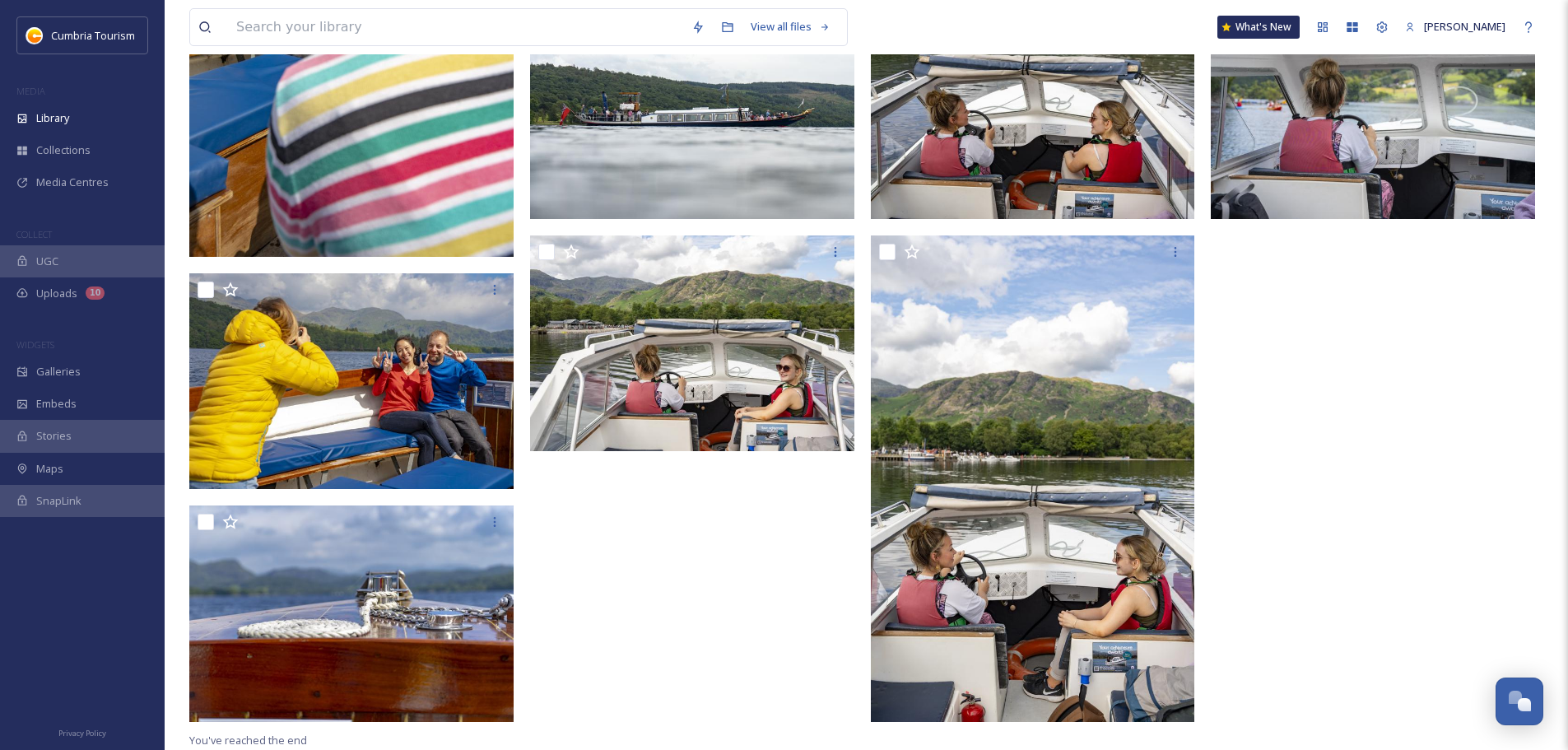
drag, startPoint x: 1324, startPoint y: 604, endPoint x: 1337, endPoint y: 607, distance: 13.3
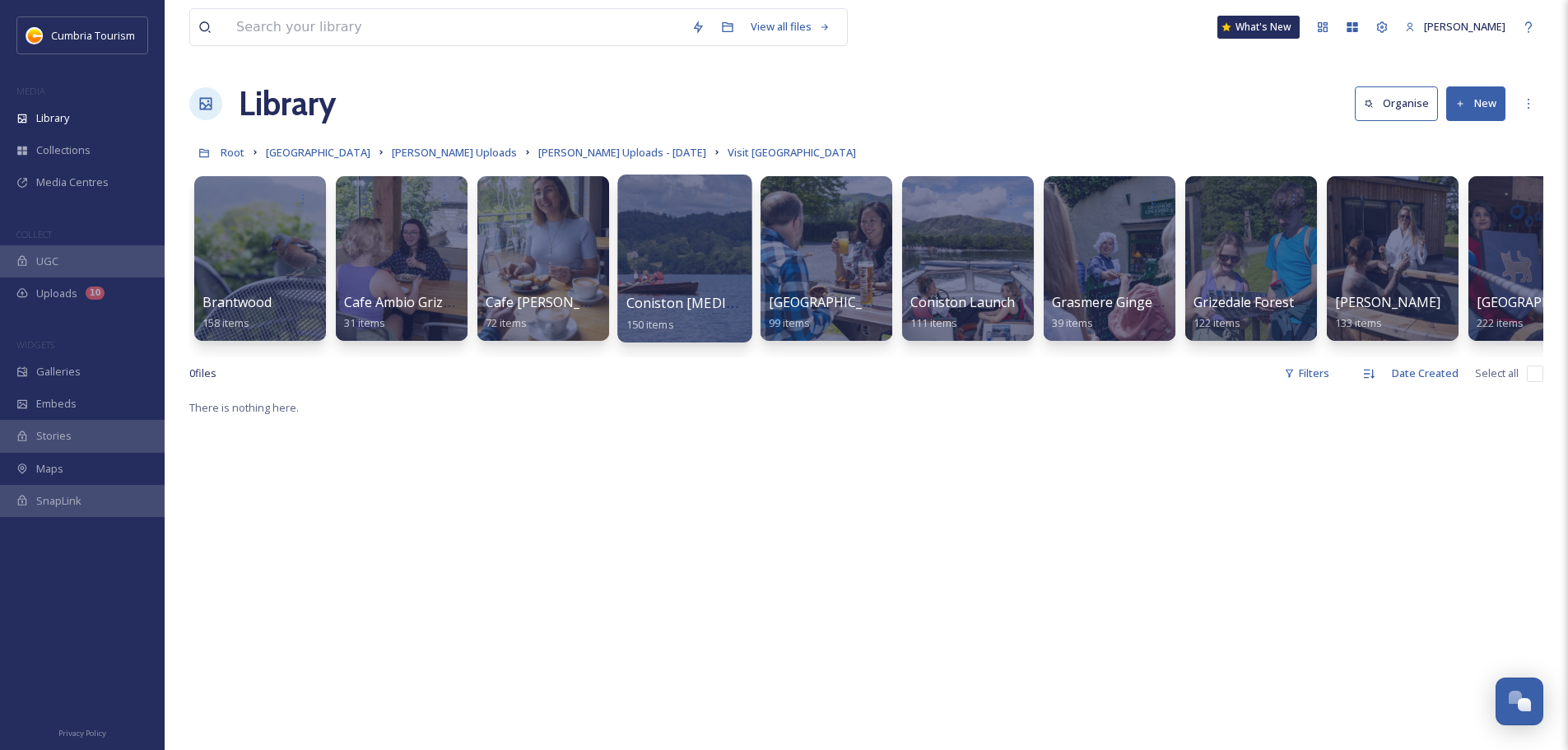
click at [692, 231] on div at bounding box center [685, 258] width 135 height 168
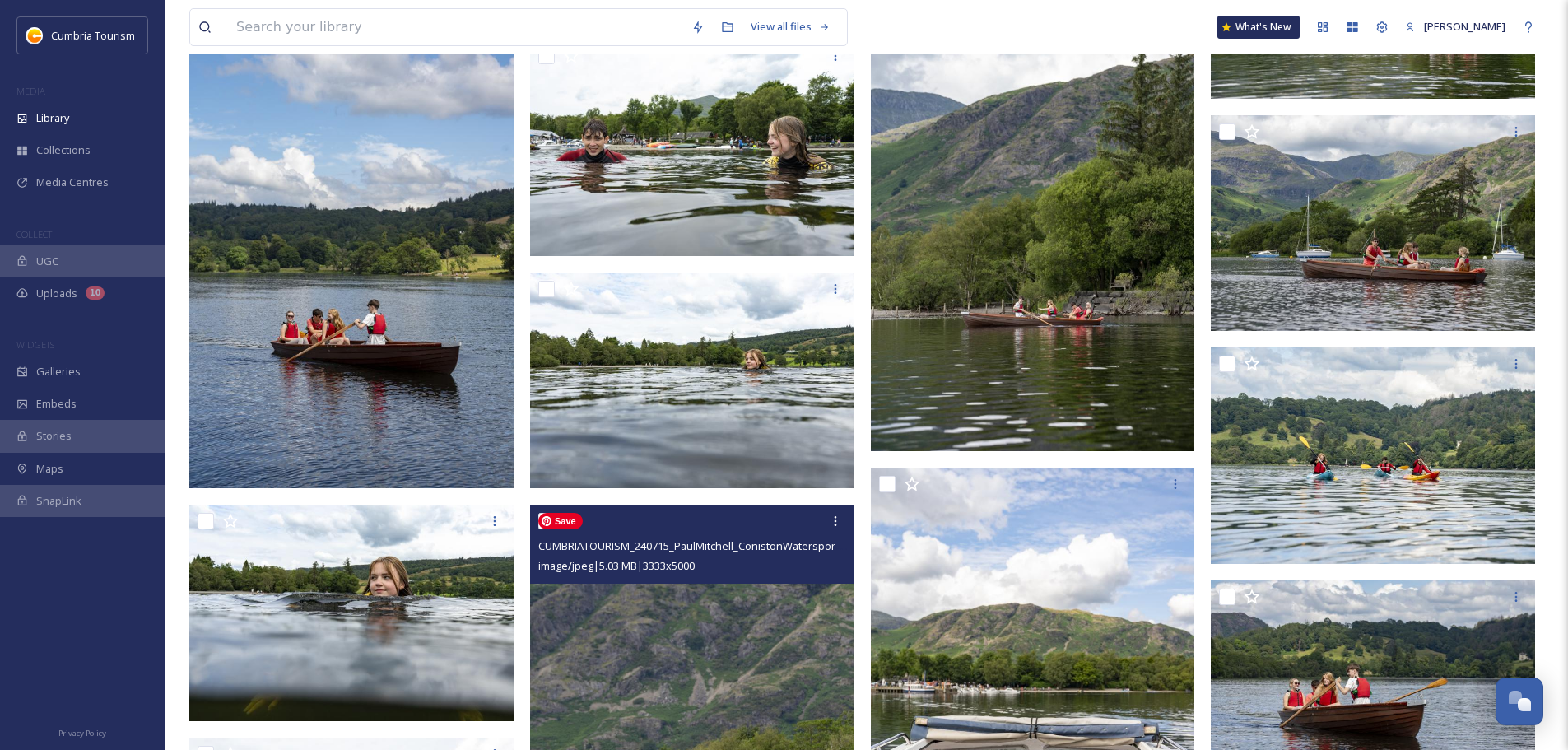
scroll to position [9917, 0]
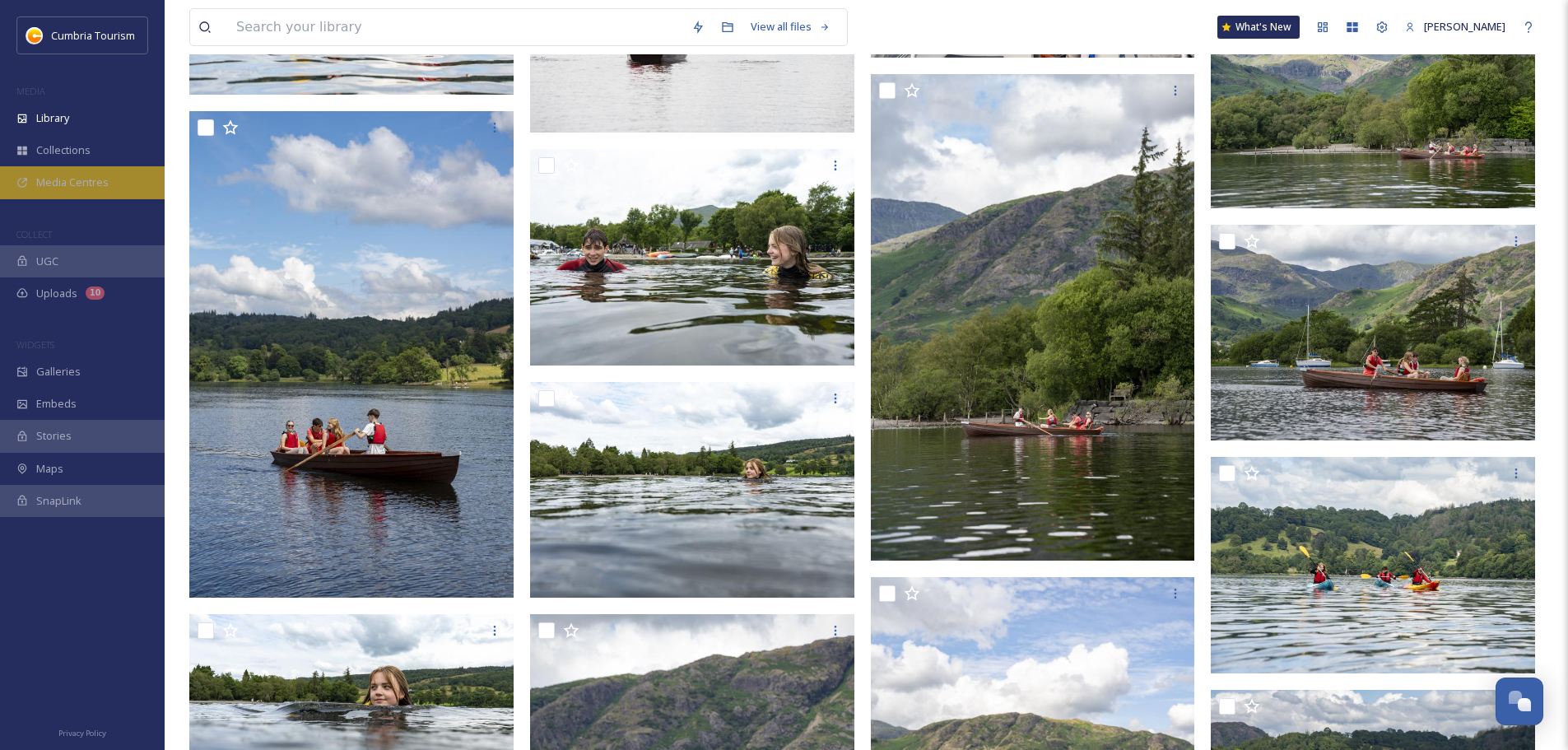
click at [86, 181] on span "Media Centres" at bounding box center [72, 182] width 72 height 16
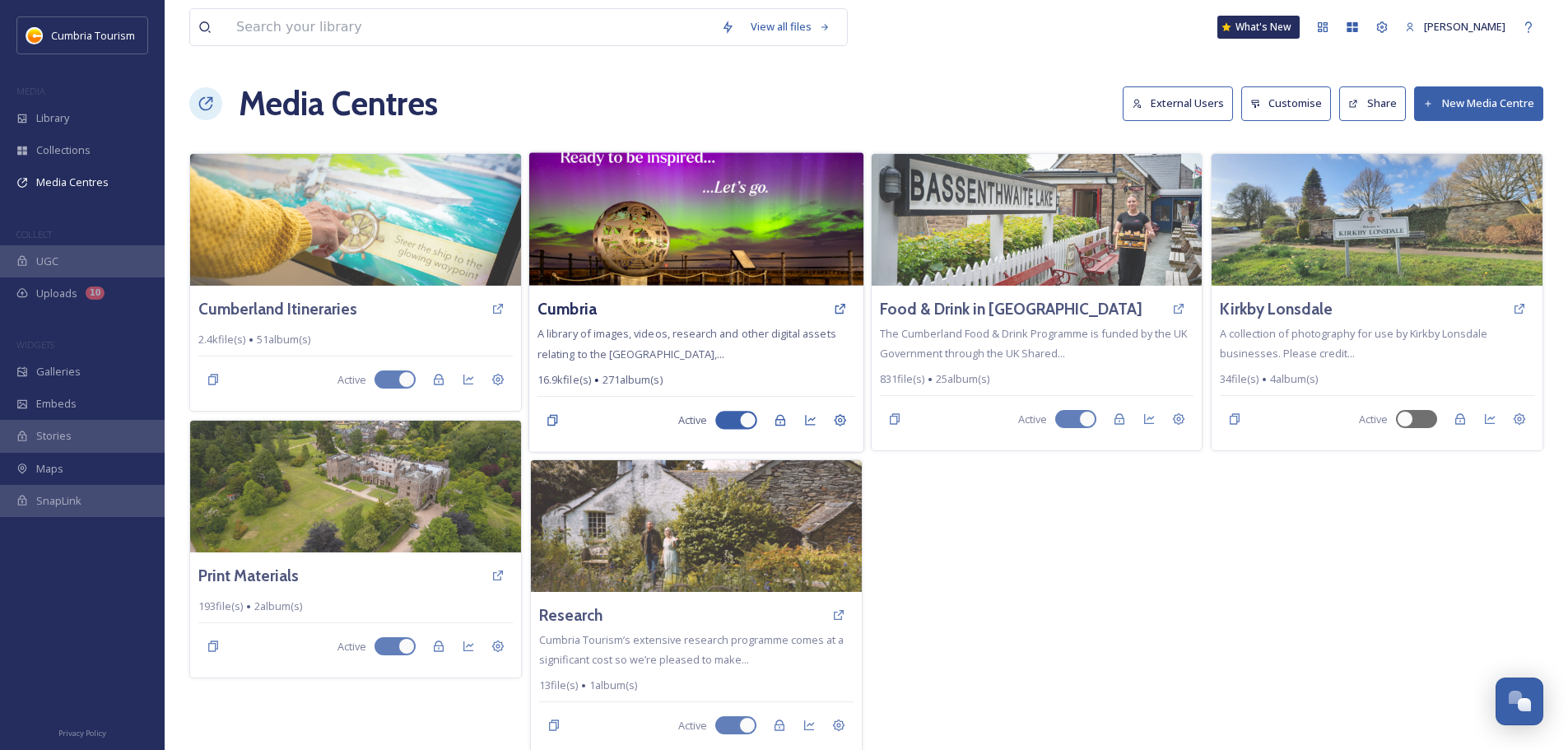
click at [658, 195] on img at bounding box center [696, 218] width 334 height 134
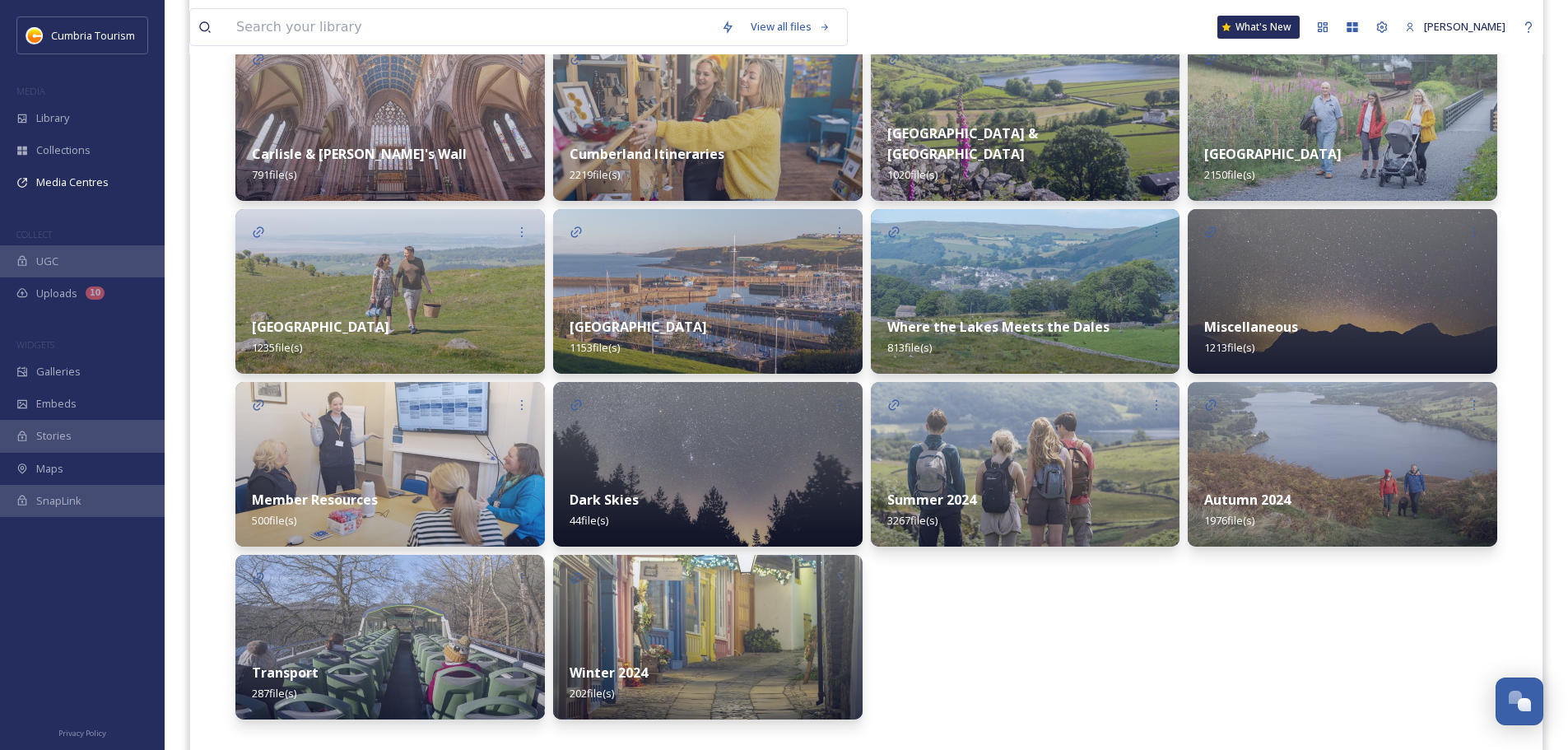
scroll to position [483, 0]
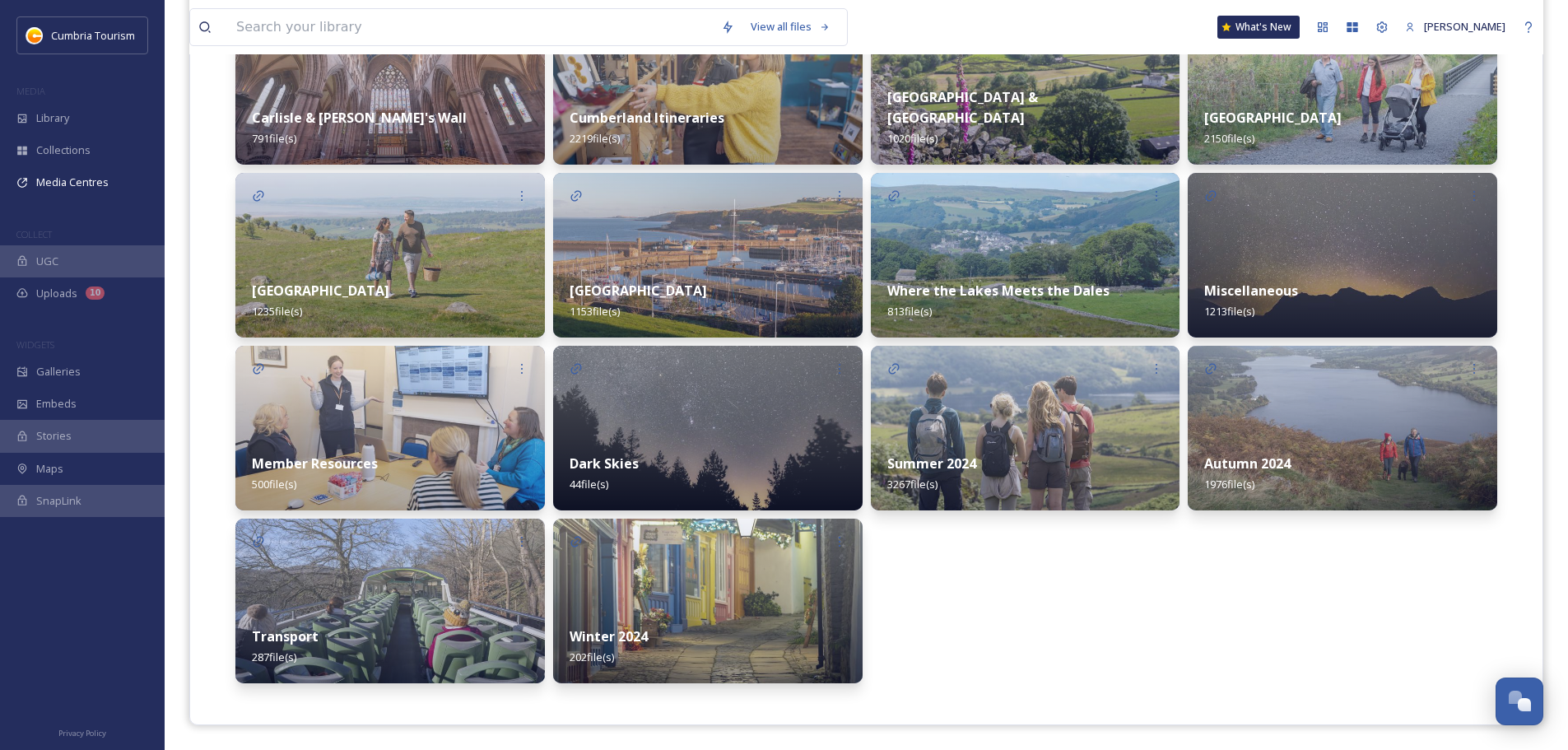
click at [1044, 437] on div "Summer 2024 3267 file(s)" at bounding box center [1025, 473] width 309 height 73
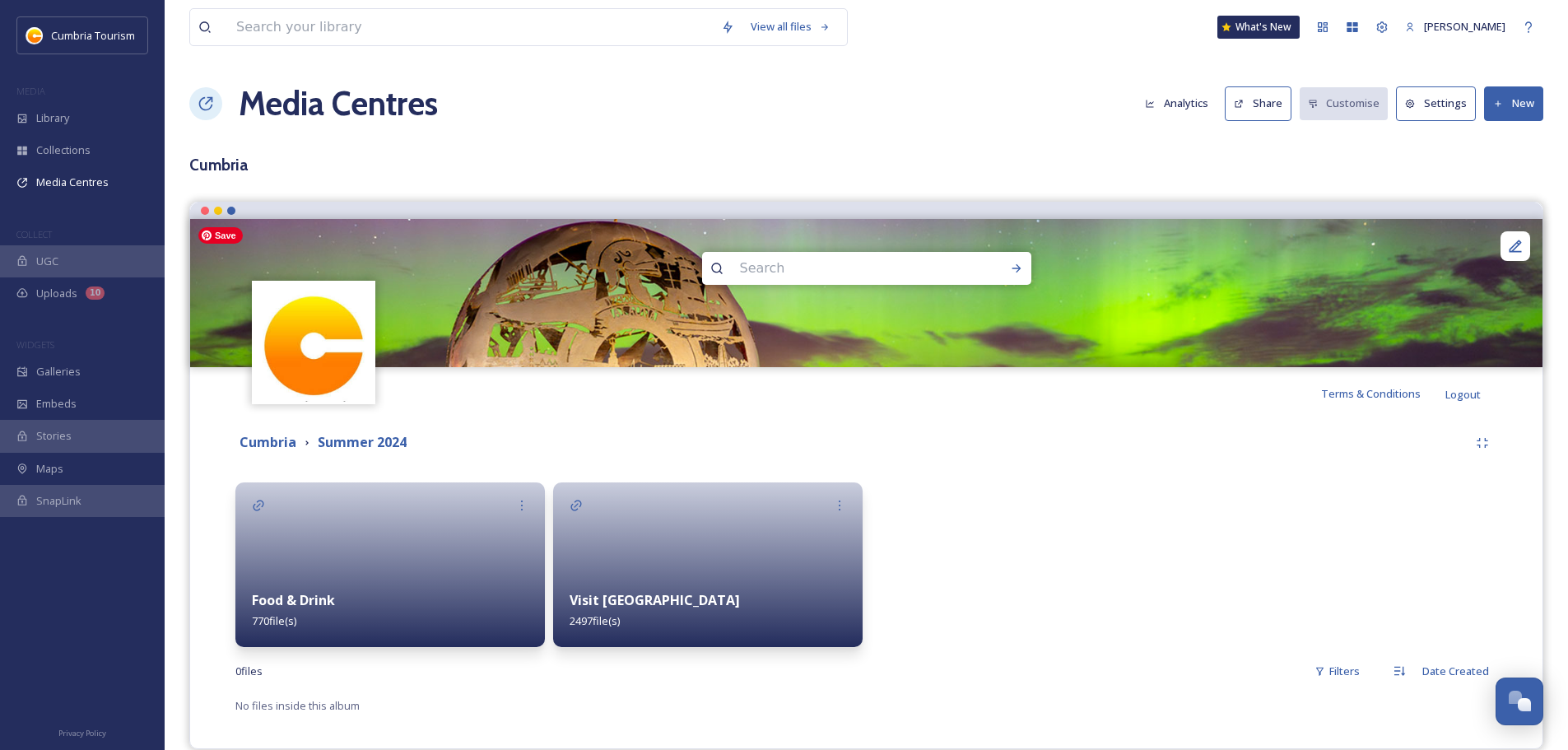
click at [650, 572] on div at bounding box center [707, 565] width 309 height 165
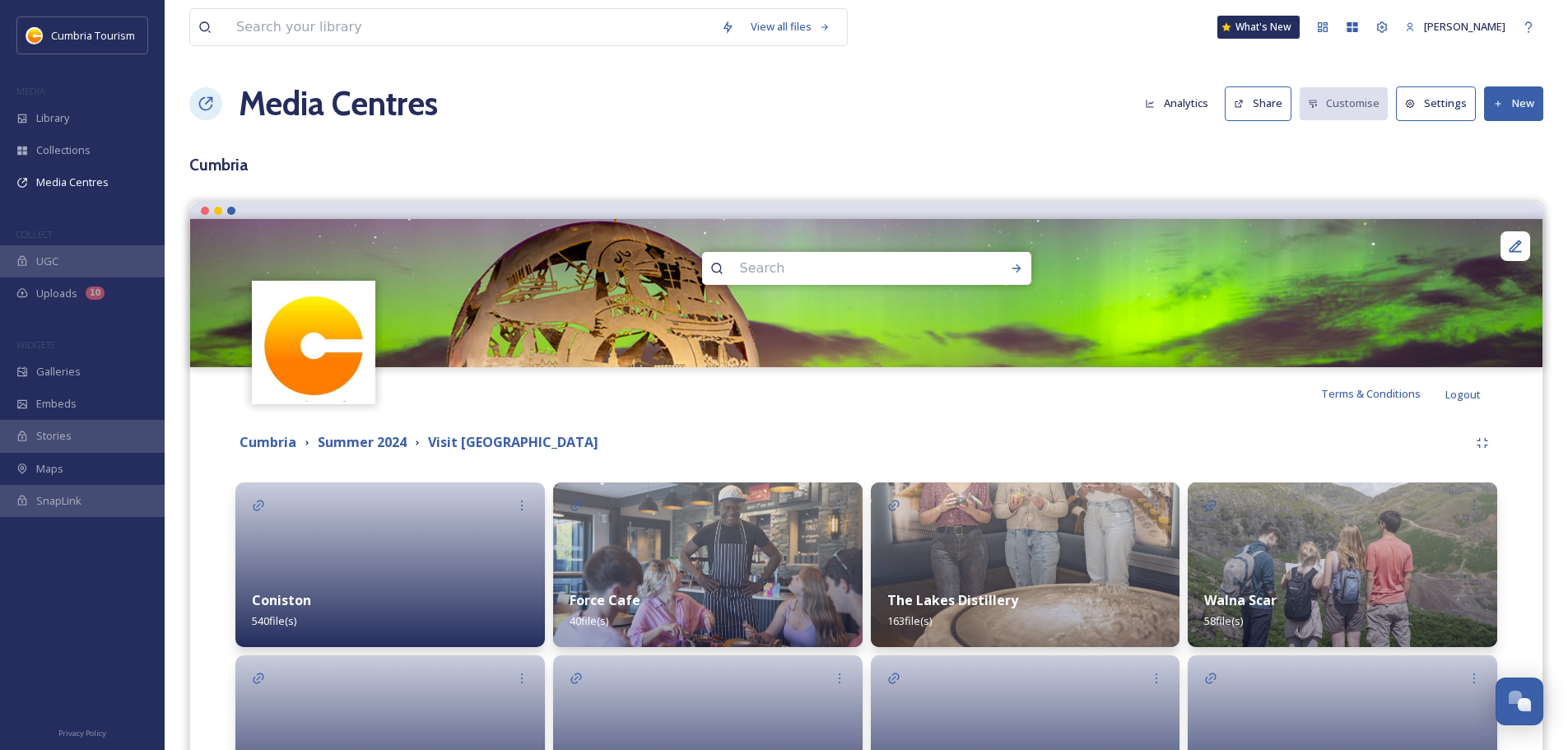
click at [343, 540] on div at bounding box center [389, 565] width 309 height 165
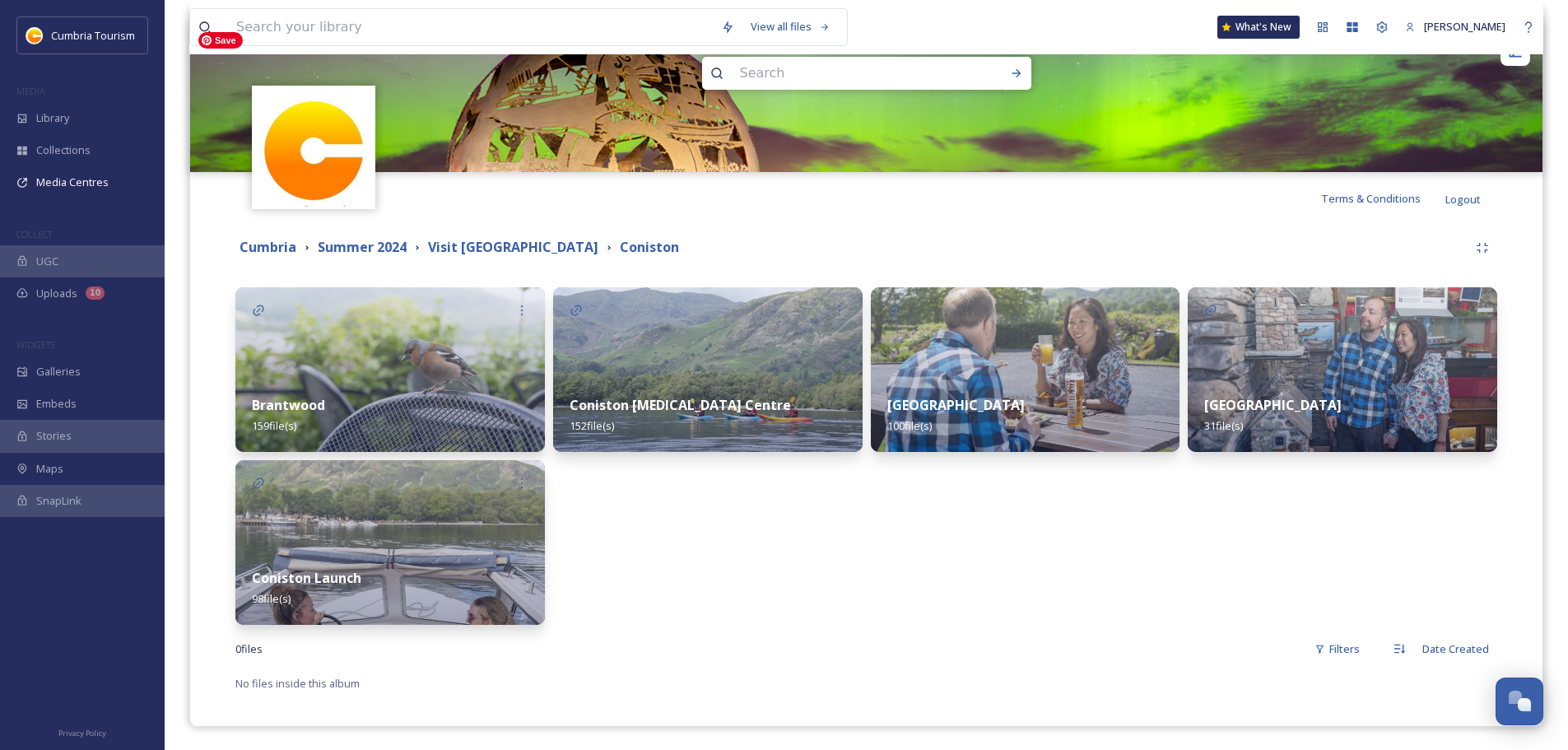
scroll to position [197, 0]
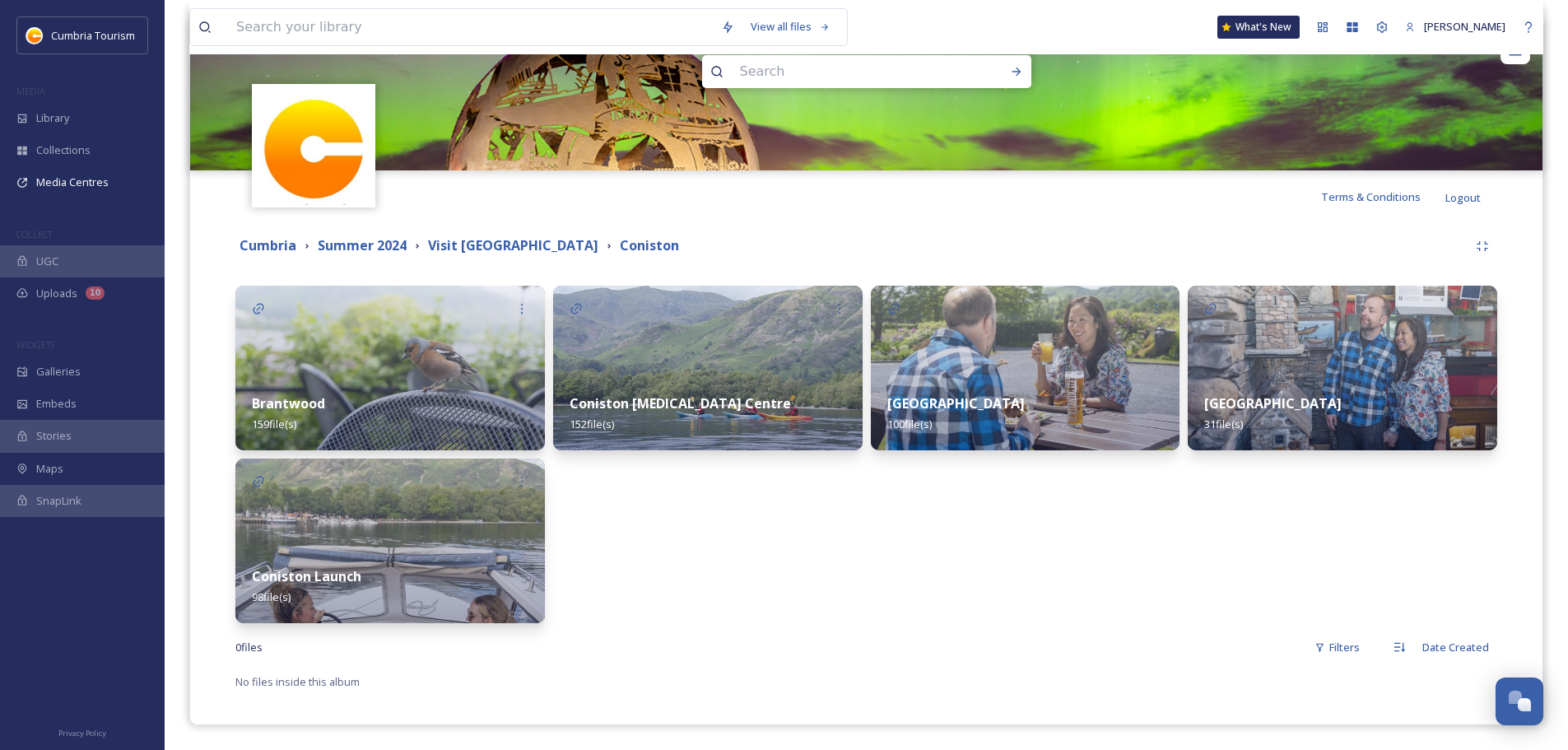
click at [740, 400] on div "Coniston [MEDICAL_DATA] Centre 152 file(s)" at bounding box center [707, 414] width 309 height 73
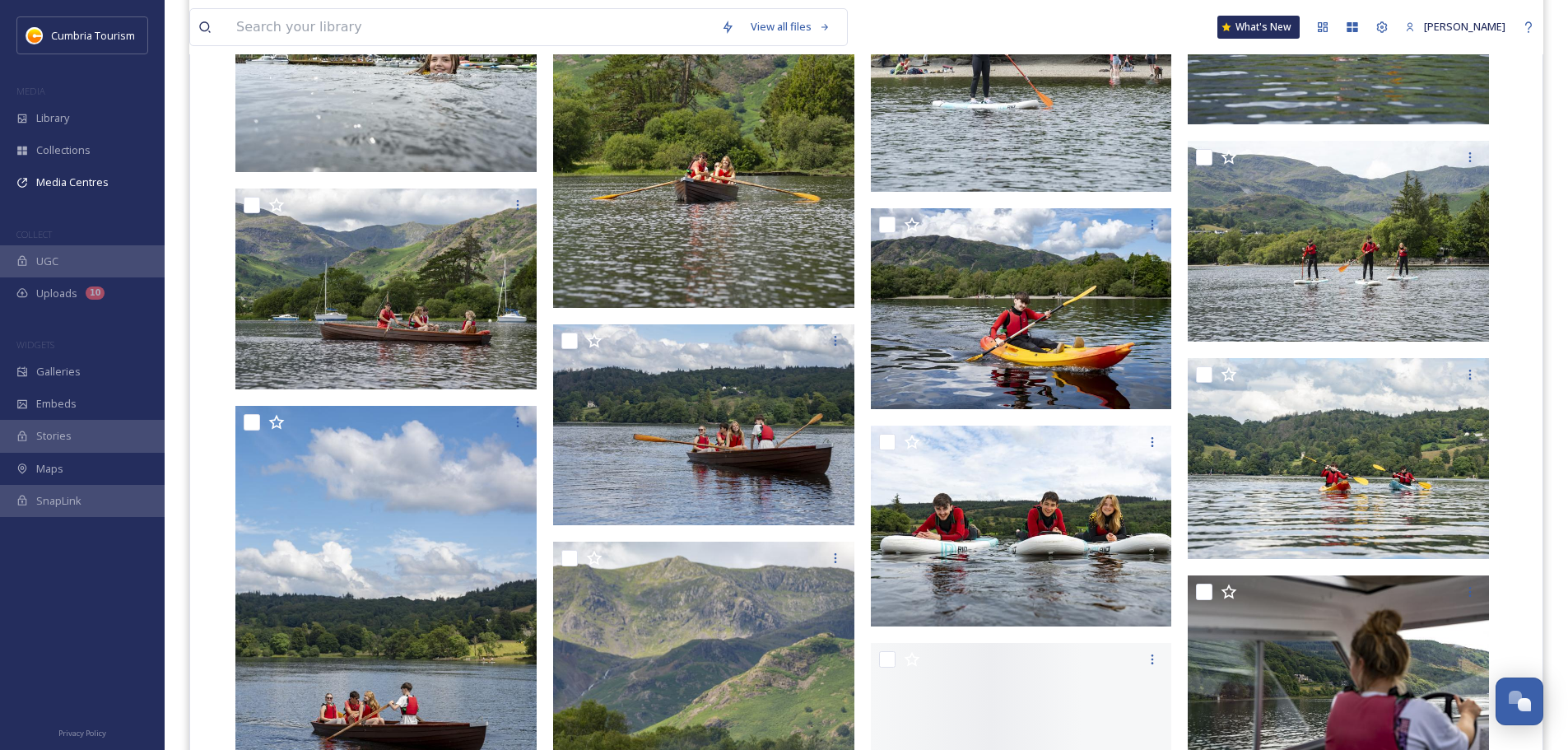
scroll to position [4692, 0]
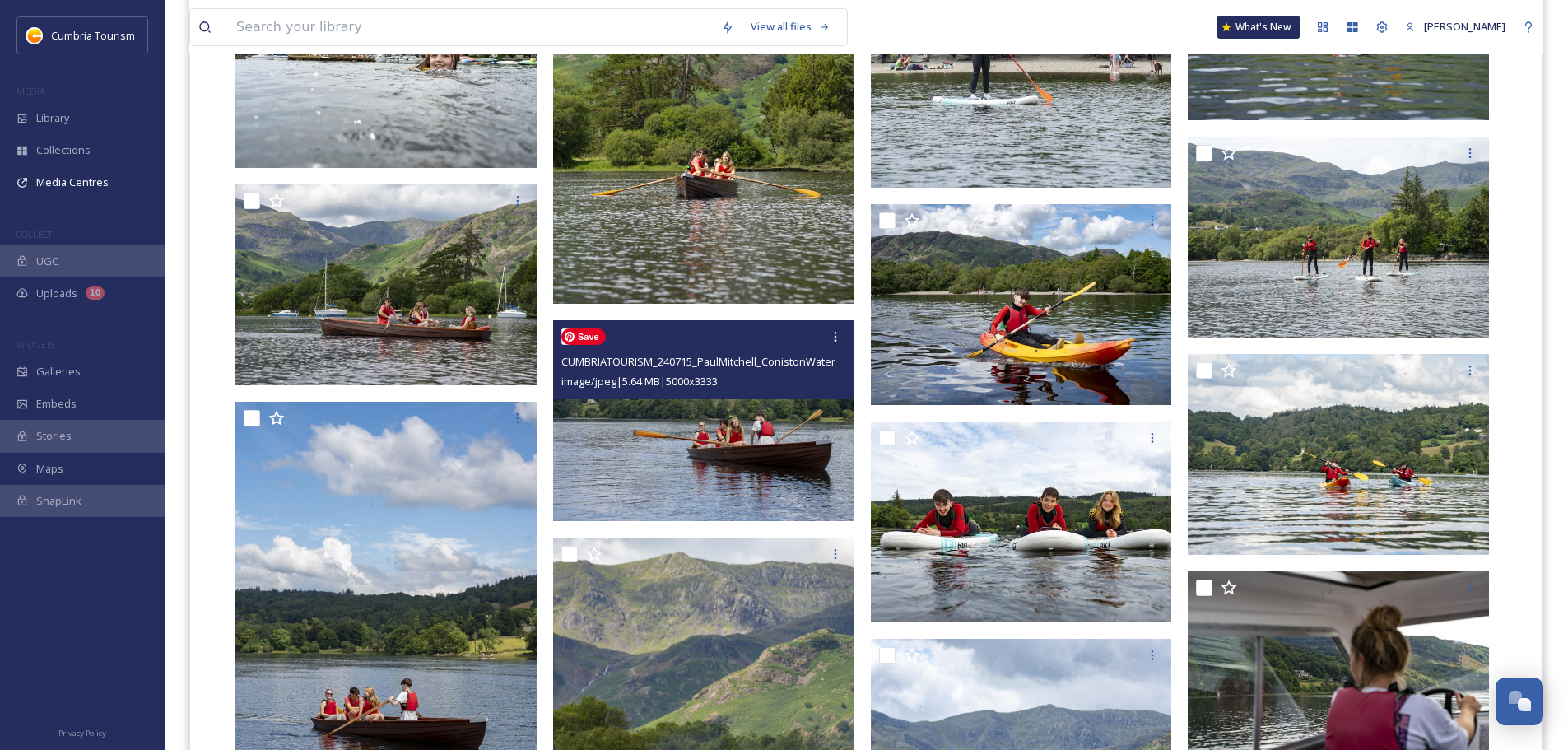
click at [710, 417] on img at bounding box center [703, 420] width 301 height 201
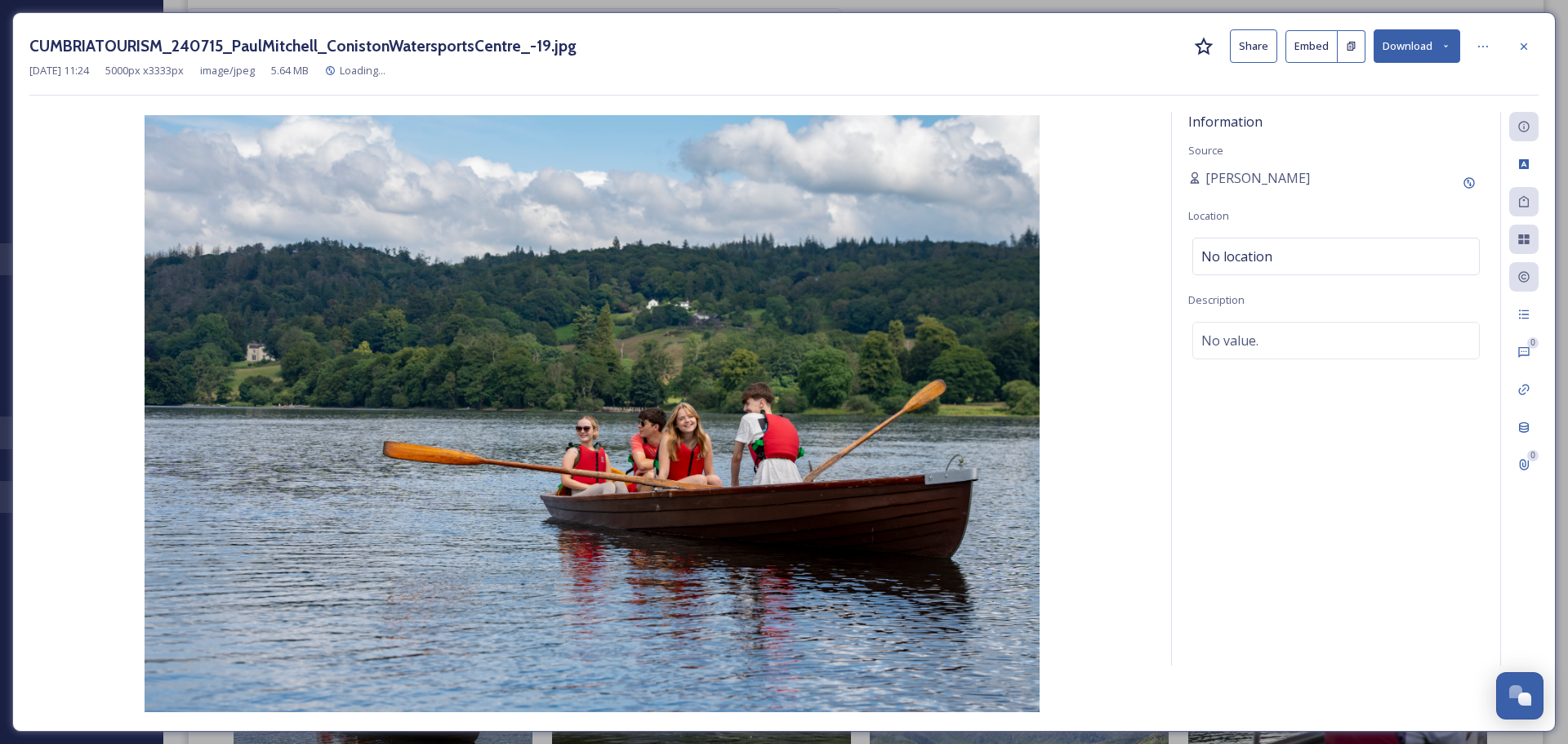
drag, startPoint x: 1517, startPoint y: 55, endPoint x: 1502, endPoint y: 78, distance: 27.5
click at [1520, 55] on div at bounding box center [1524, 46] width 29 height 29
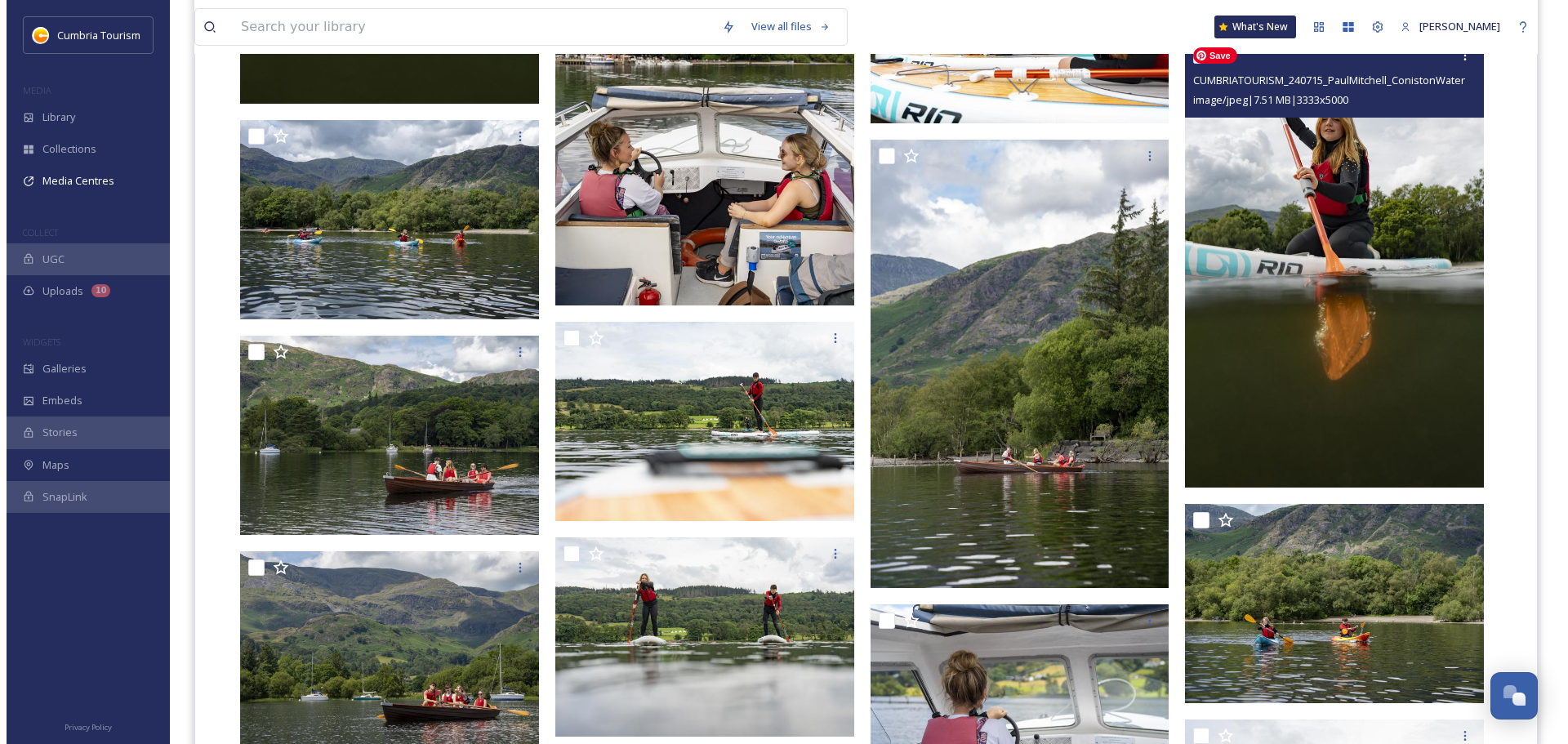
scroll to position [7268, 0]
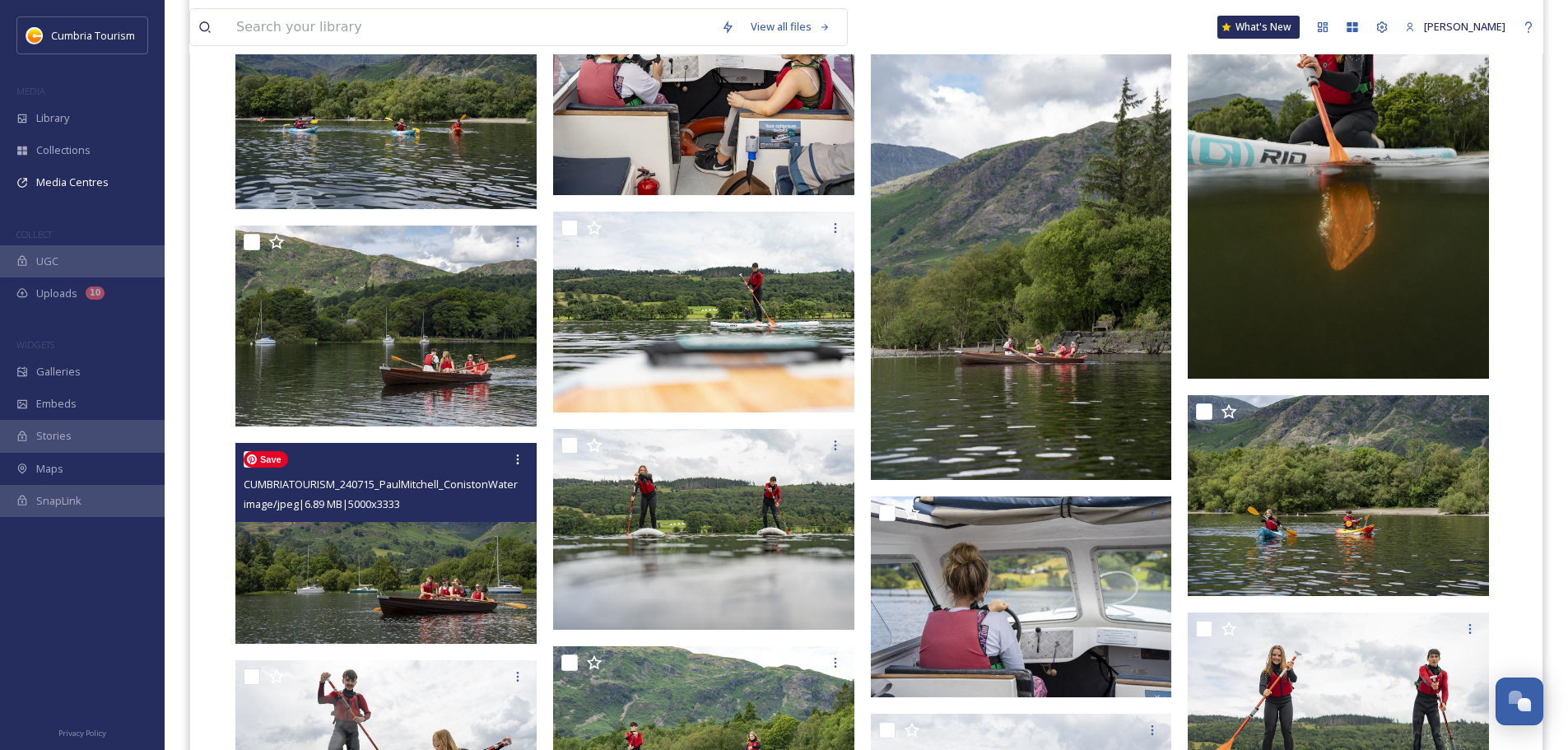
click at [384, 582] on img at bounding box center [385, 543] width 301 height 201
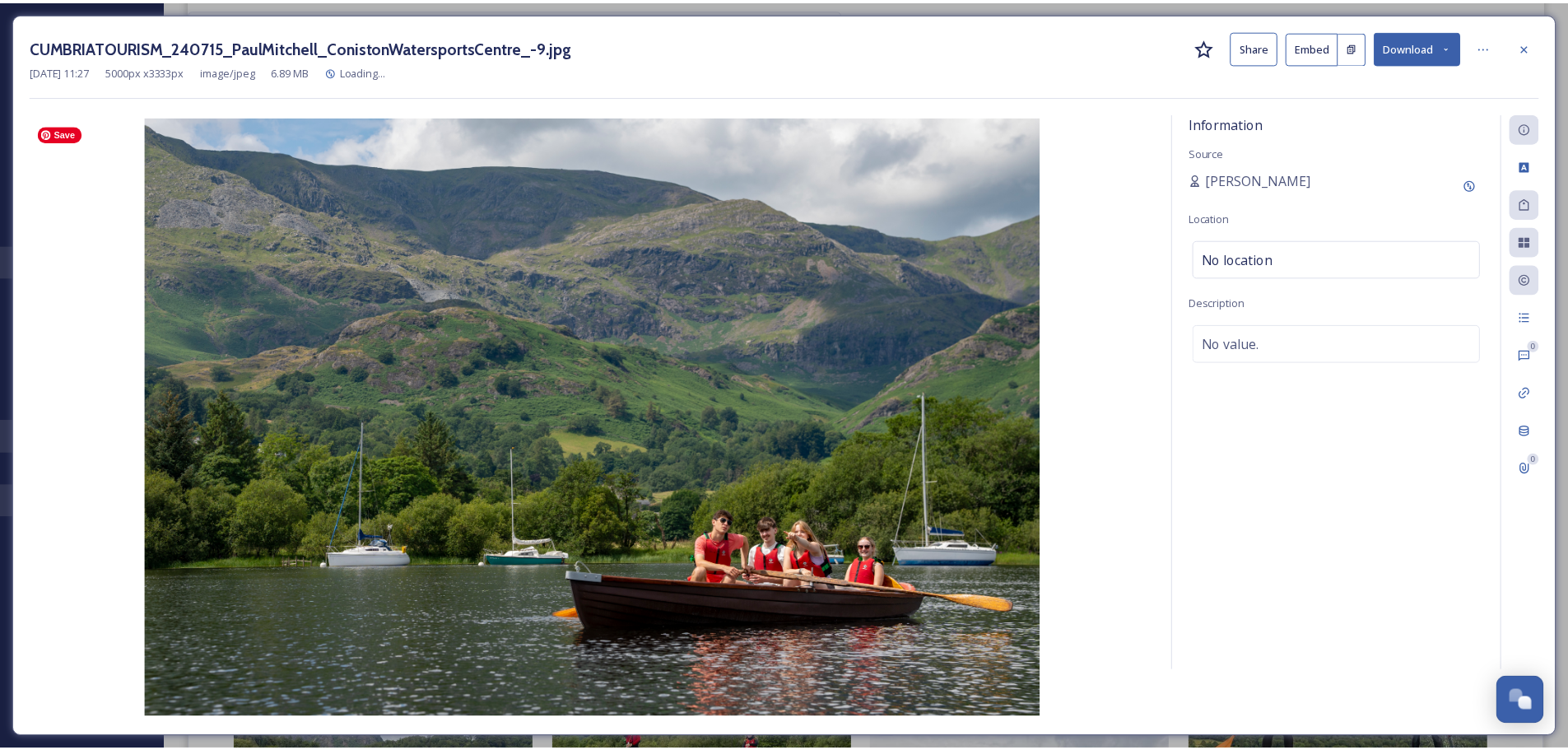
scroll to position [7396, 0]
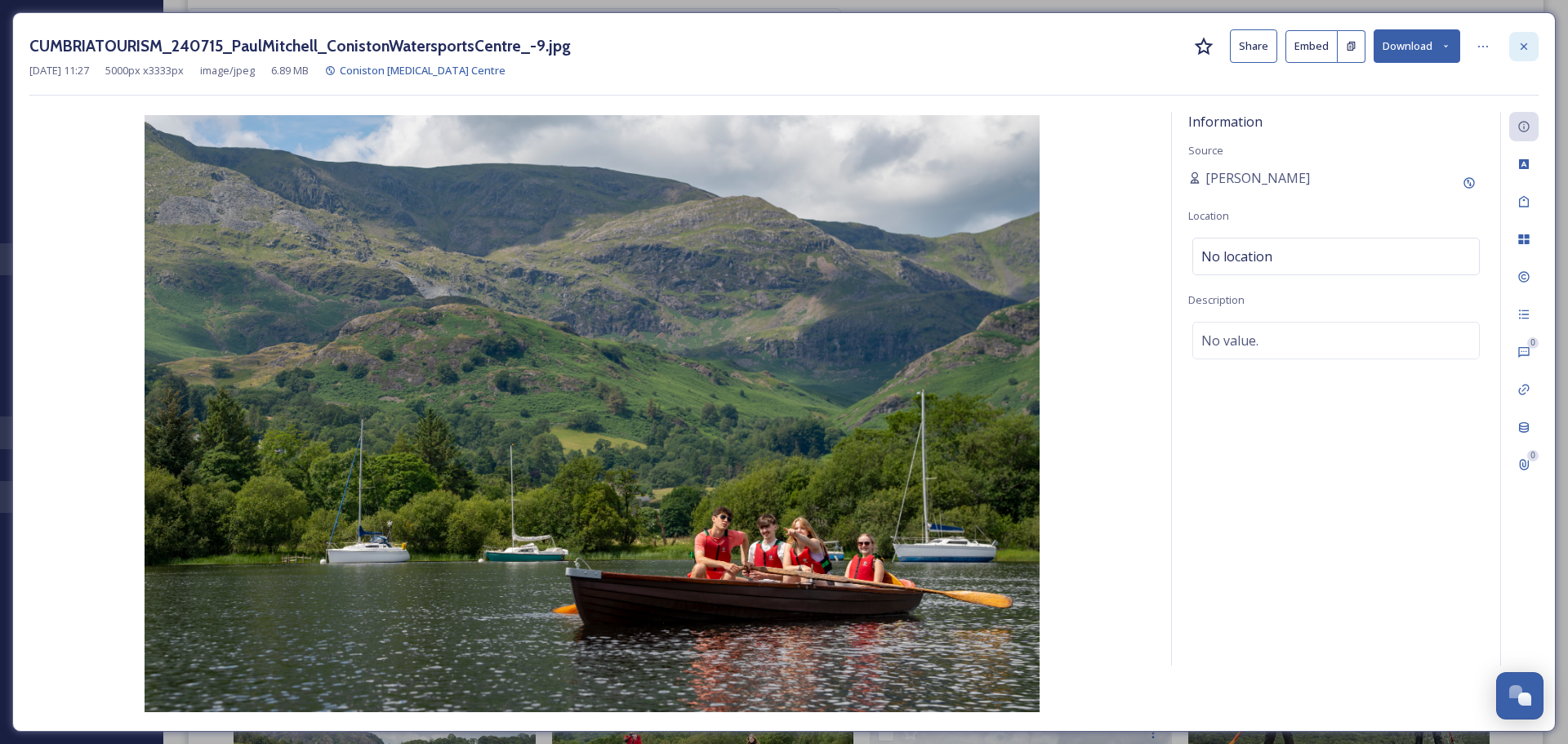
click at [1529, 43] on icon at bounding box center [1524, 46] width 14 height 14
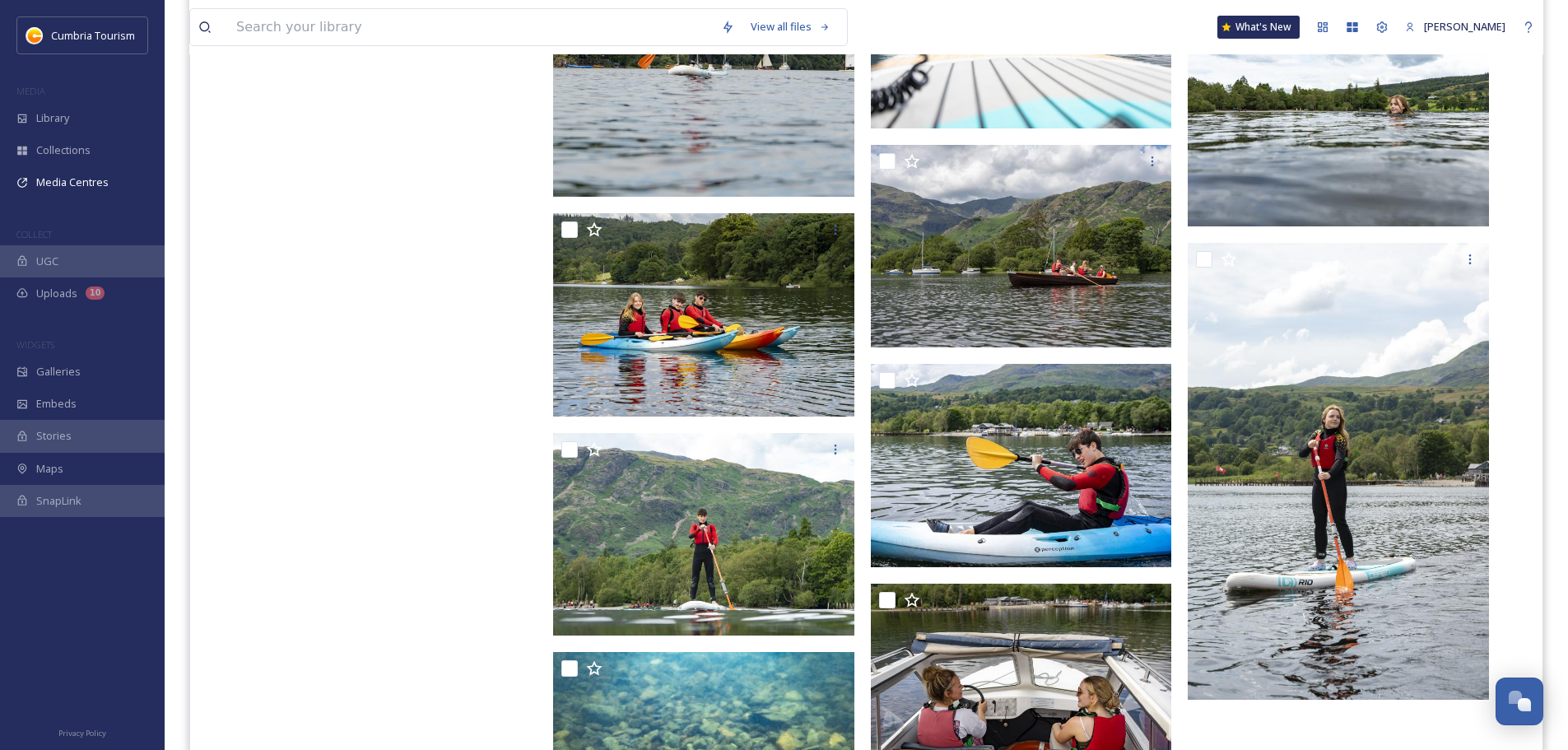
scroll to position [10441, 0]
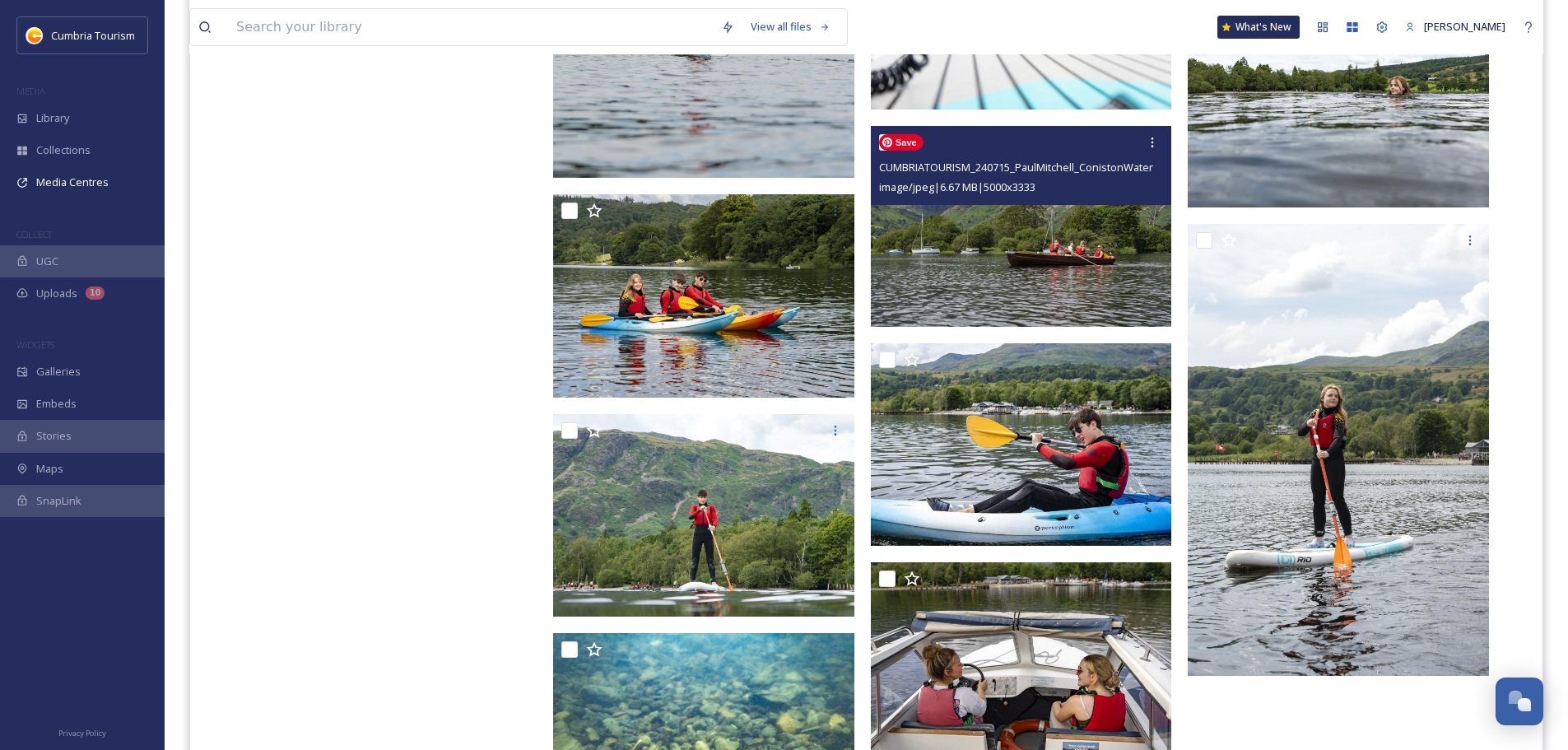
click at [1000, 233] on img at bounding box center [1021, 226] width 301 height 201
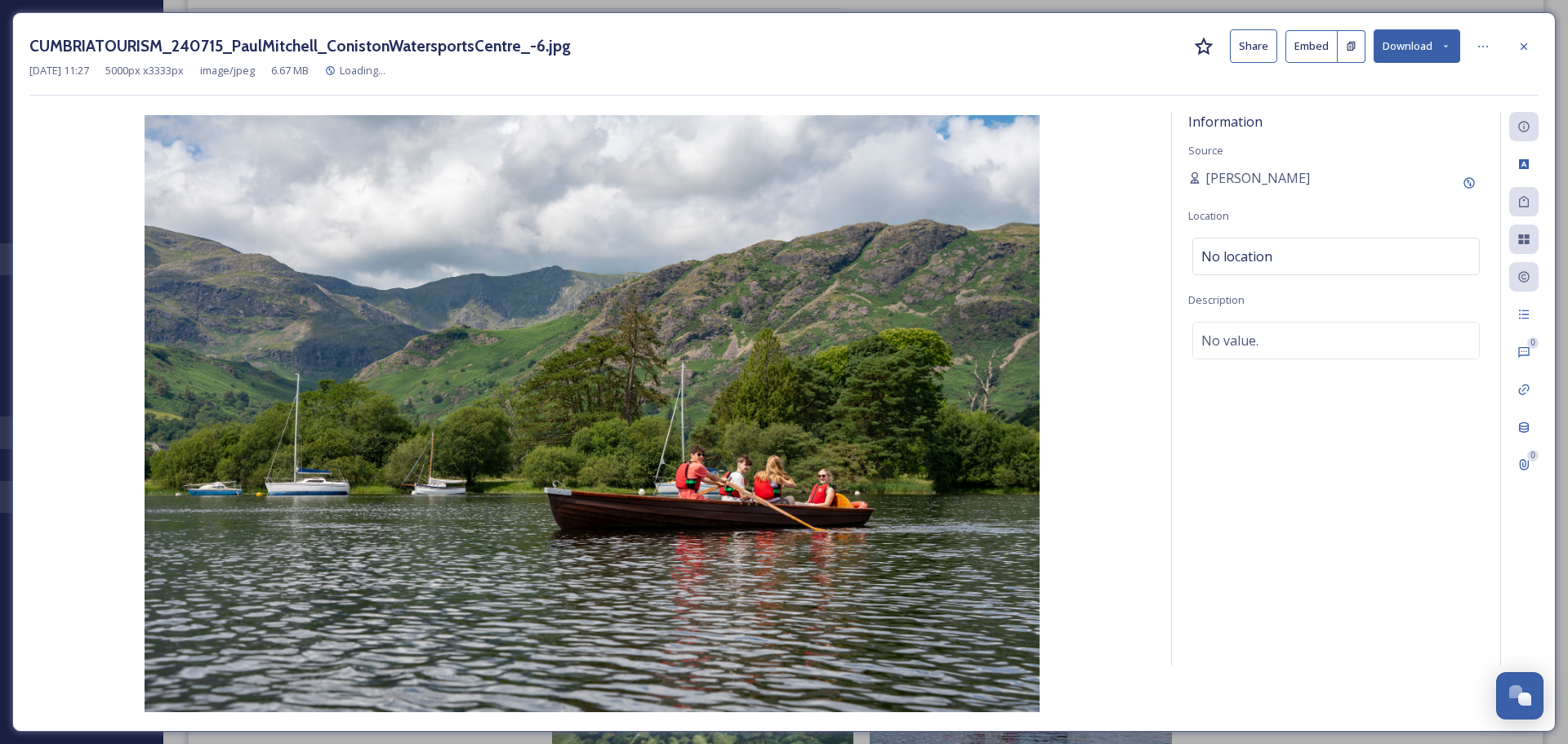
click at [1533, 54] on div at bounding box center [1524, 46] width 29 height 29
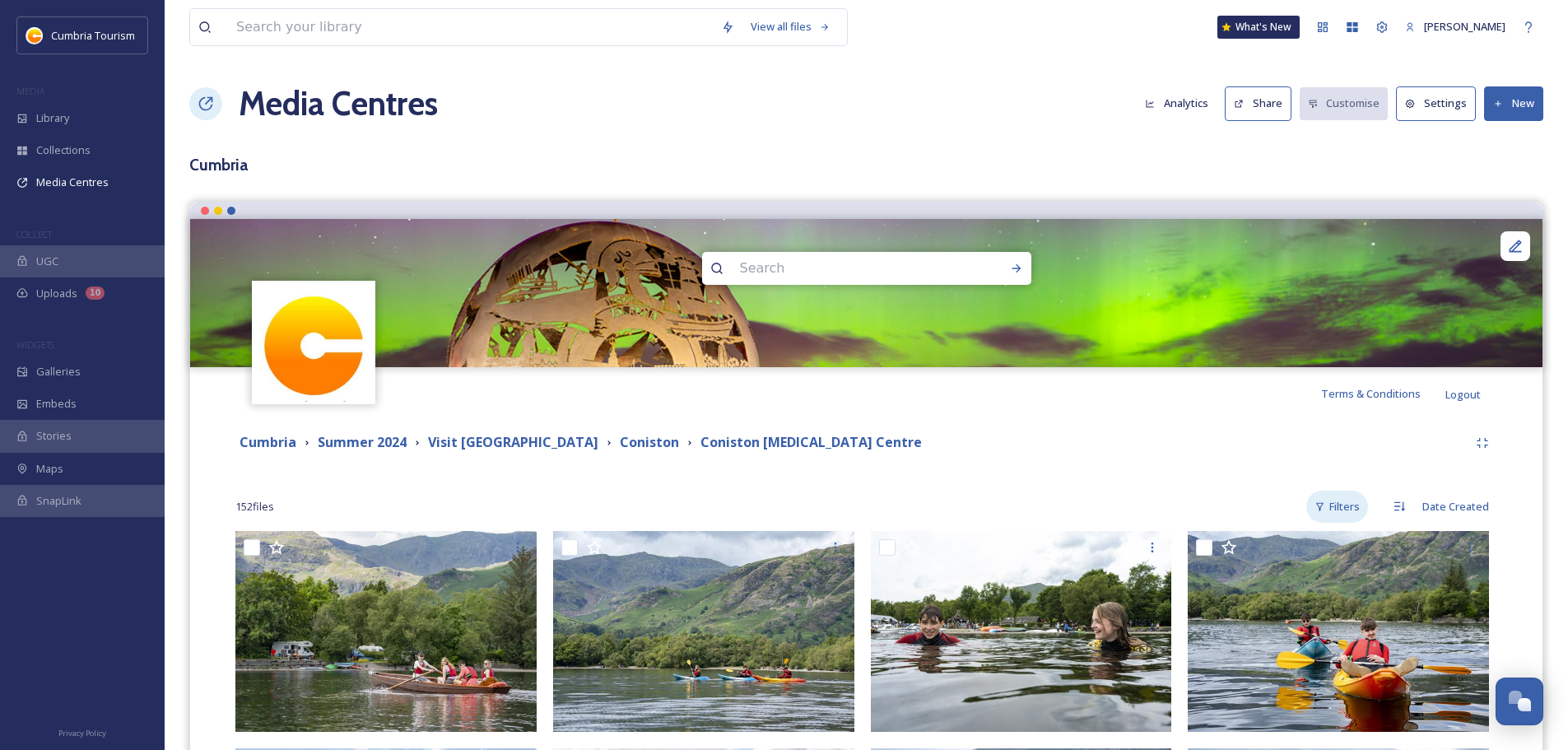
click at [1341, 505] on div "Filters" at bounding box center [1337, 506] width 61 height 32
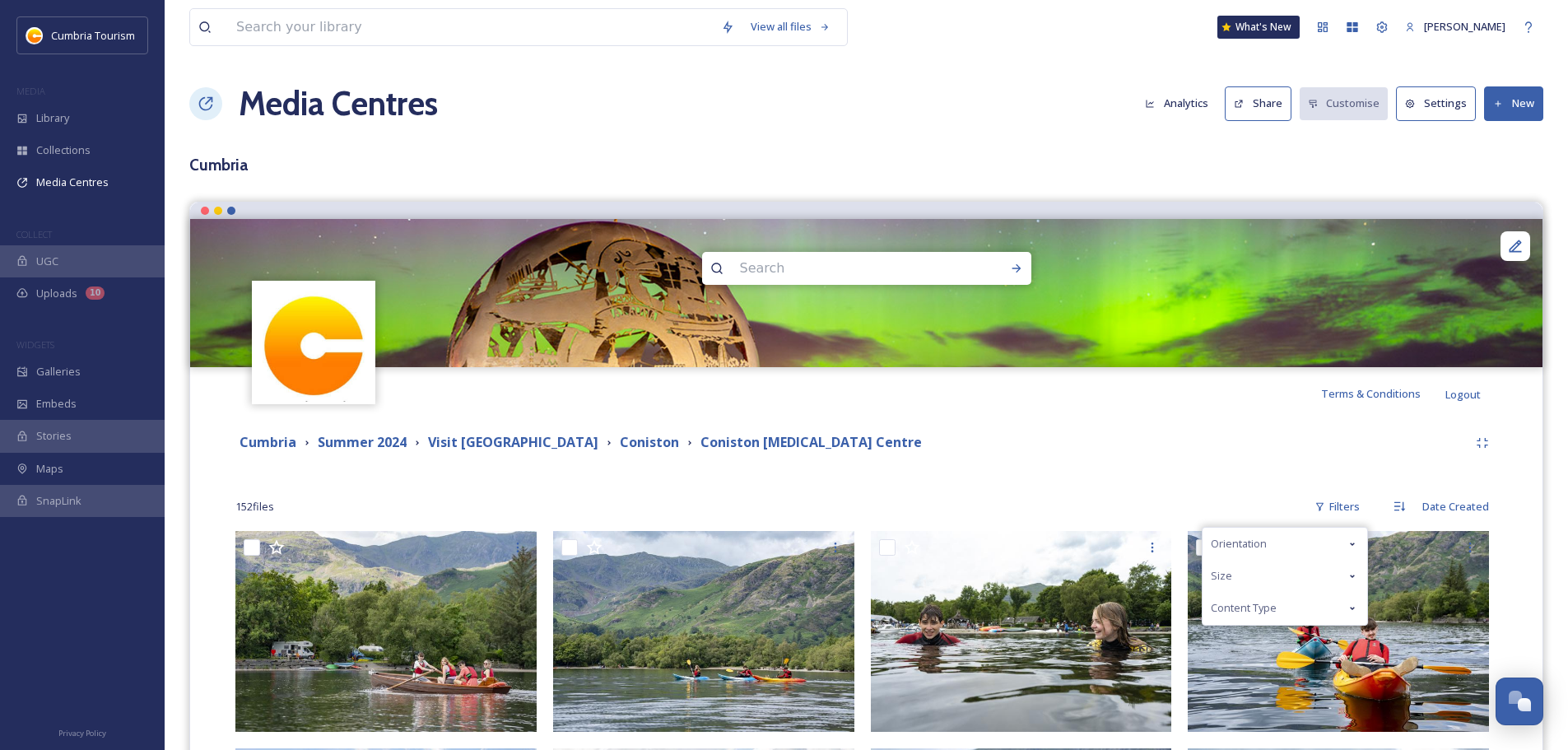
click at [1289, 529] on div "Orientation" at bounding box center [1284, 543] width 165 height 32
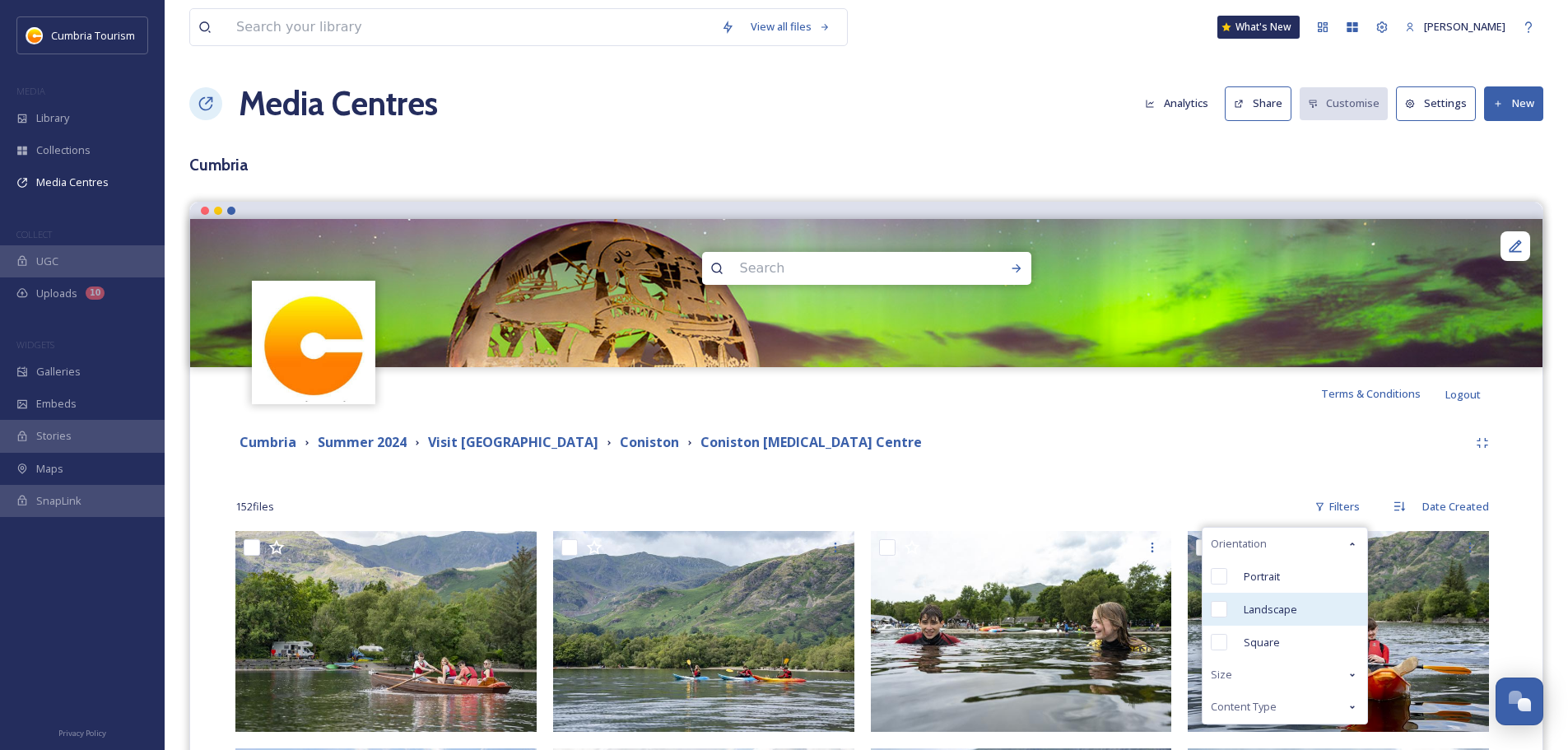
click at [1238, 605] on div "Landscape" at bounding box center [1284, 610] width 165 height 33
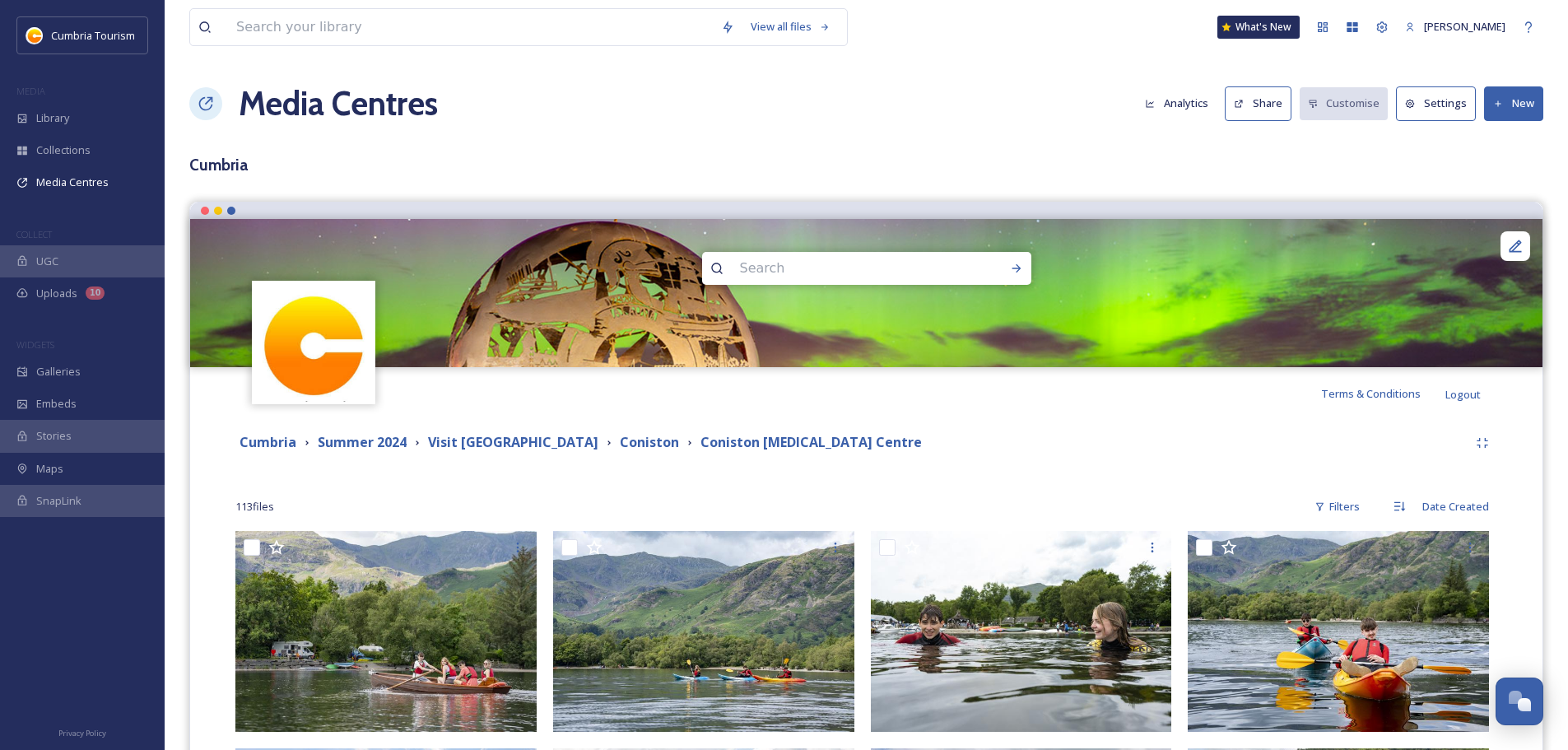
scroll to position [412, 0]
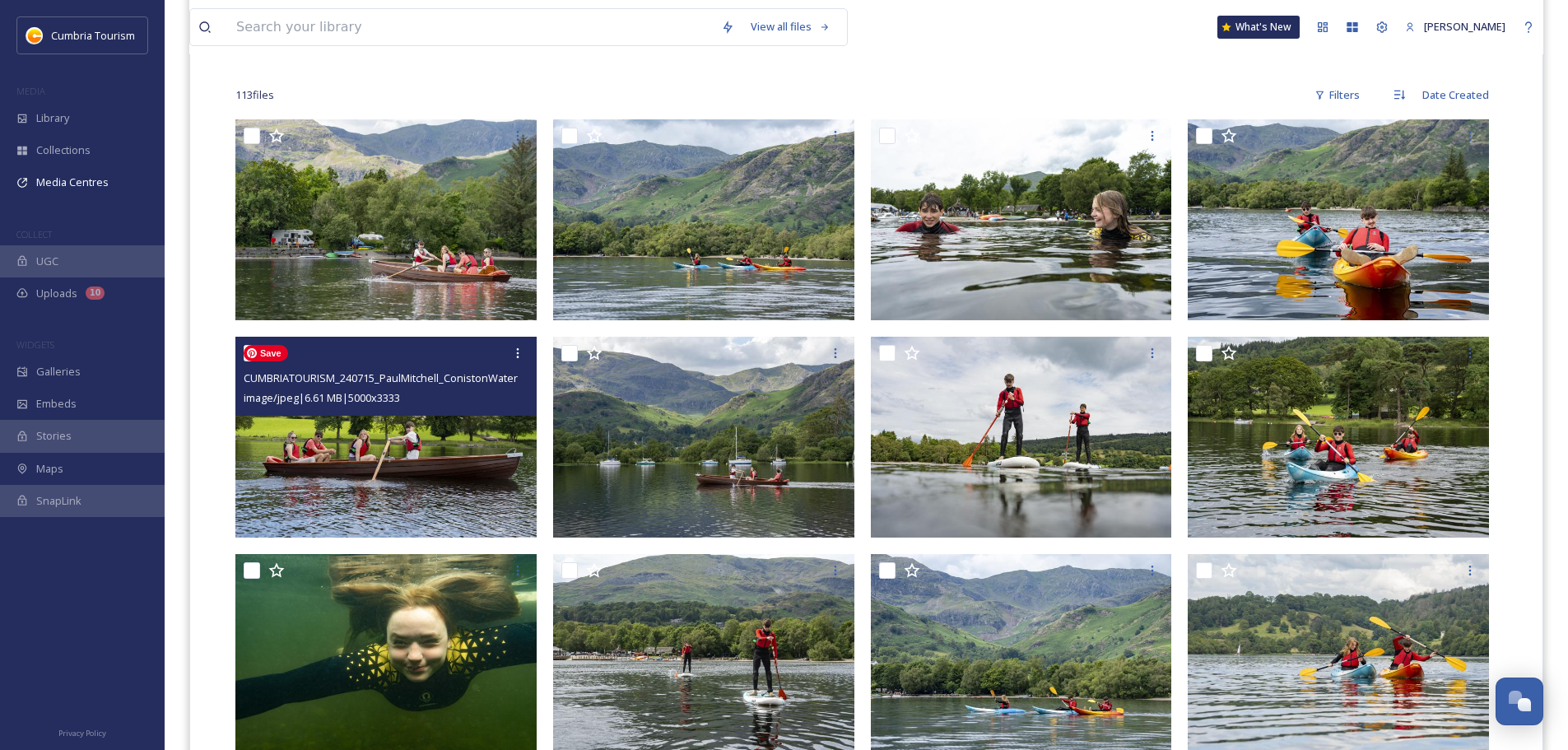
click at [406, 475] on img at bounding box center [385, 437] width 301 height 201
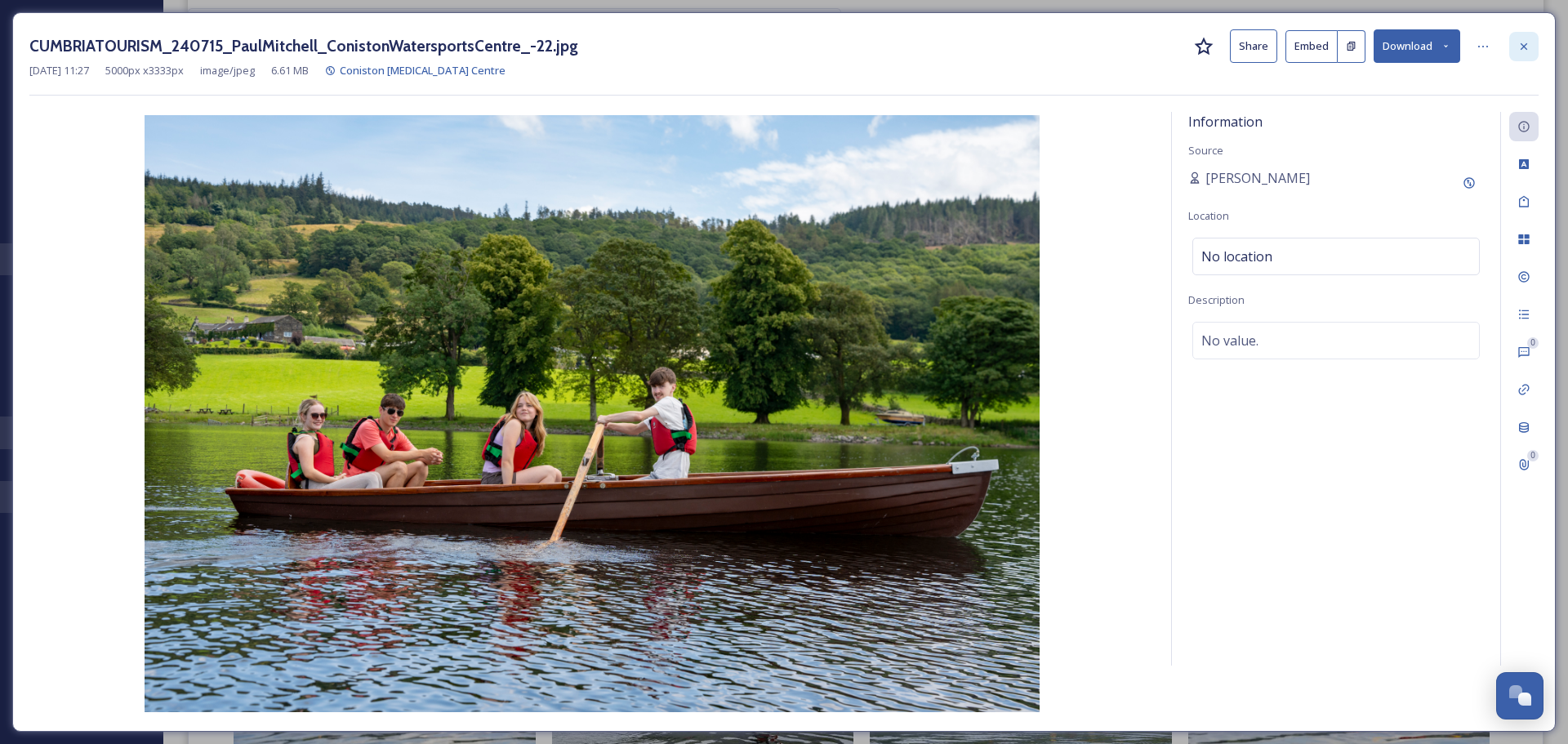
click at [1528, 54] on div at bounding box center [1524, 46] width 29 height 29
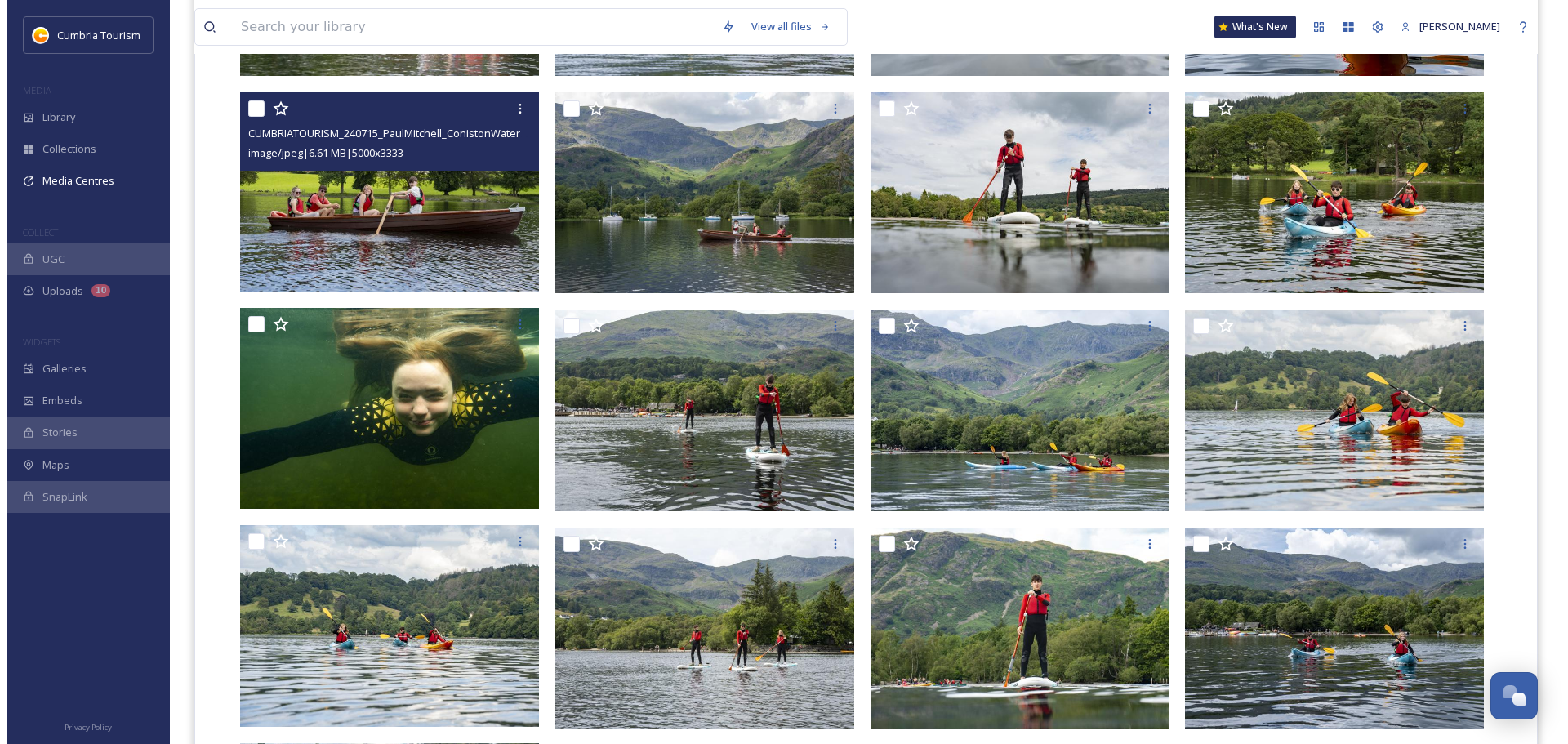
scroll to position [653, 0]
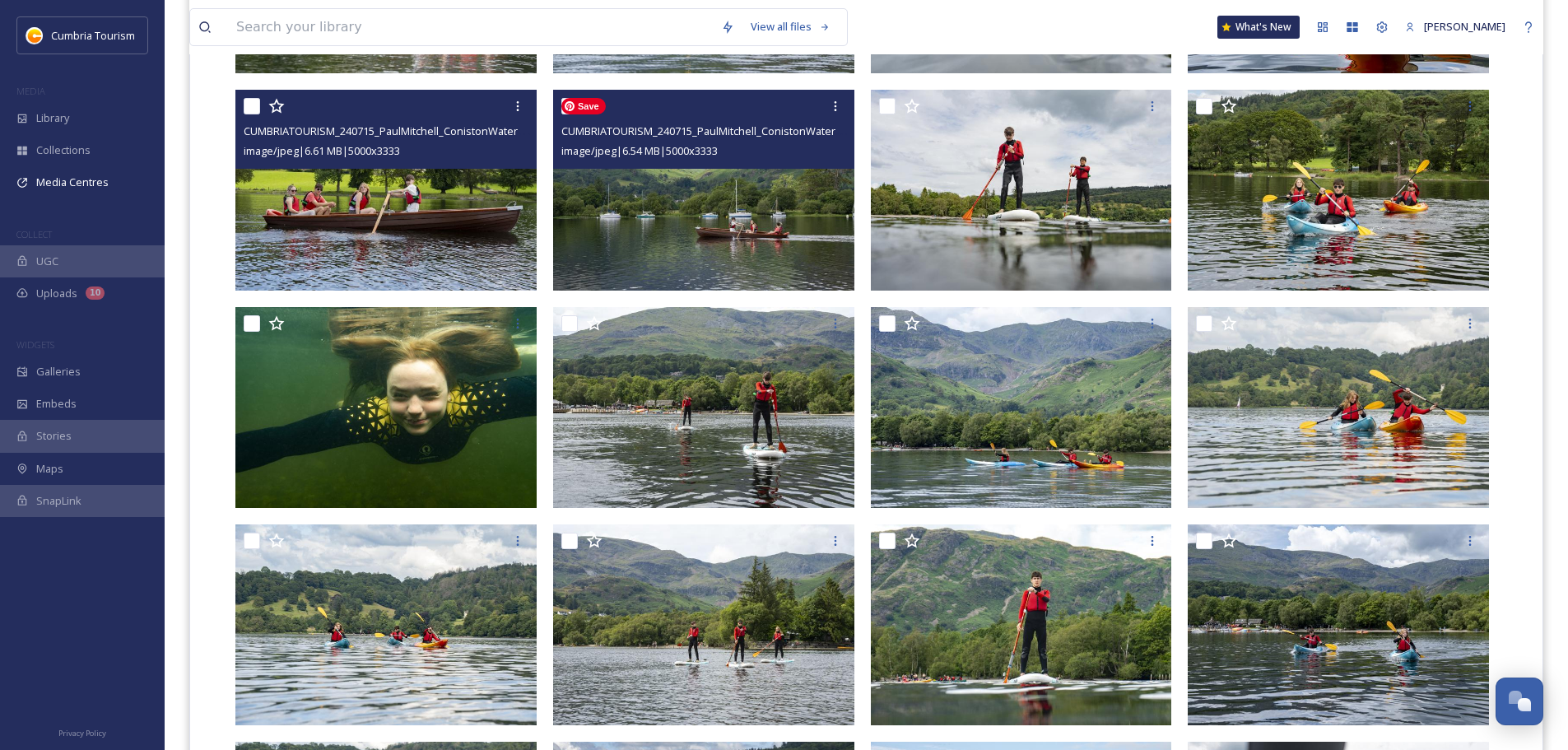
click at [756, 233] on img at bounding box center [703, 190] width 301 height 201
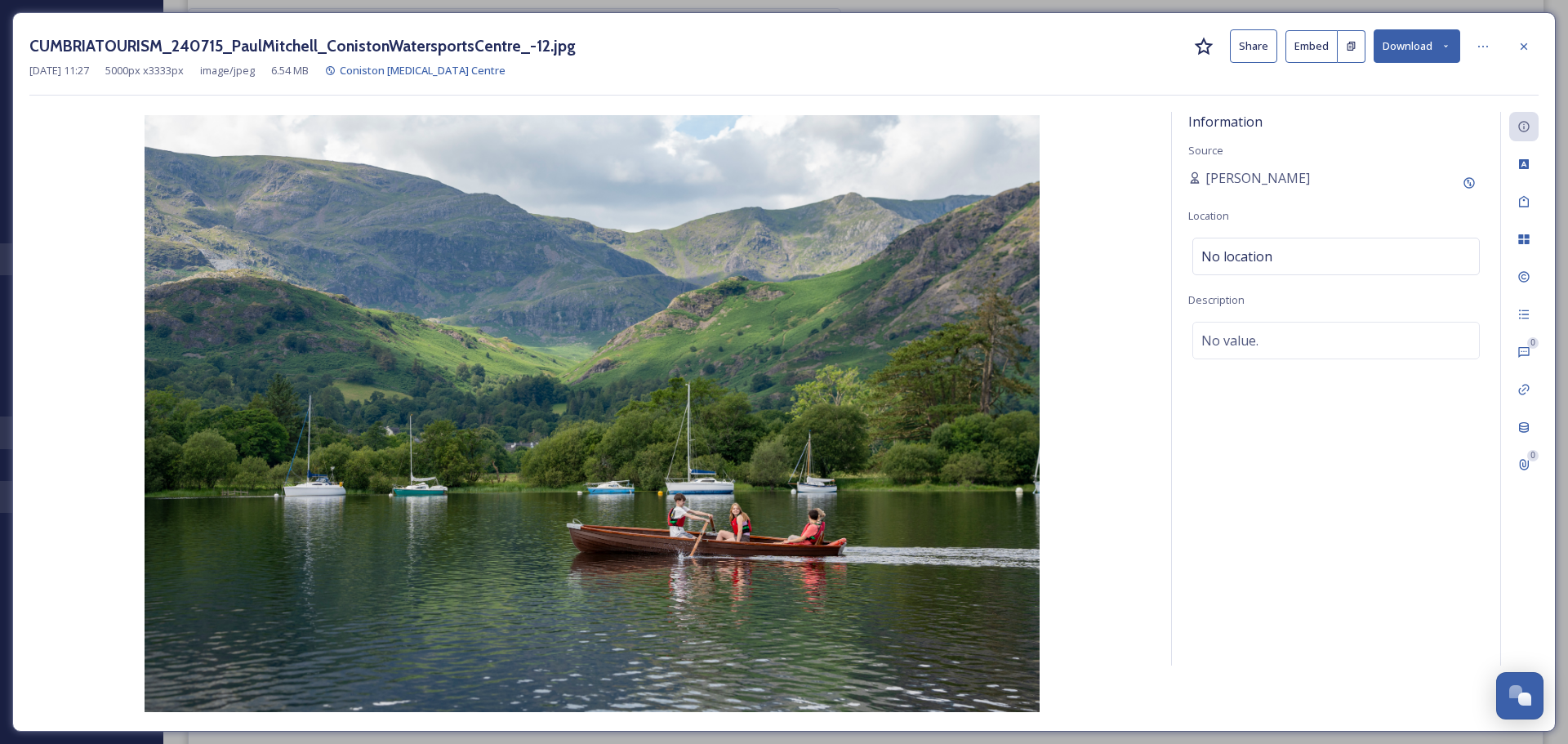
click at [1422, 46] on button "Download" at bounding box center [1416, 45] width 86 height 34
click at [1411, 71] on div "Download Original (5000 x 3333)" at bounding box center [1374, 83] width 170 height 32
